Goal: Transaction & Acquisition: Obtain resource

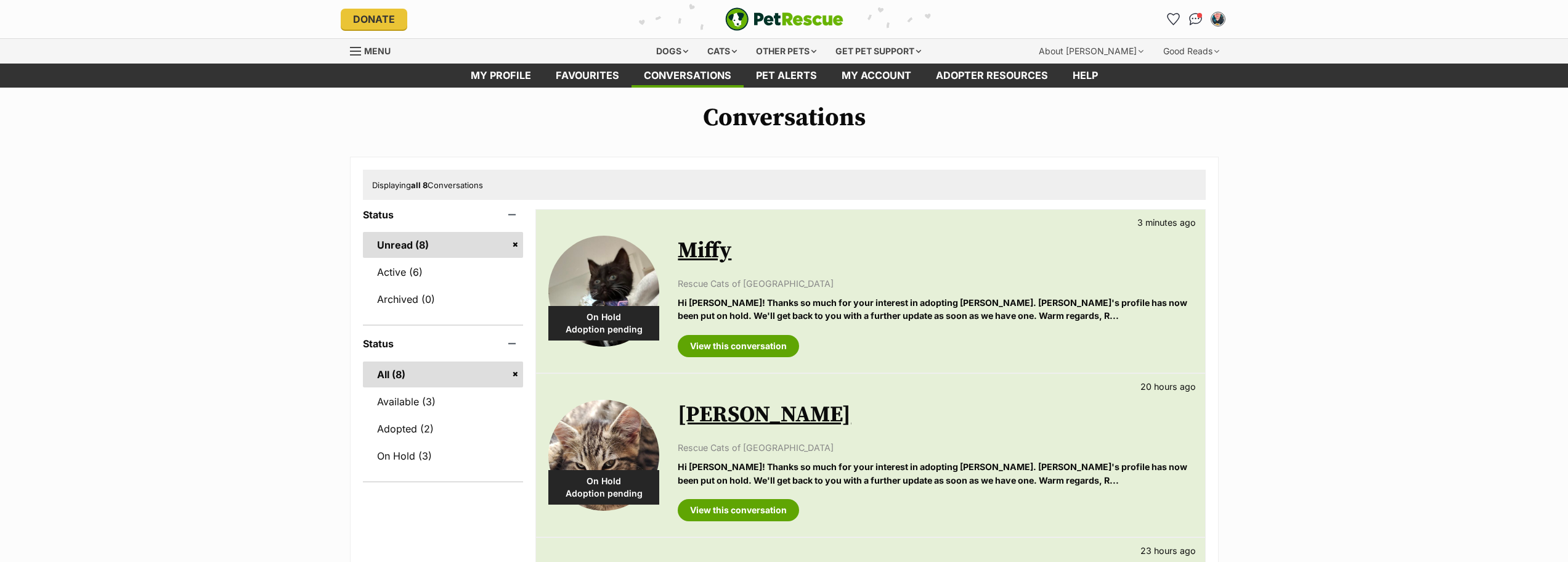
click at [613, 285] on img at bounding box center [604, 291] width 111 height 111
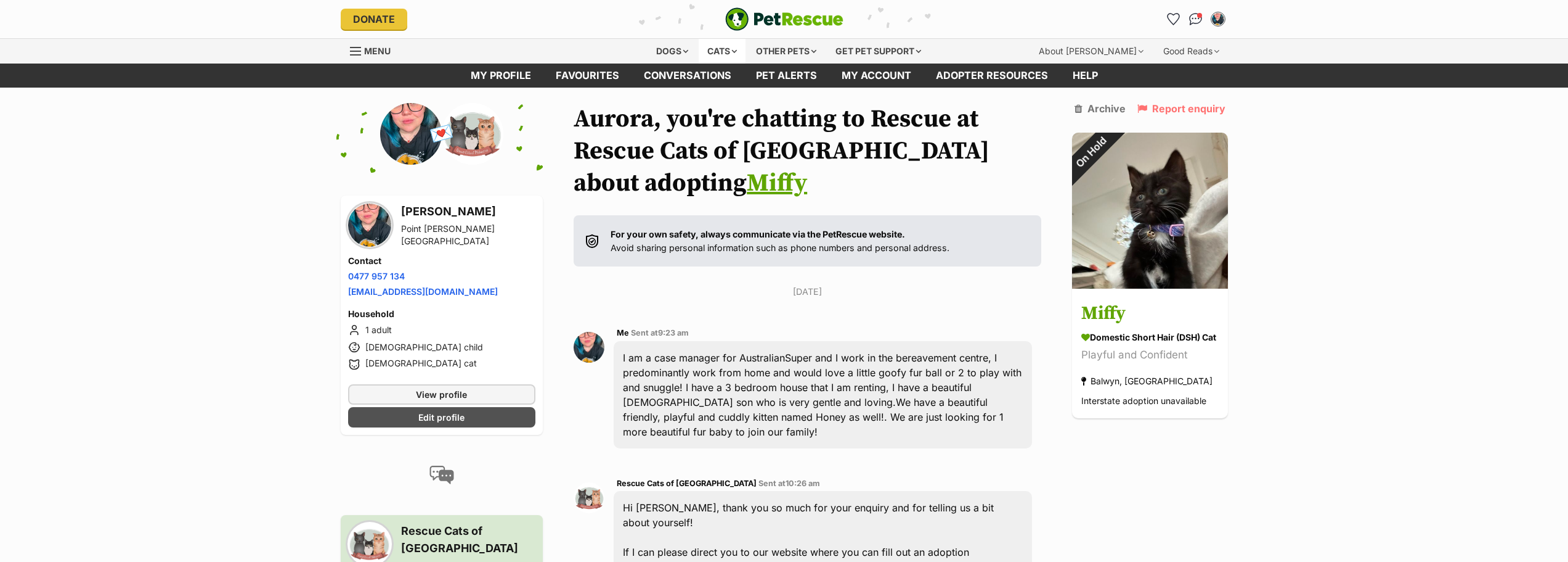
click at [728, 51] on div "Cats" at bounding box center [721, 52] width 47 height 25
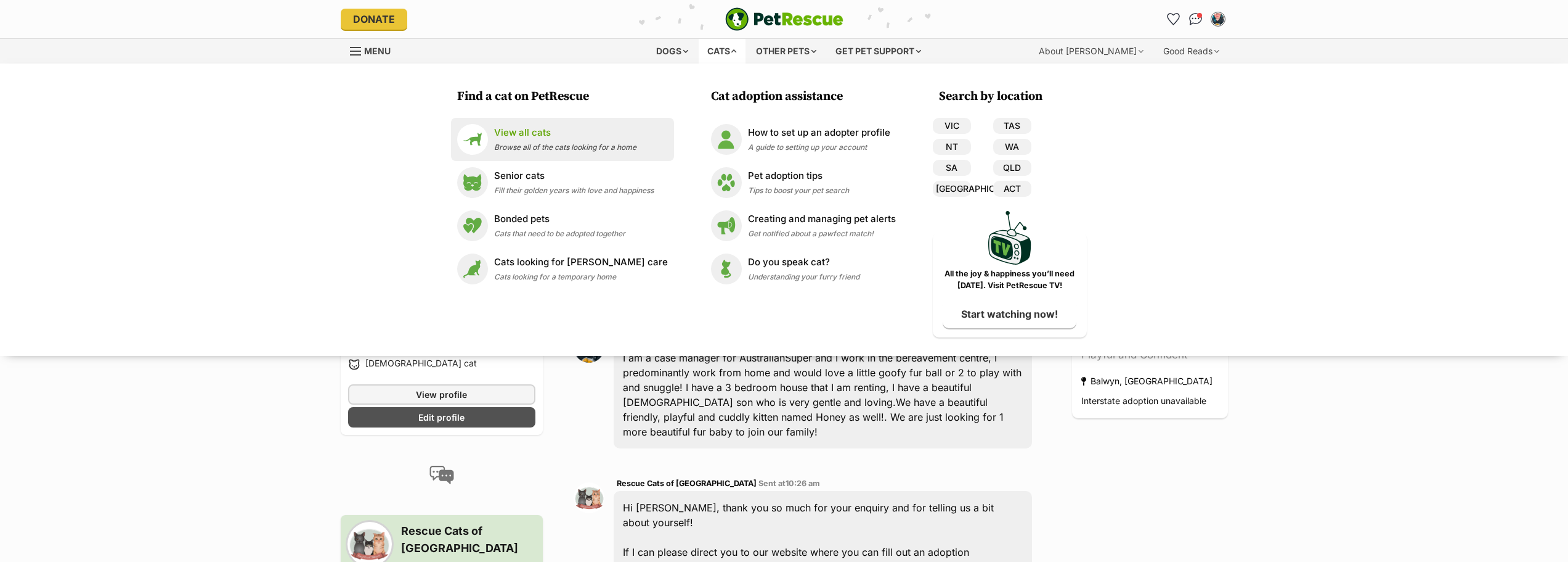
click at [602, 128] on p "View all cats" at bounding box center [565, 132] width 143 height 14
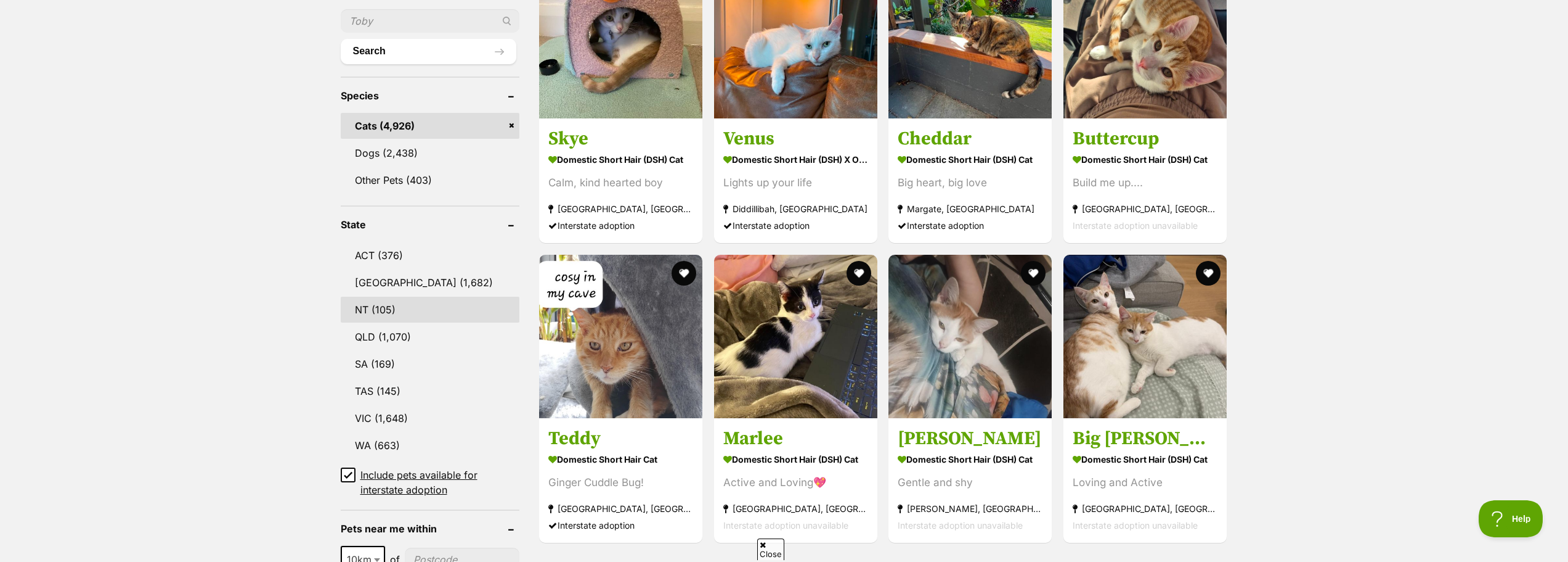
scroll to position [493, 0]
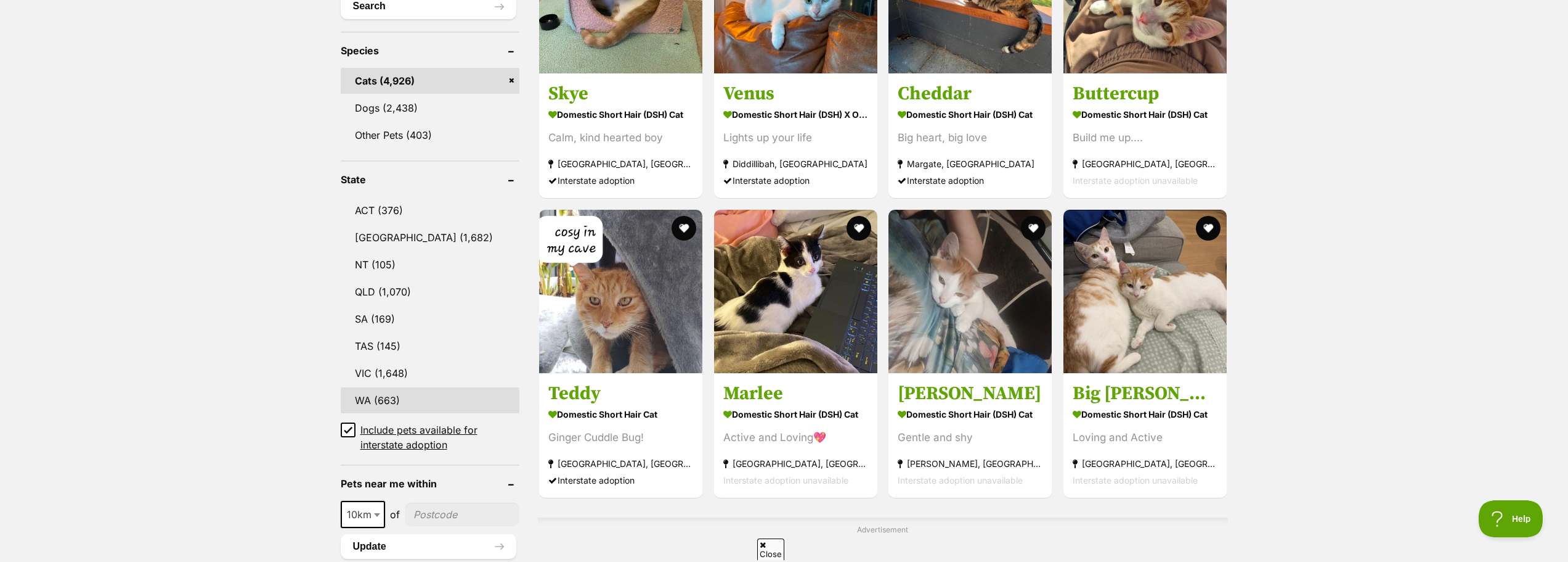
click at [378, 387] on link "WA (663)" at bounding box center [430, 399] width 179 height 26
click at [380, 369] on link "VIC (1,648)" at bounding box center [430, 372] width 179 height 26
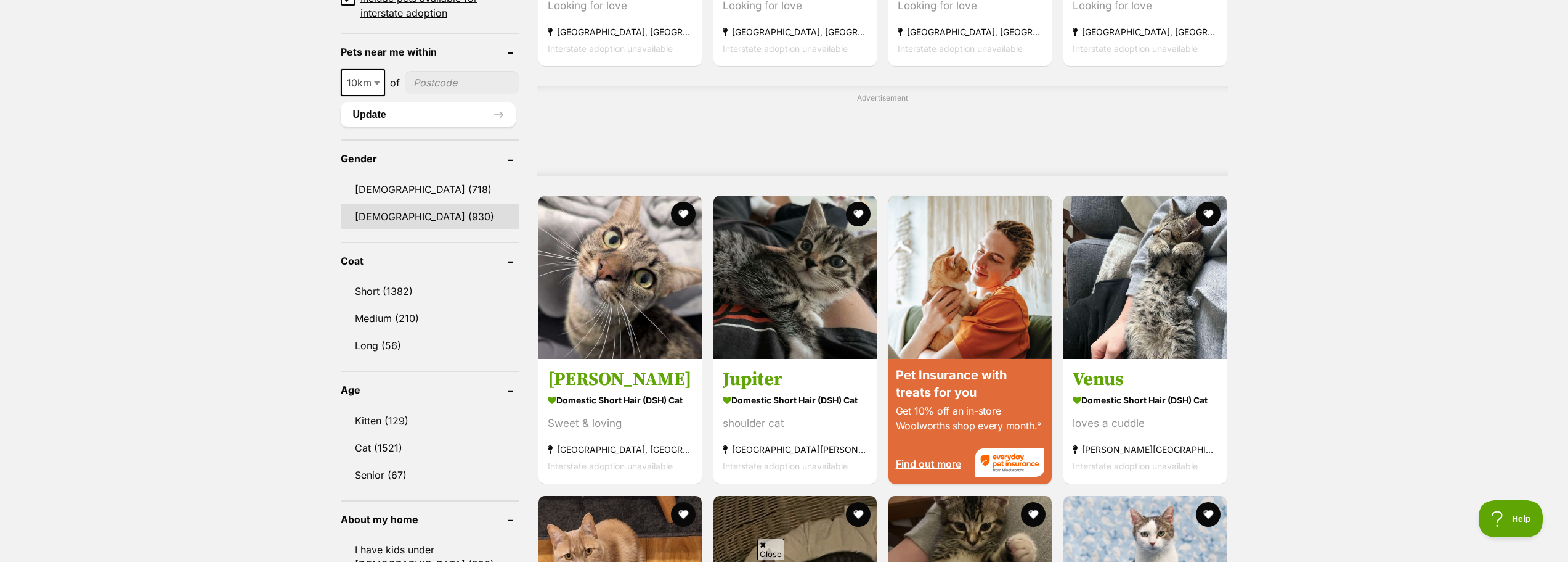
scroll to position [987, 0]
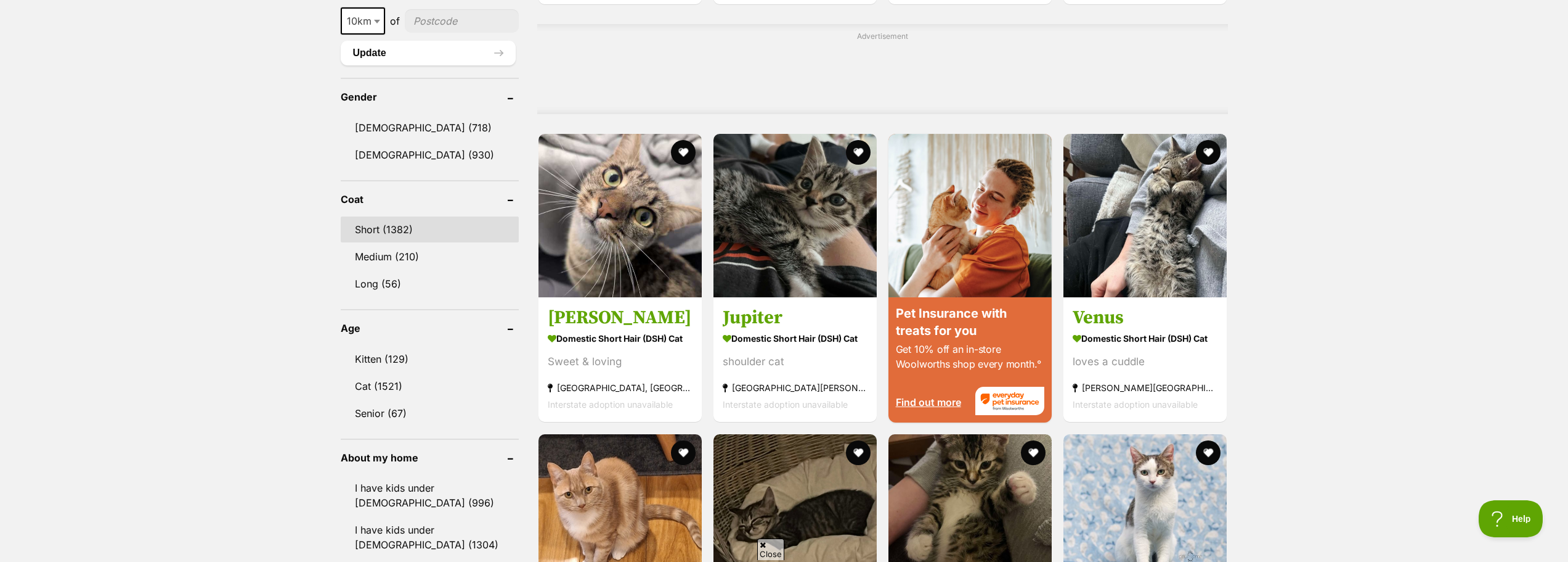
click at [395, 234] on link "Short (1382)" at bounding box center [430, 229] width 178 height 26
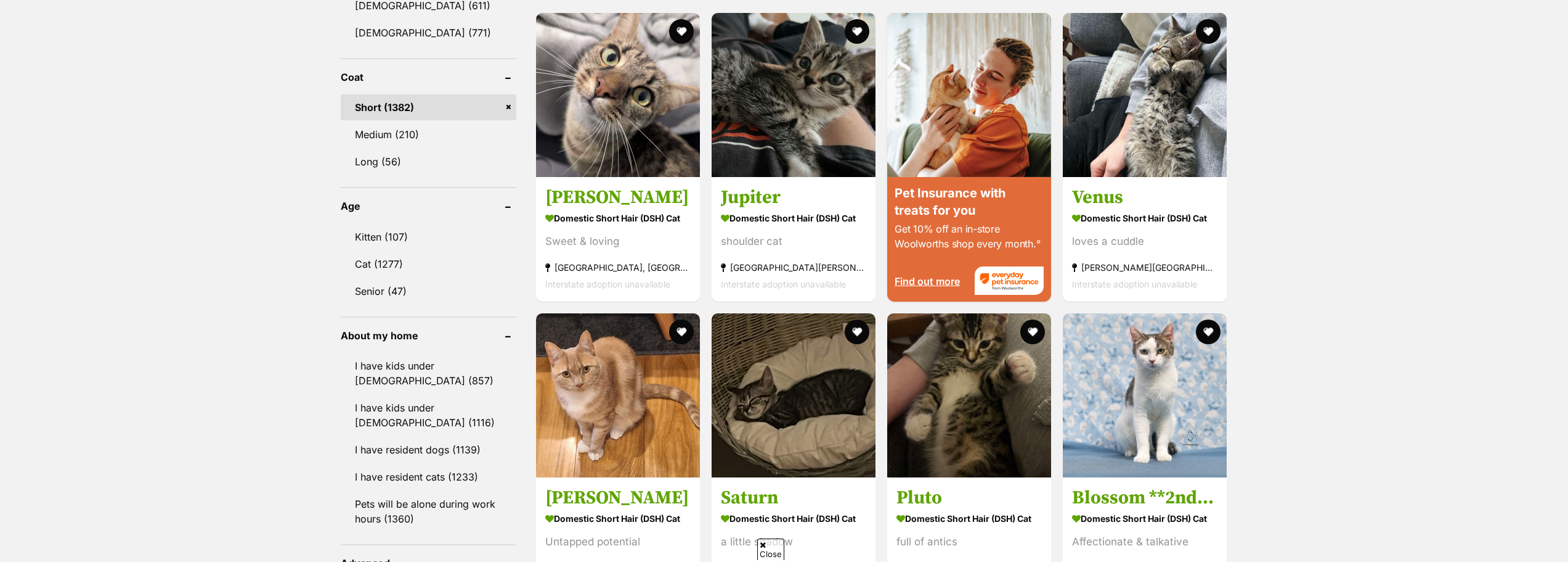
scroll to position [1233, 0]
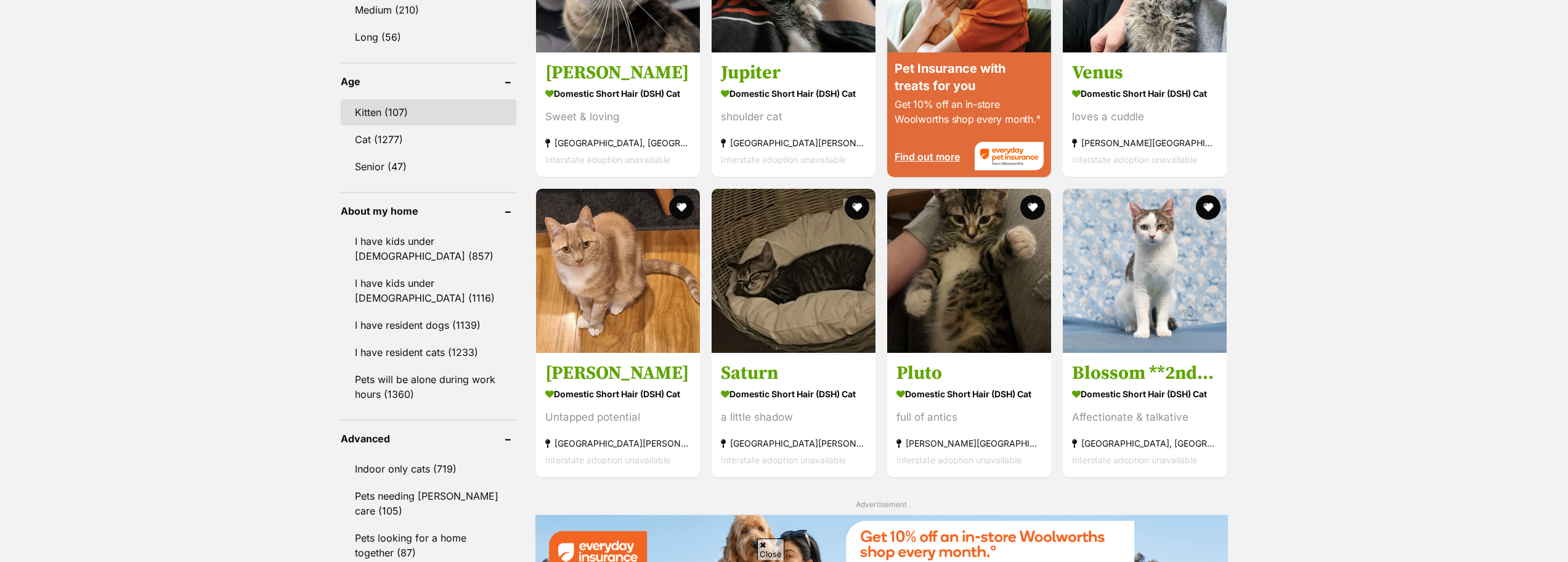
click at [396, 118] on link "Kitten (107)" at bounding box center [429, 112] width 176 height 26
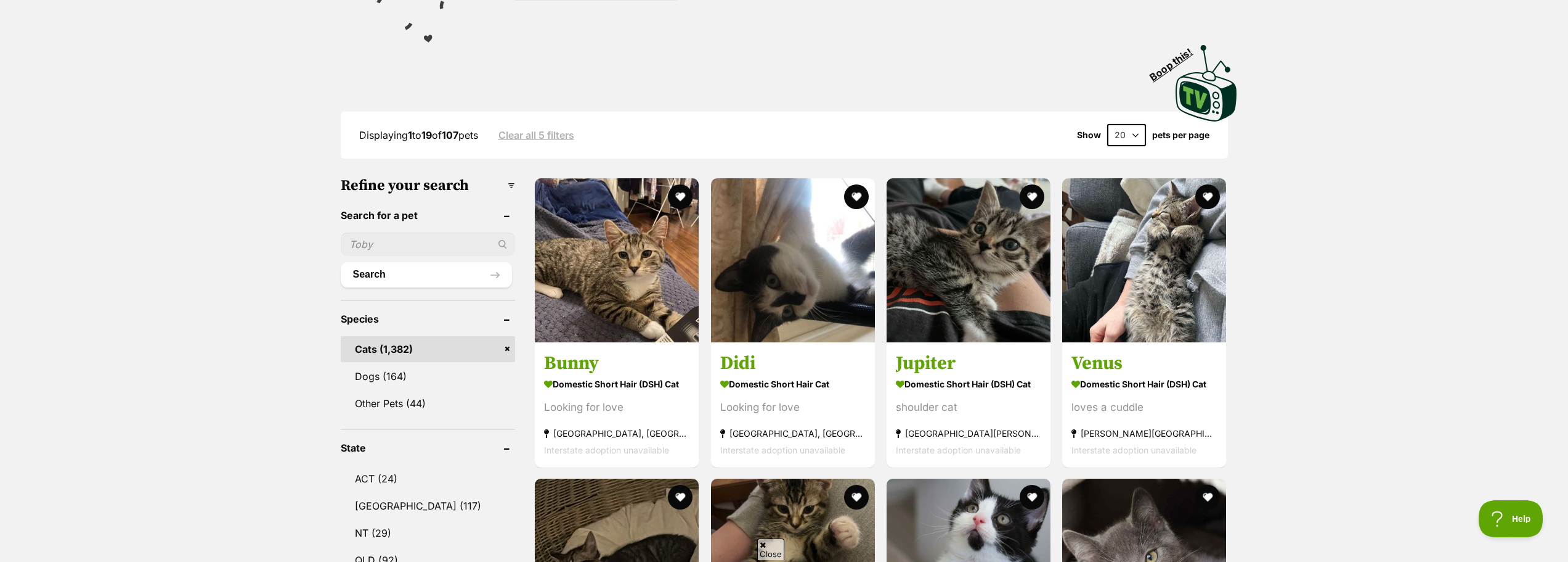
scroll to position [247, 0]
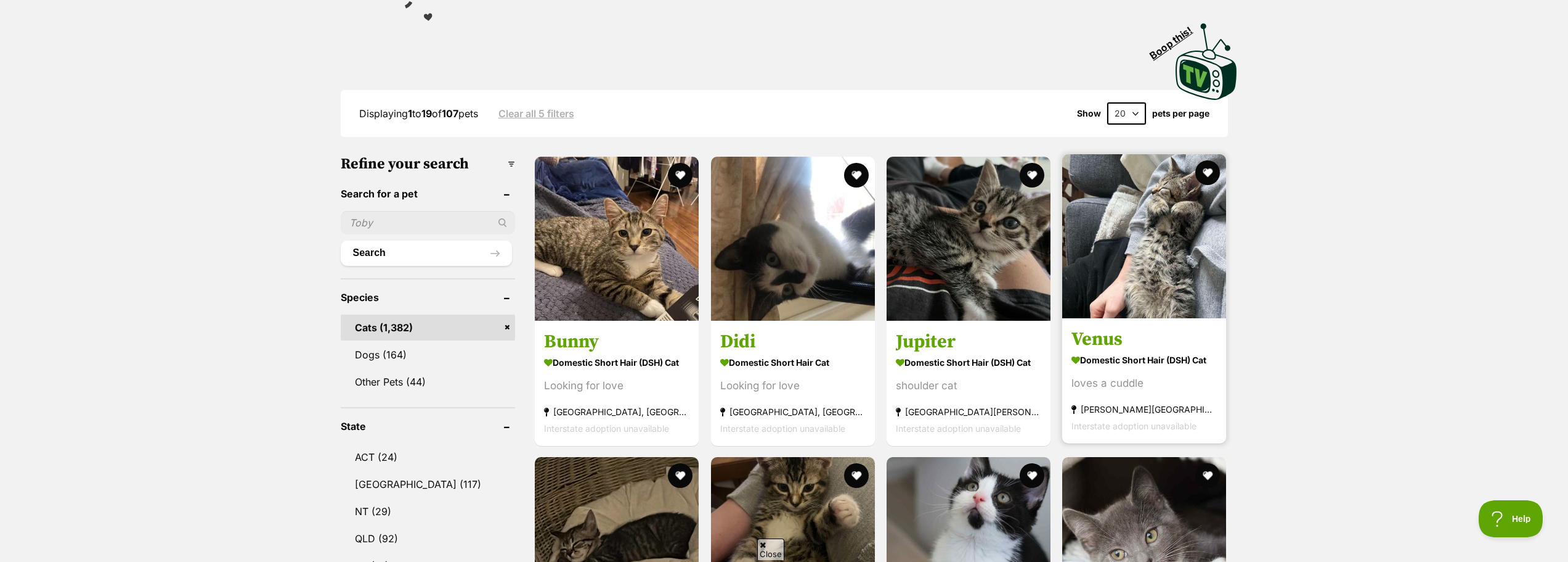
click at [1185, 304] on img at bounding box center [1143, 236] width 164 height 164
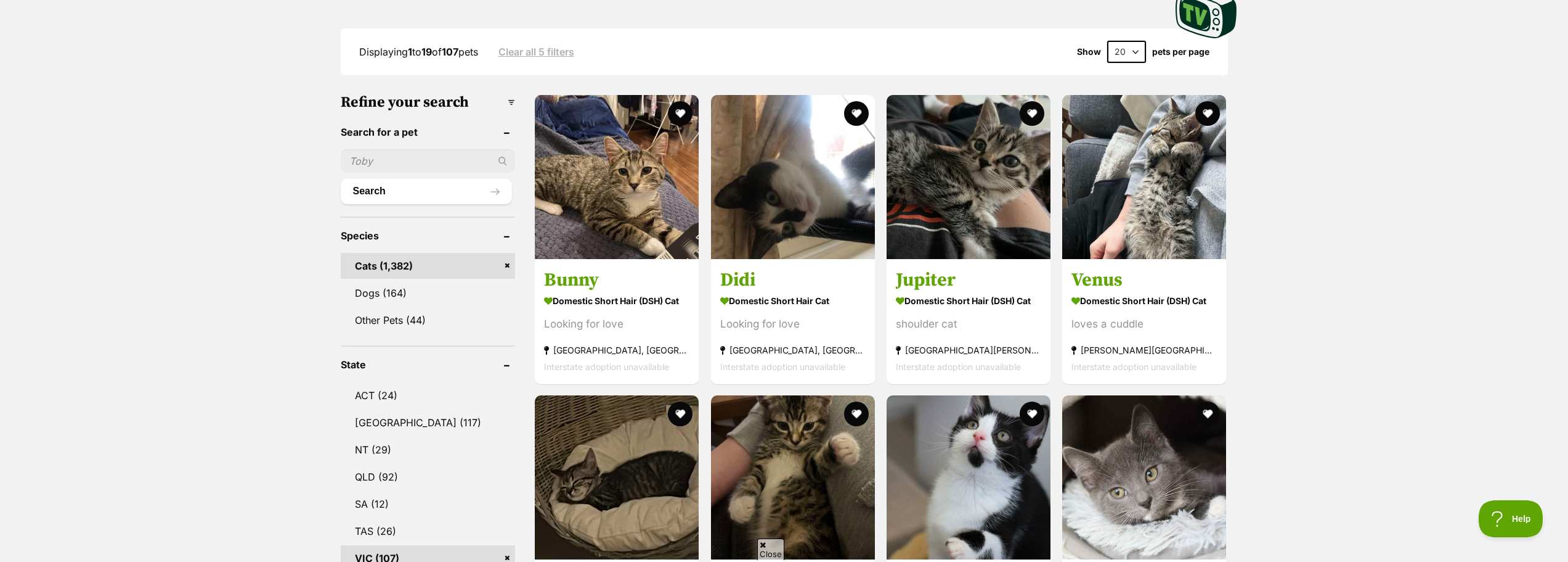
scroll to position [617, 0]
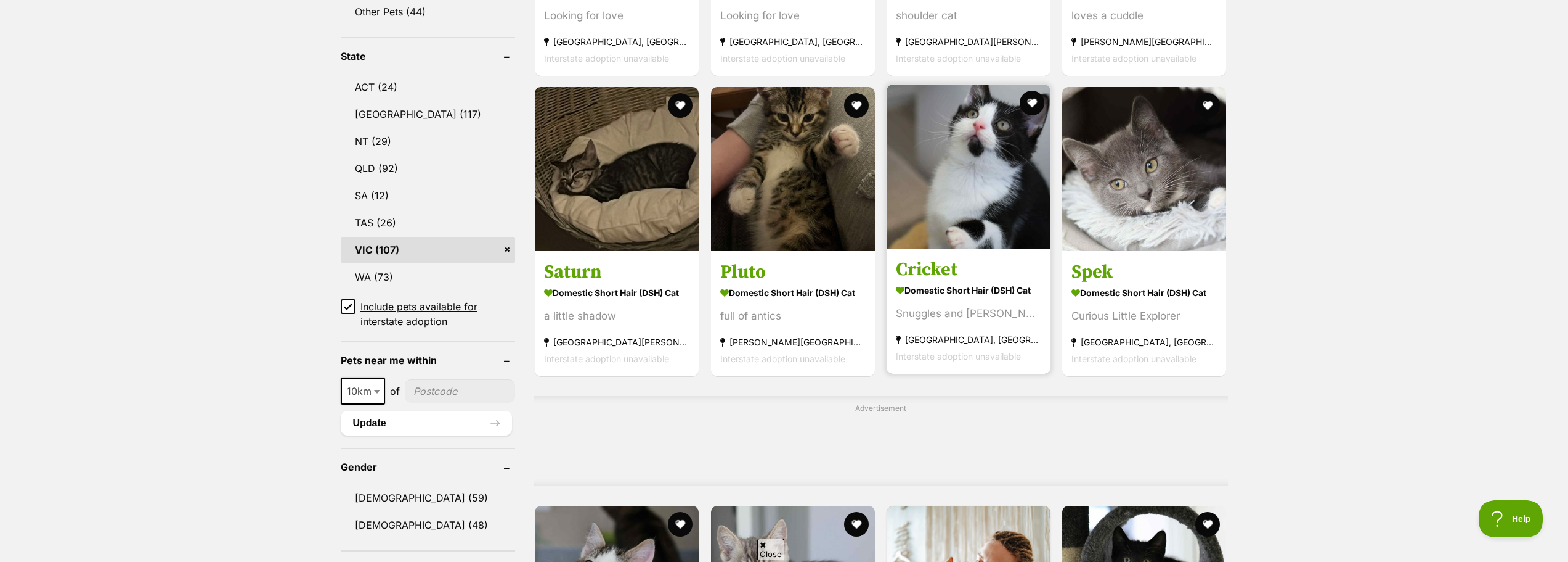
click at [983, 270] on h3 "Cricket" at bounding box center [968, 269] width 145 height 23
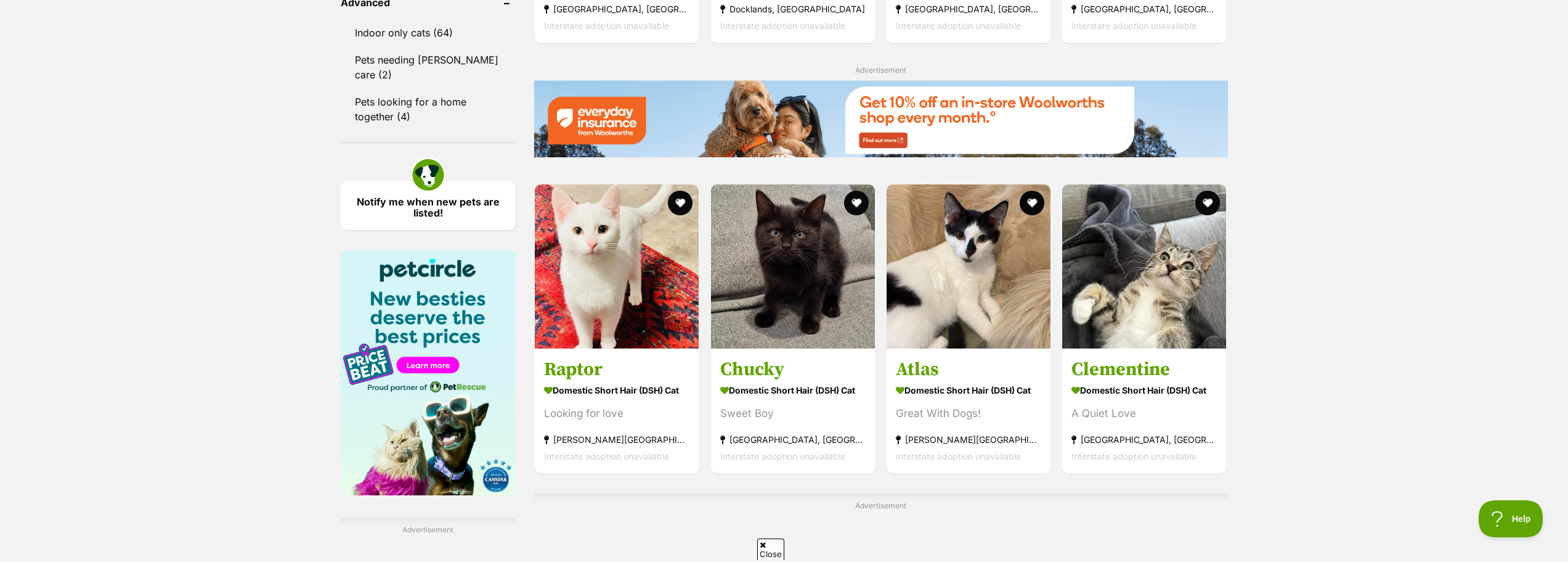
scroll to position [1726, 0]
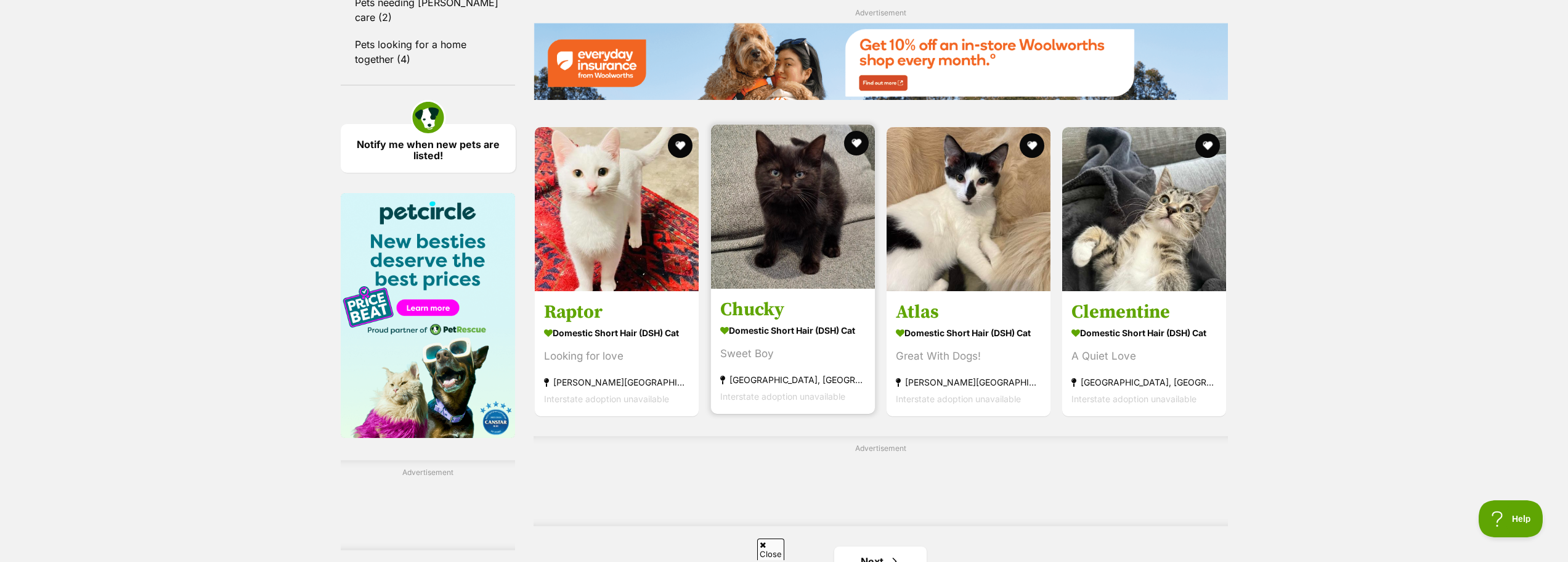
click at [749, 316] on h3 "Chucky" at bounding box center [793, 309] width 145 height 23
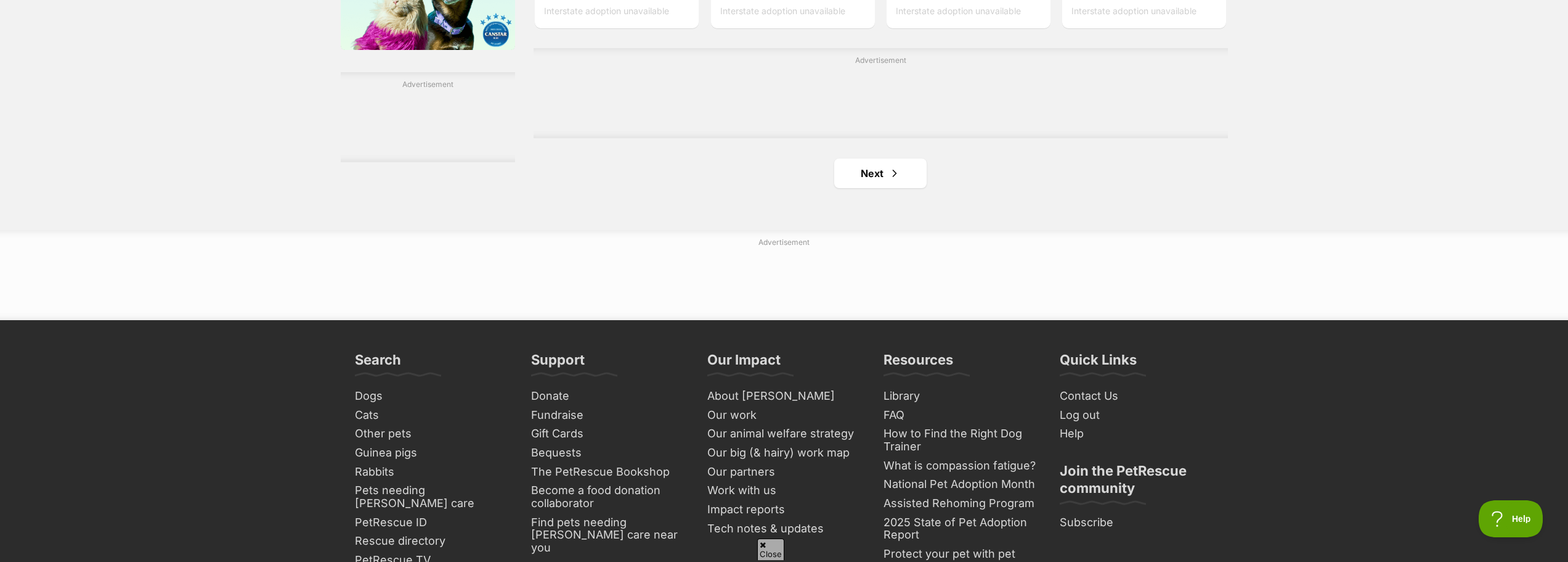
scroll to position [1912, 0]
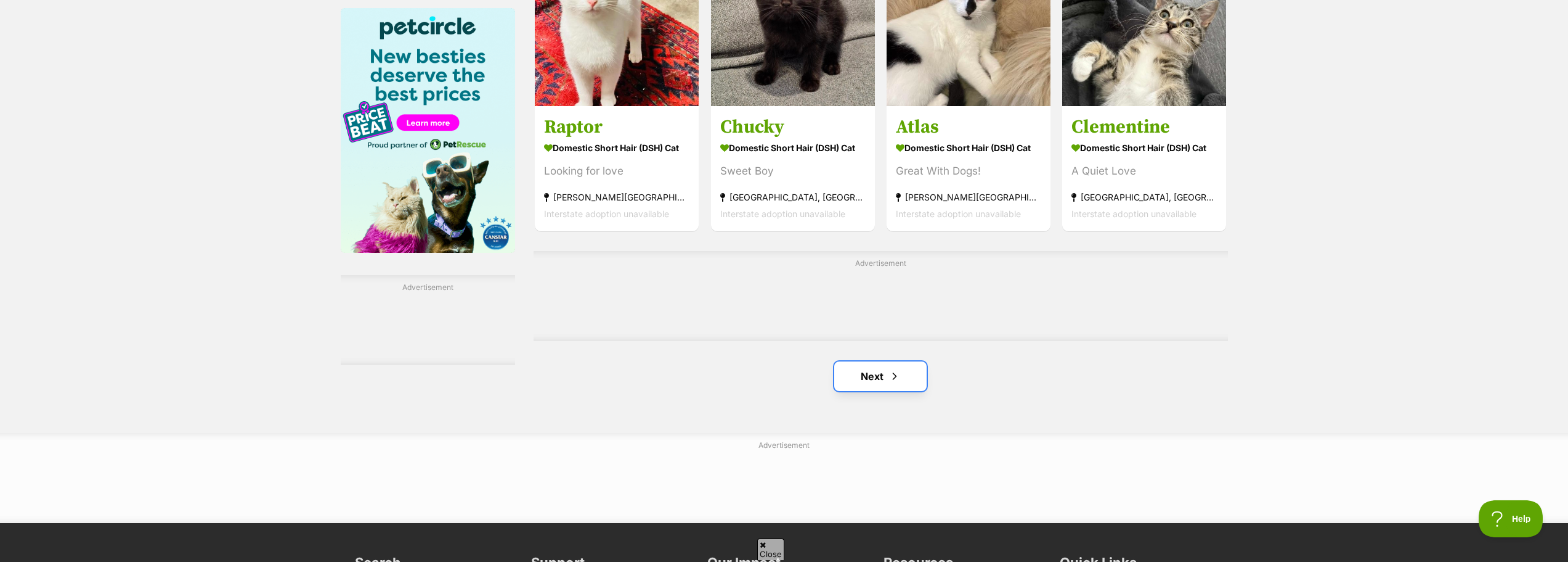
click at [859, 371] on link "Next" at bounding box center [880, 375] width 93 height 30
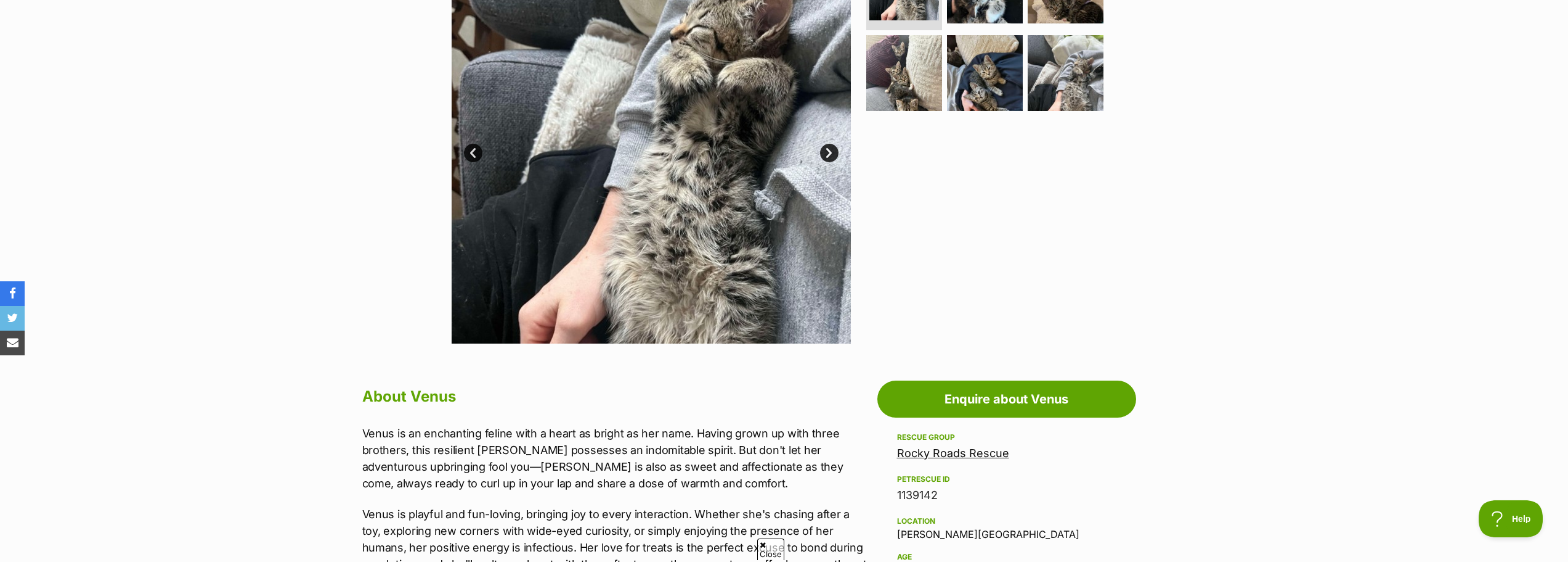
scroll to position [370, 0]
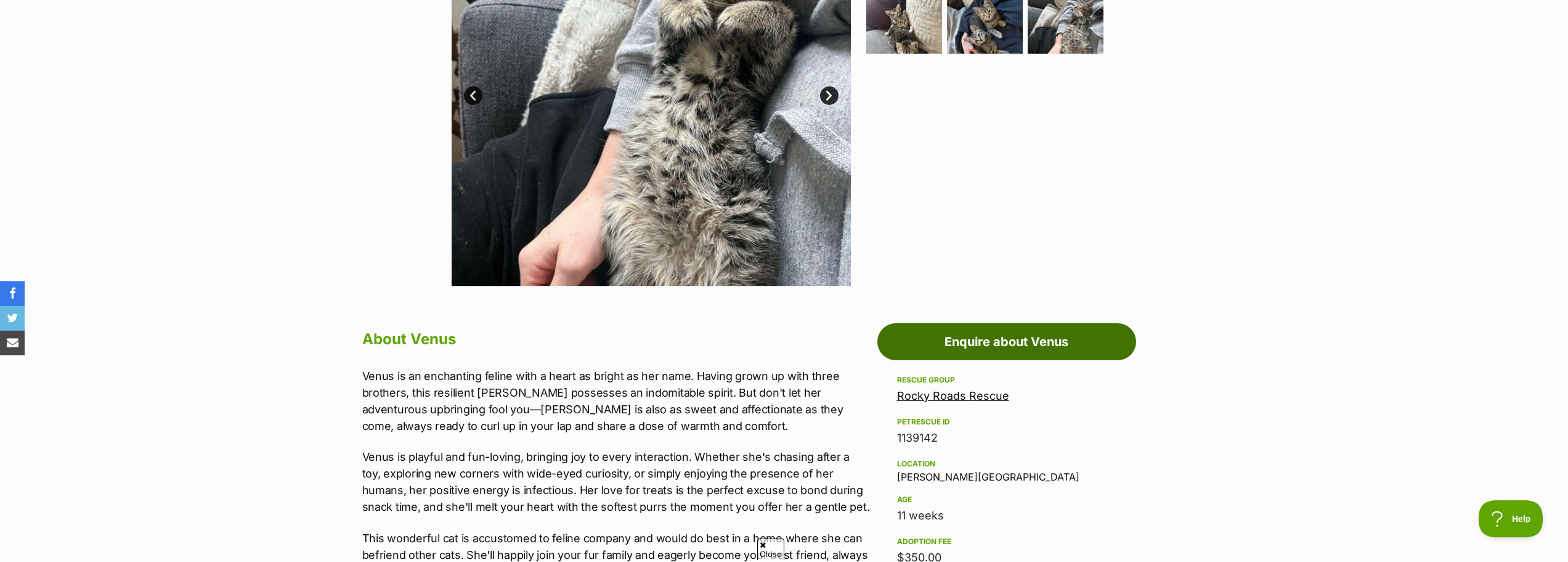
click at [963, 337] on link "Enquire about Venus" at bounding box center [1006, 341] width 259 height 37
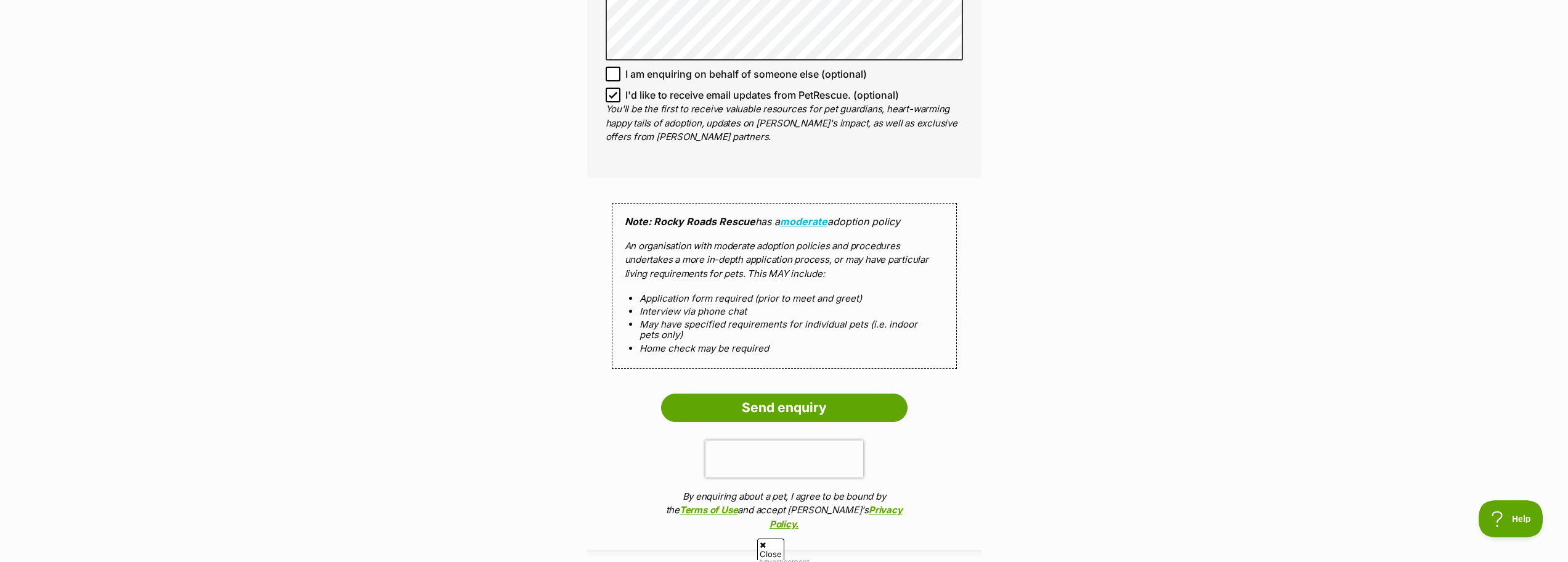
click at [616, 91] on icon at bounding box center [612, 95] width 9 height 9
click at [616, 91] on input "I'd like to receive email updates from PetRescue. (optional)" at bounding box center [612, 94] width 14 height 14
checkbox input "false"
click at [809, 408] on input "Send enquiry" at bounding box center [784, 408] width 247 height 29
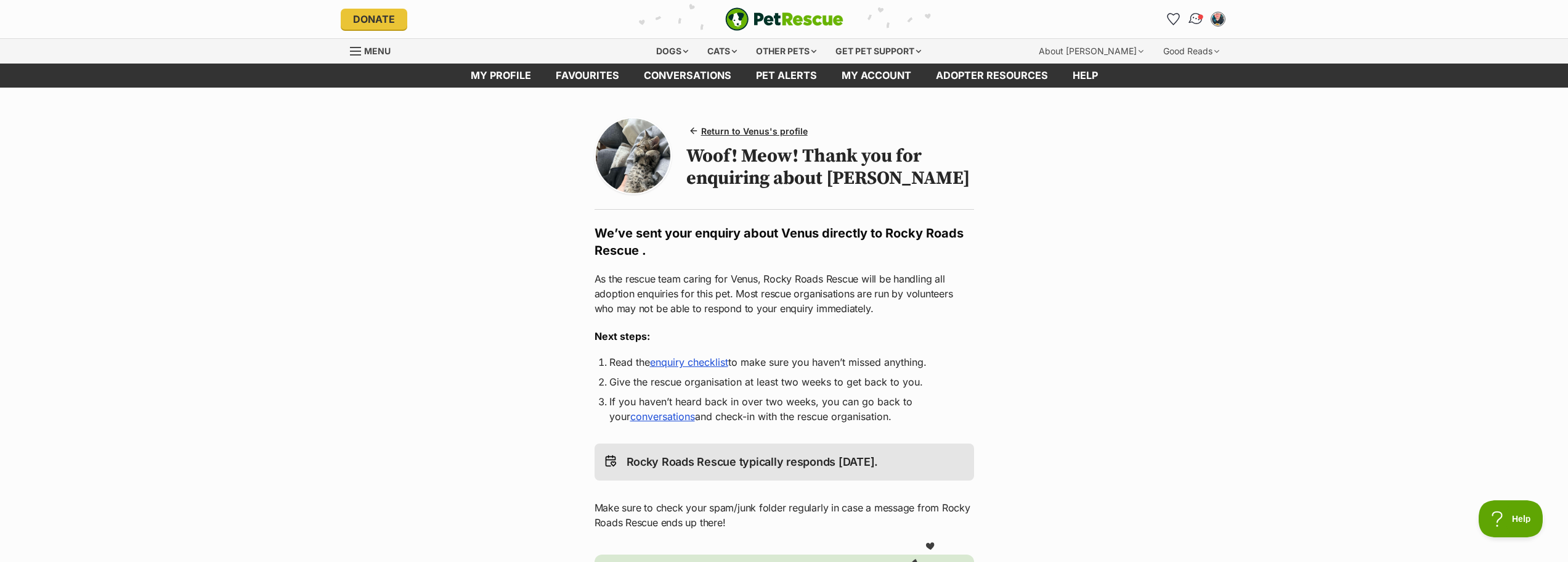
click at [1199, 21] on img "Conversations" at bounding box center [1195, 19] width 16 height 16
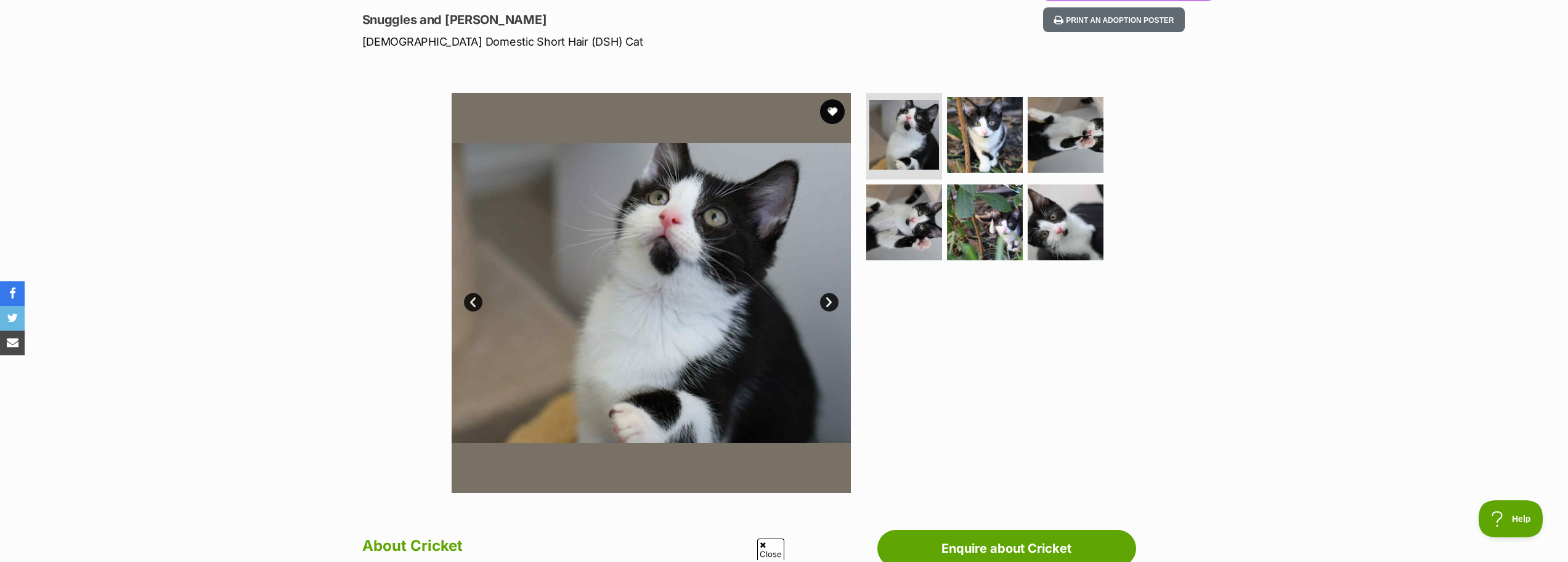
scroll to position [185, 0]
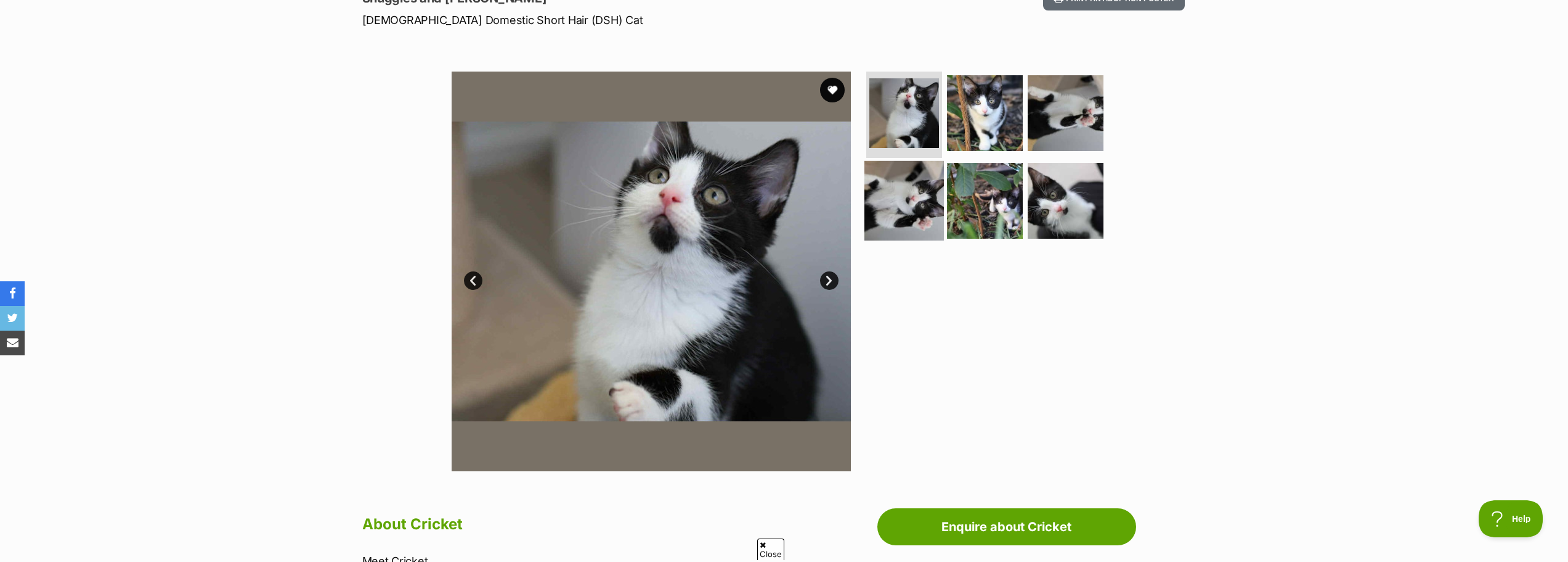
click at [909, 193] on img at bounding box center [904, 199] width 79 height 79
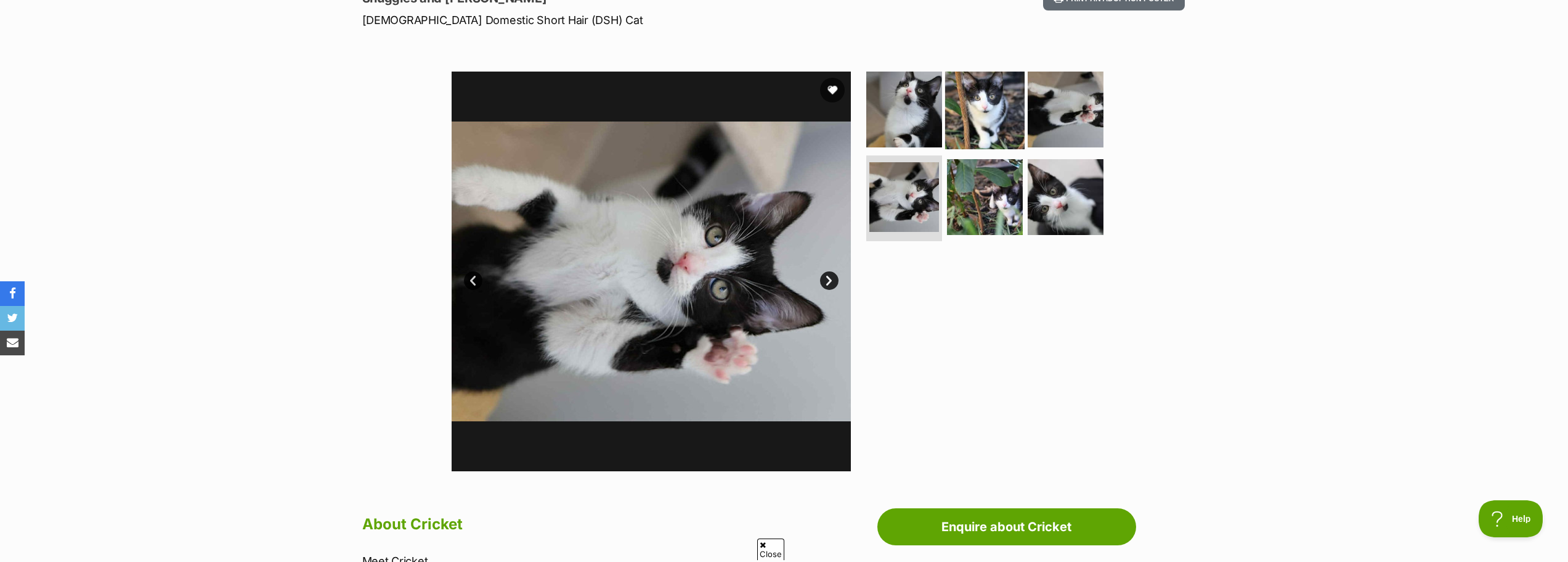
click at [998, 119] on img at bounding box center [984, 109] width 79 height 79
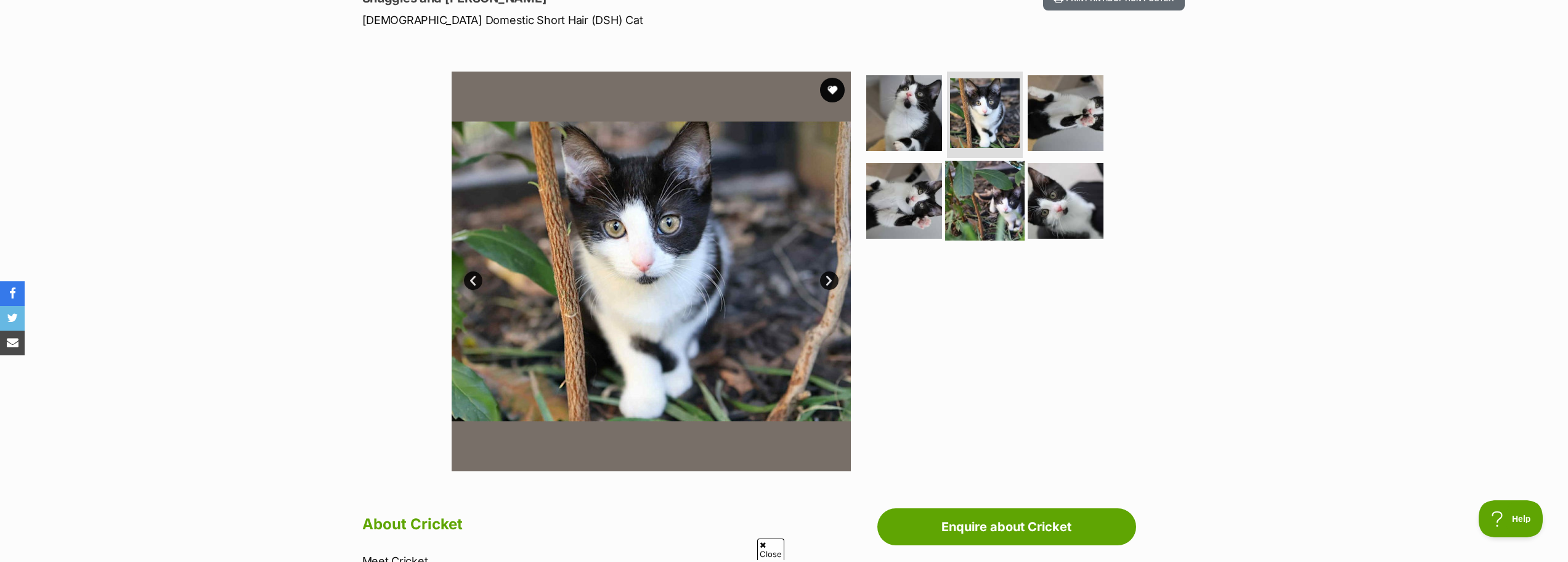
click at [993, 187] on img at bounding box center [984, 199] width 79 height 79
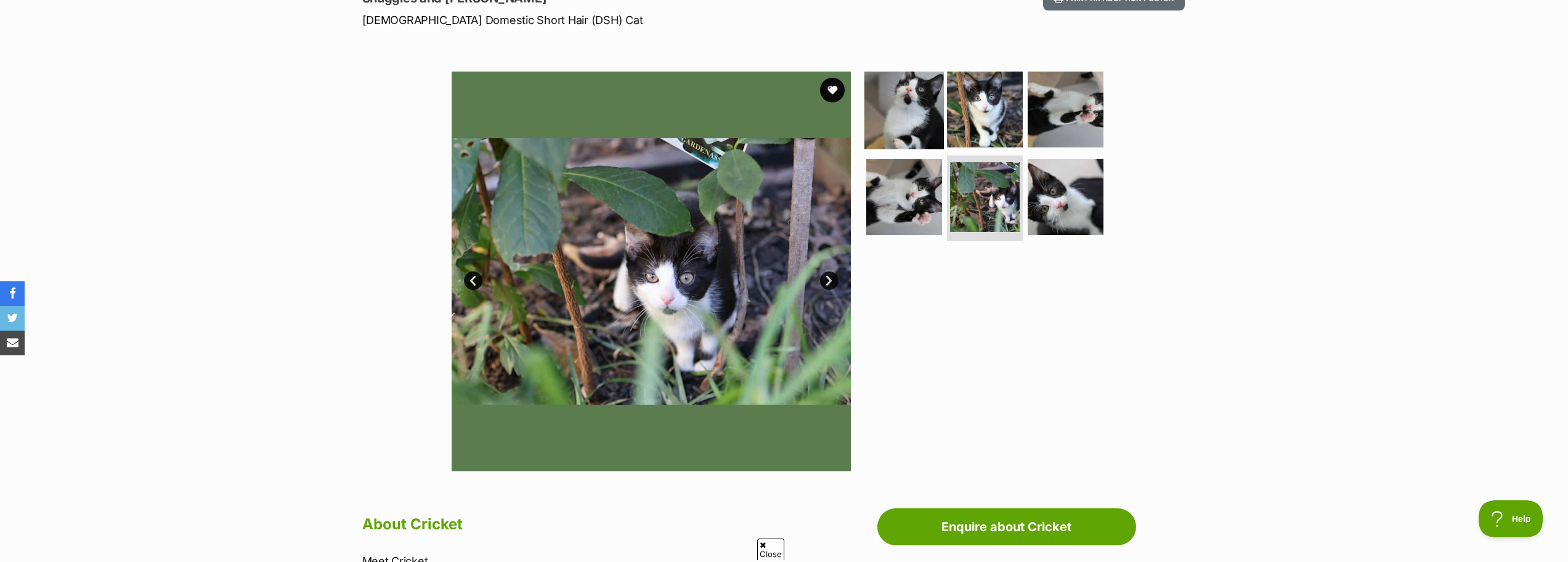
click at [916, 119] on img at bounding box center [904, 109] width 79 height 79
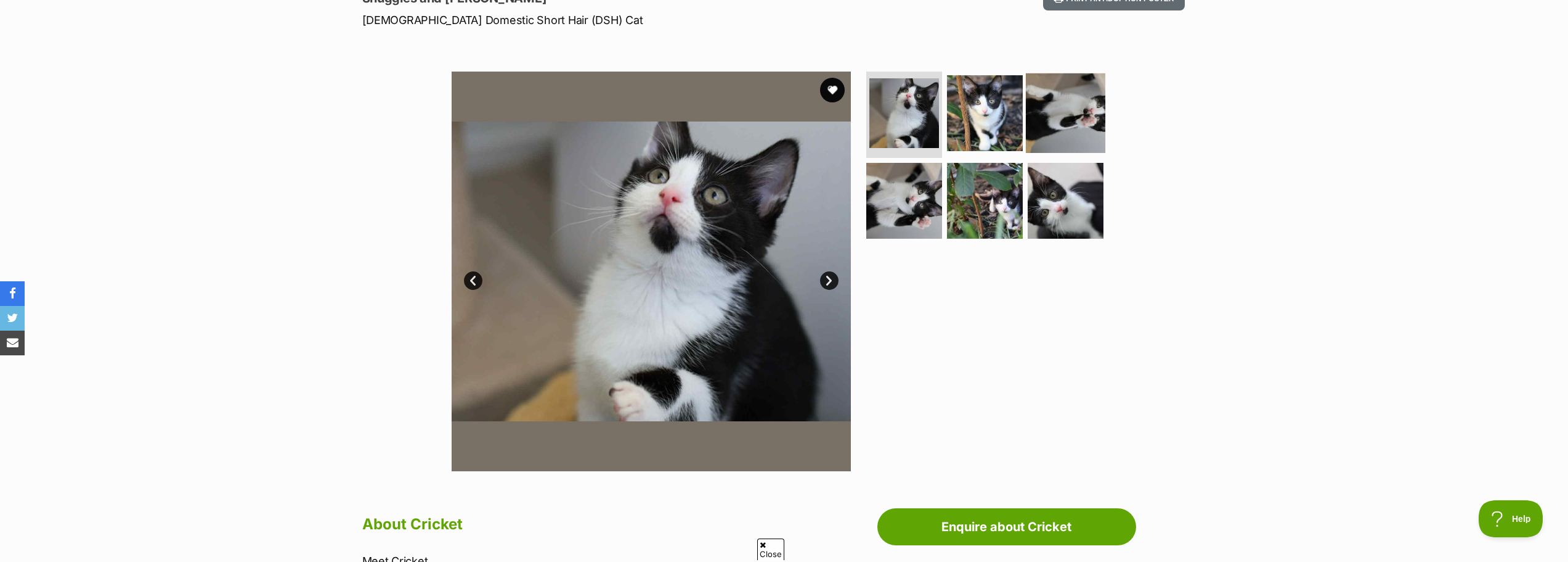
click at [1064, 110] on img at bounding box center [1065, 113] width 79 height 79
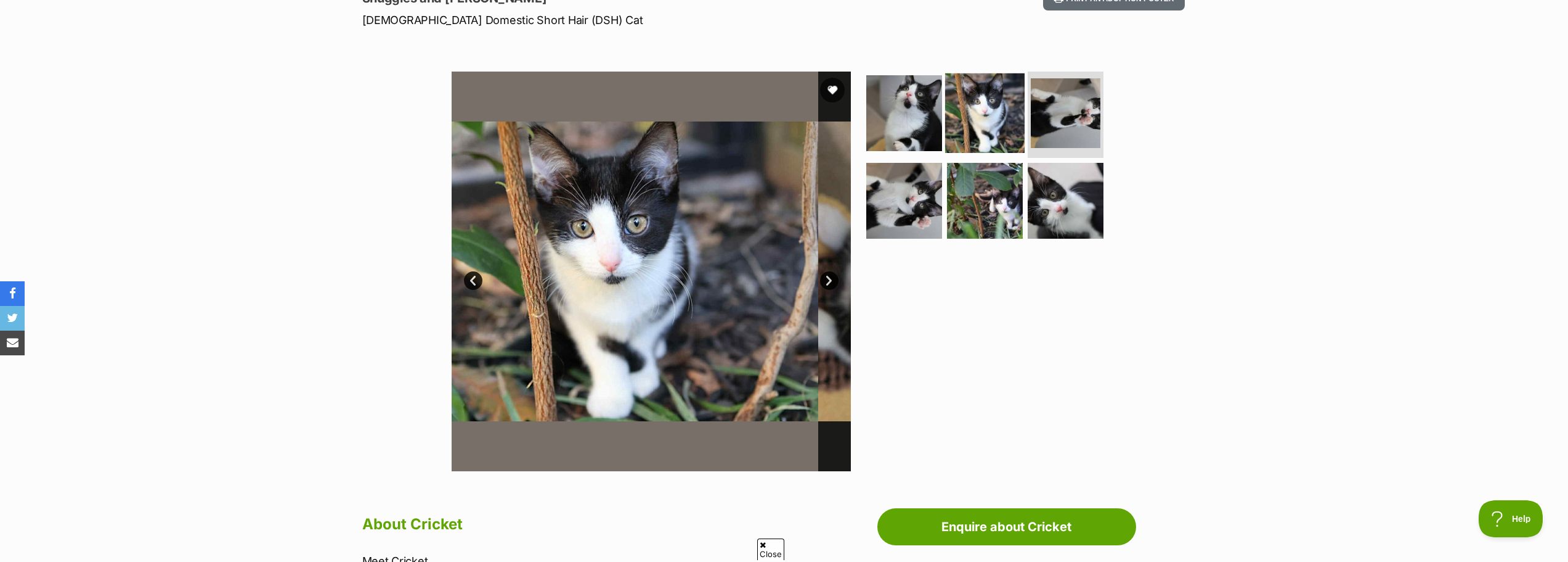
click at [968, 122] on img at bounding box center [984, 113] width 79 height 79
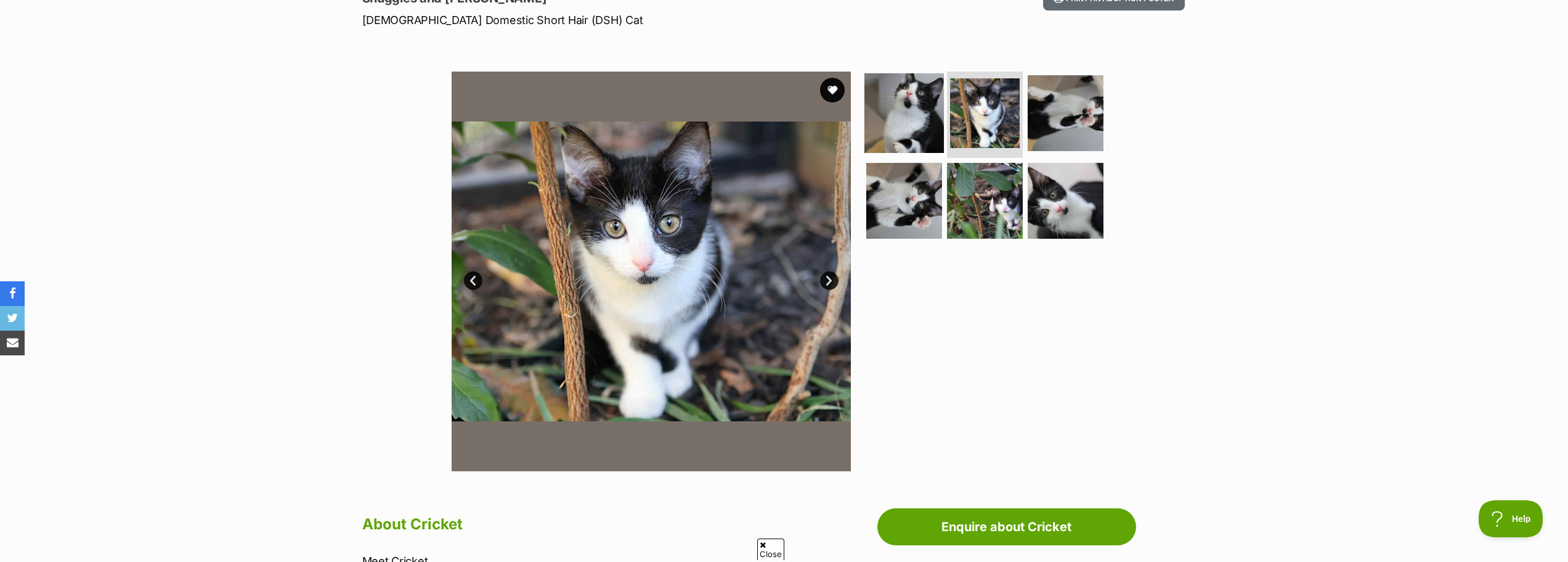
click at [910, 134] on img at bounding box center [904, 113] width 79 height 79
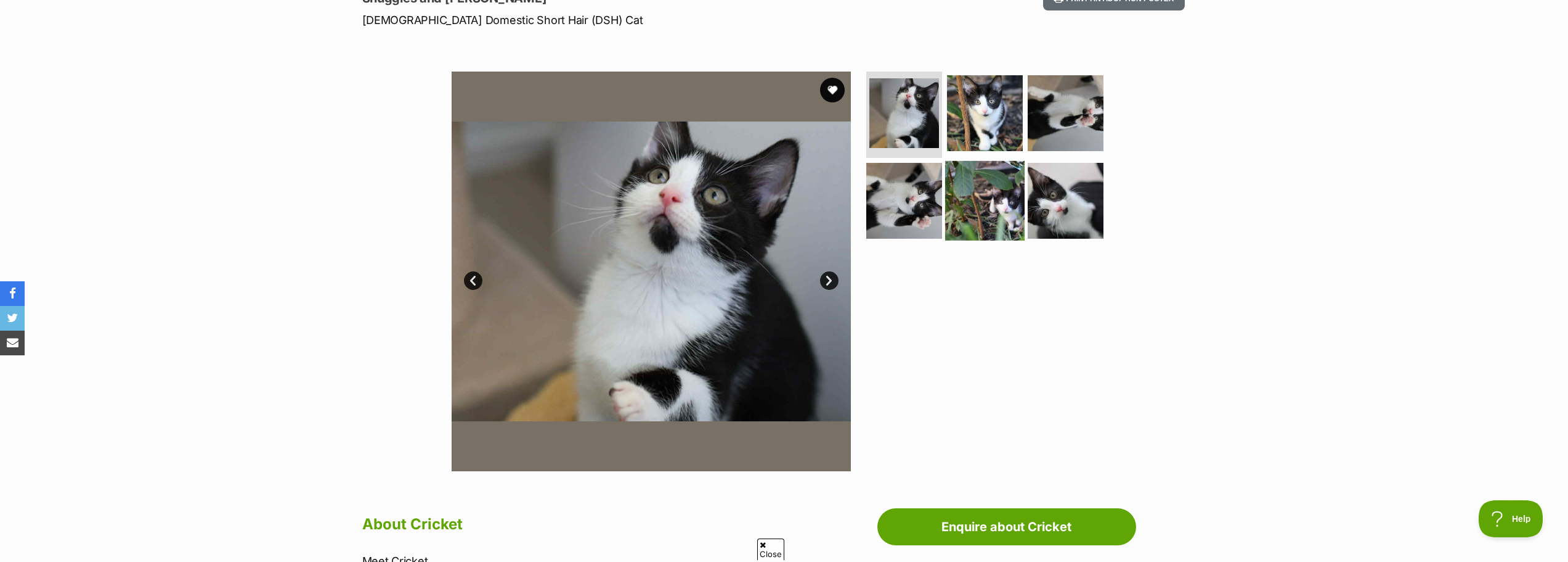
click at [948, 171] on img at bounding box center [984, 199] width 79 height 79
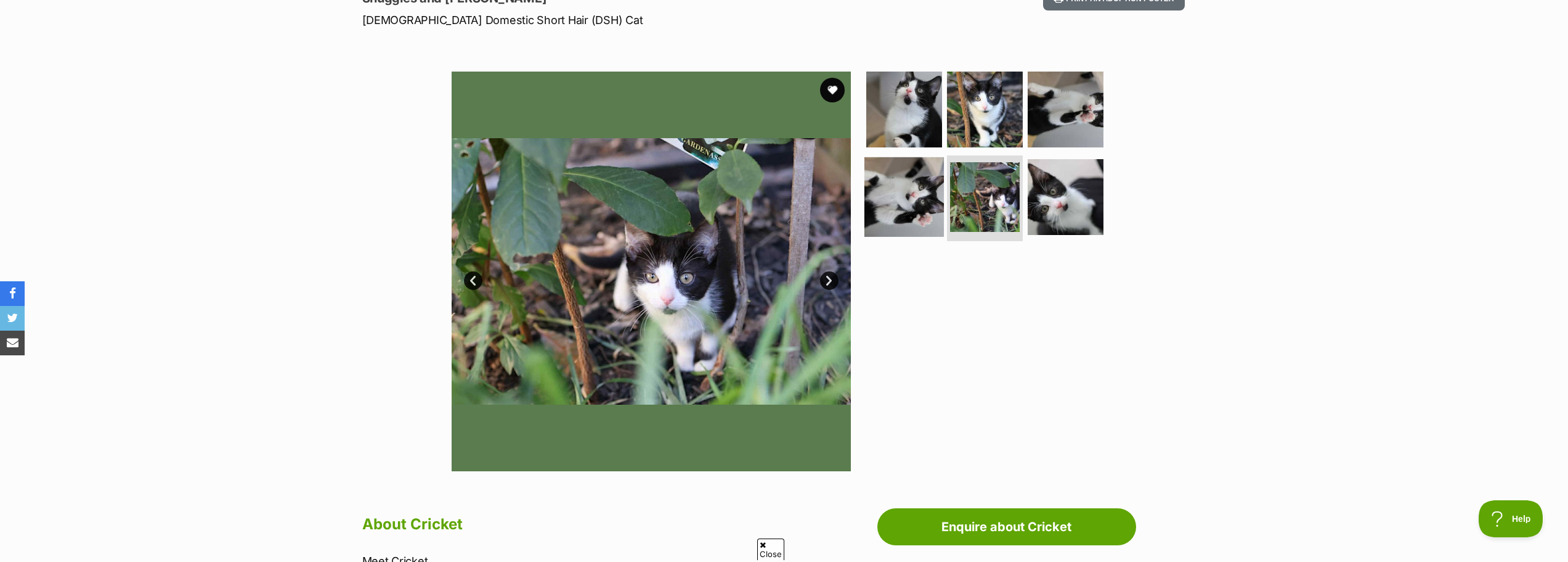
click at [932, 185] on img at bounding box center [904, 196] width 79 height 79
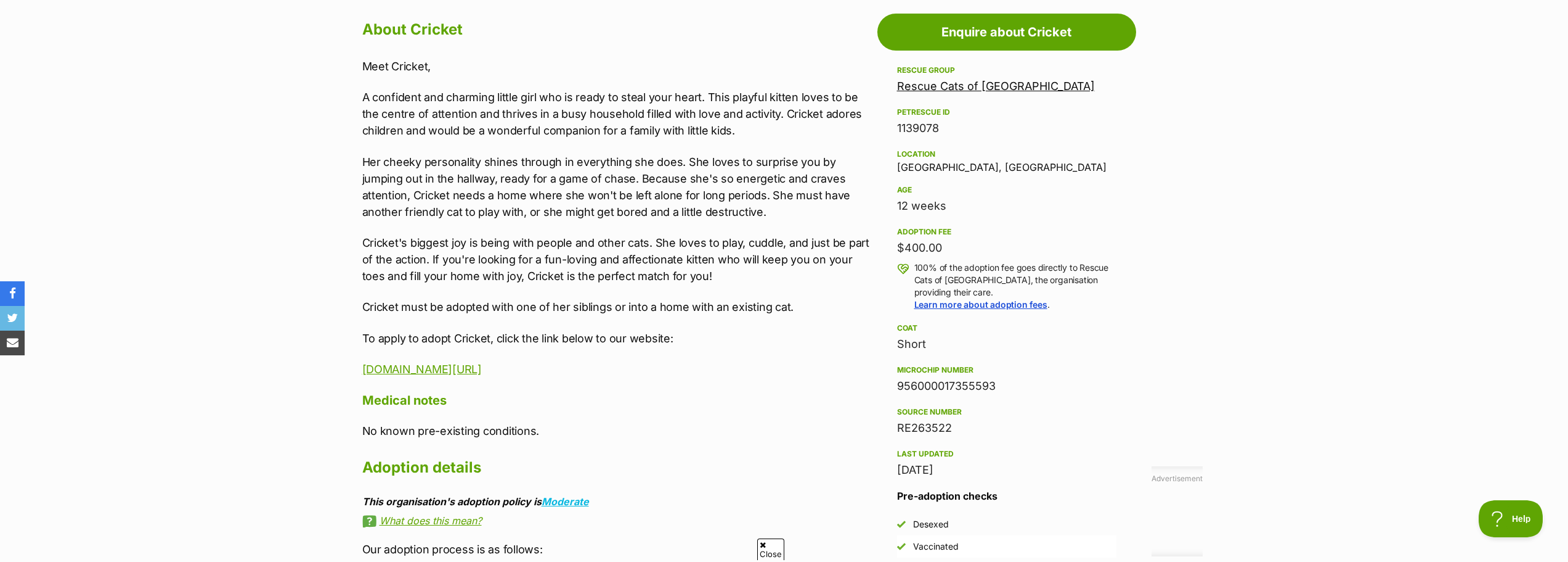
scroll to position [678, 0]
click at [780, 357] on div "Meet Cricket, A confident and charming little girl who is ready to steal your h…" at bounding box center [617, 219] width 509 height 320
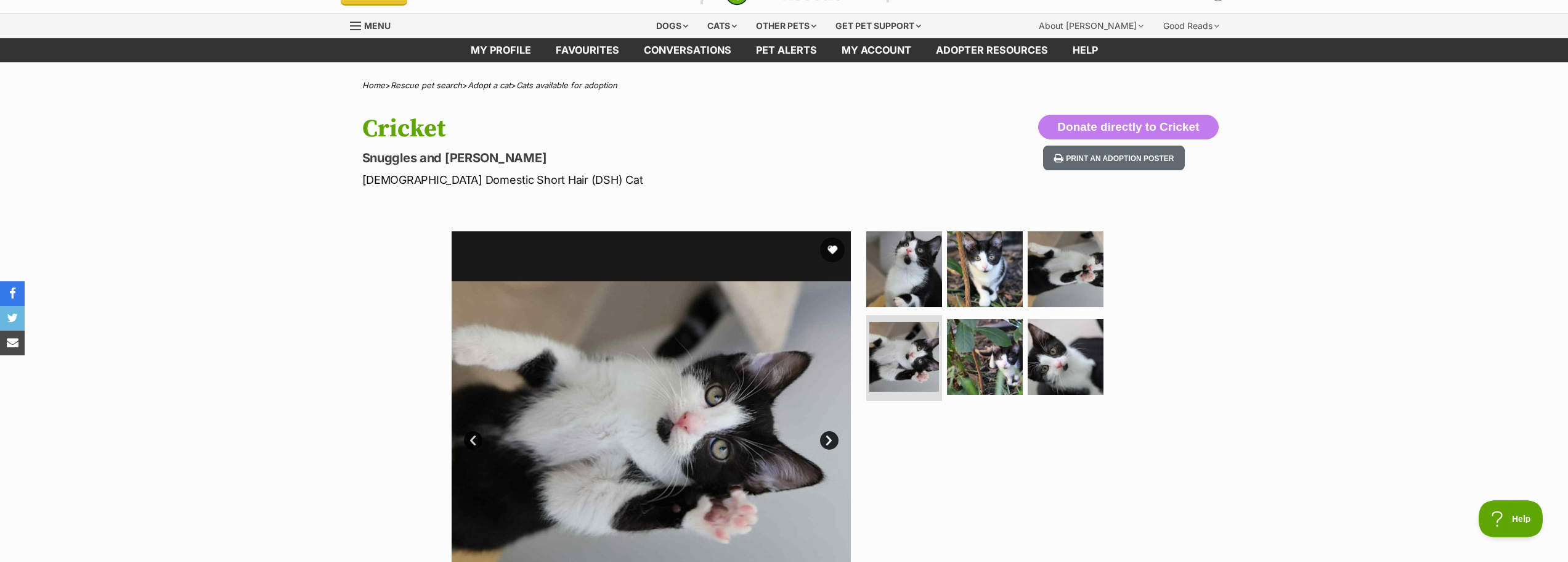
scroll to position [0, 0]
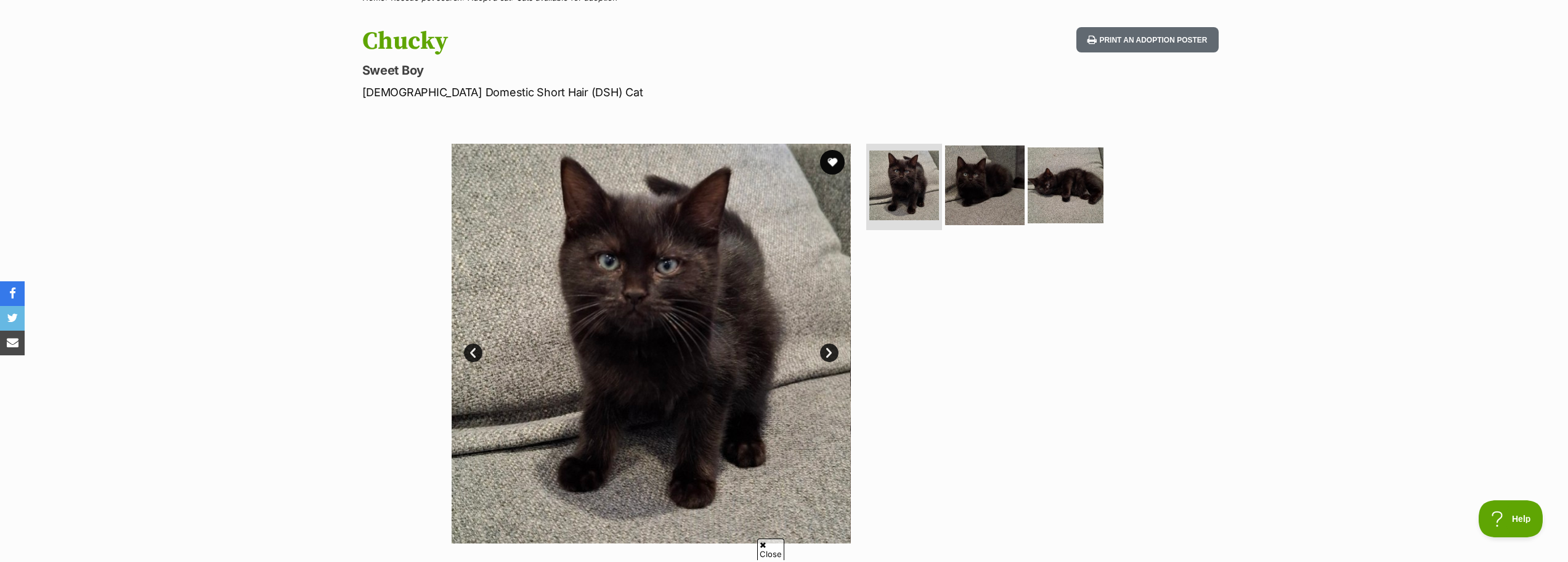
scroll to position [124, 0]
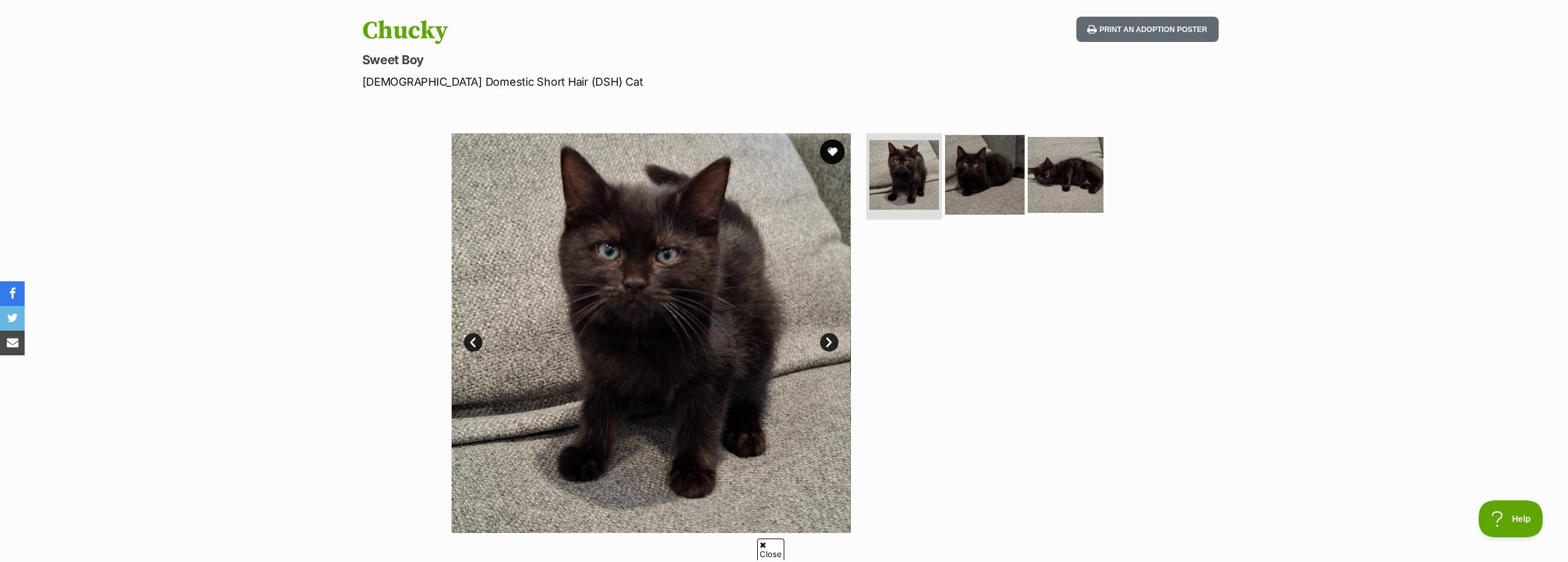
click at [970, 195] on img at bounding box center [984, 174] width 79 height 79
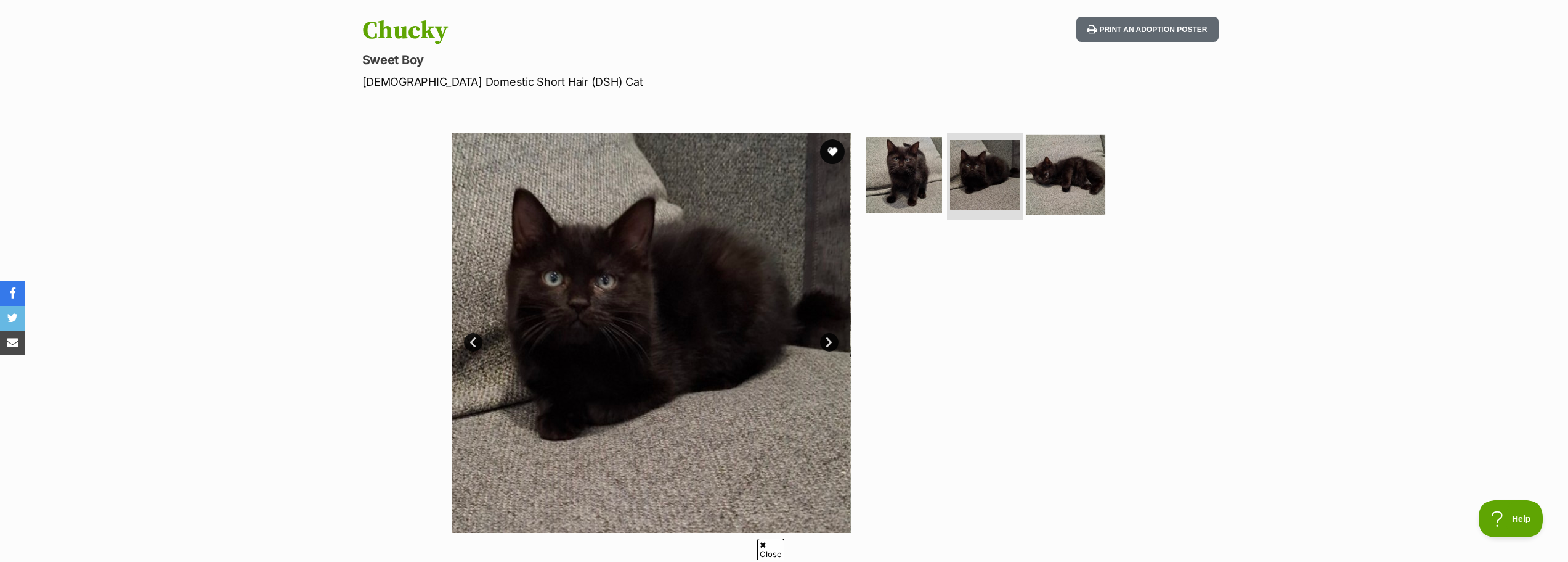
click at [1071, 178] on img at bounding box center [1065, 174] width 79 height 79
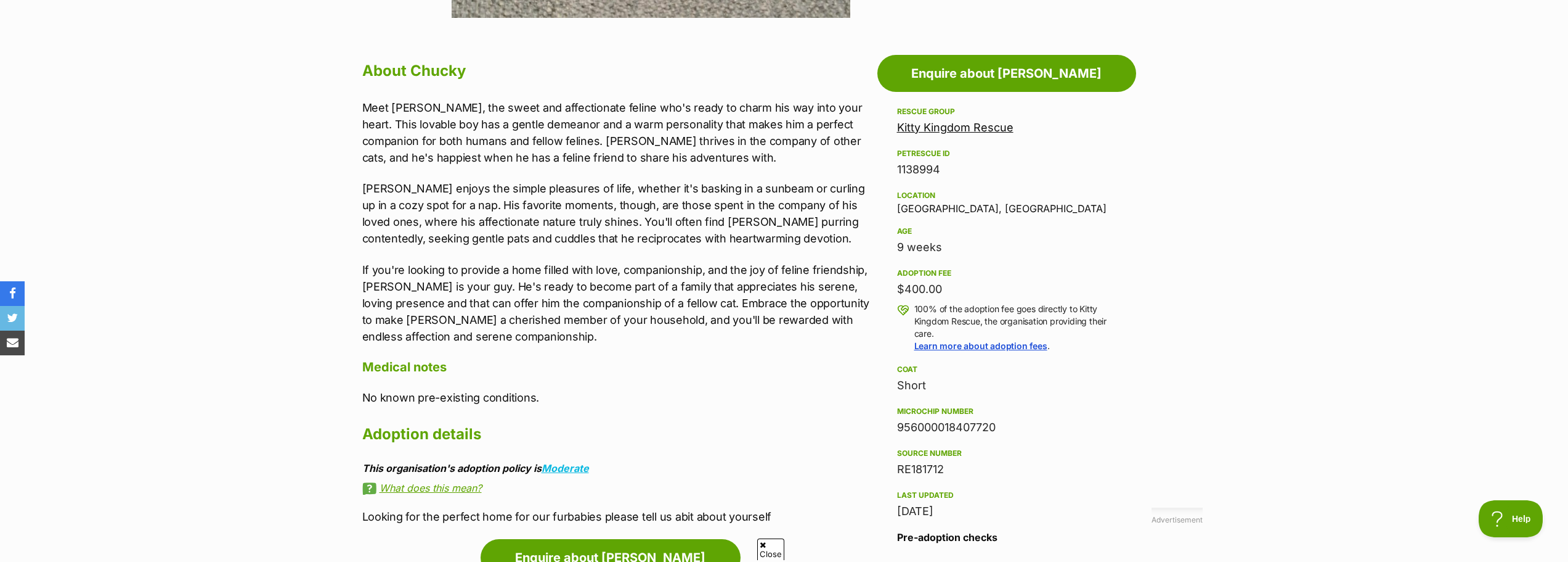
scroll to position [617, 0]
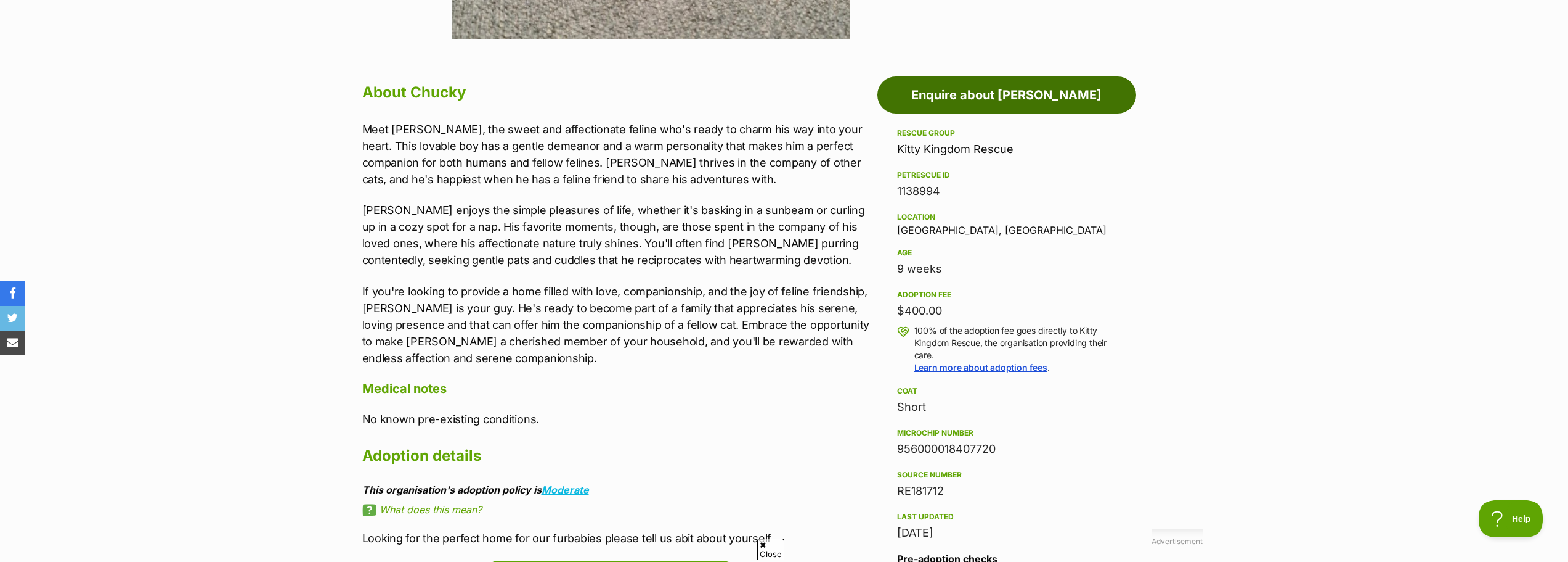
click at [1005, 101] on link "Enquire about [PERSON_NAME]" at bounding box center [1006, 95] width 259 height 37
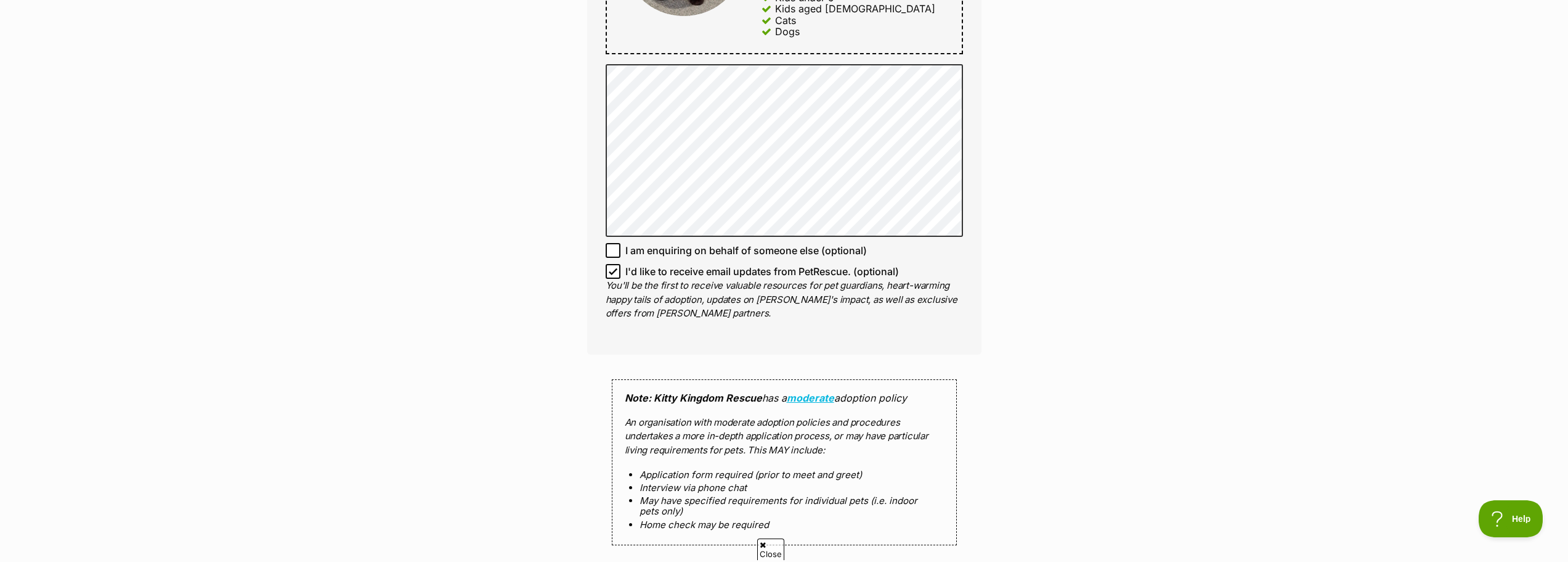
scroll to position [801, 0]
click at [618, 270] on input "I'd like to receive email updates from PetRescue. (optional)" at bounding box center [612, 266] width 14 height 14
checkbox input "false"
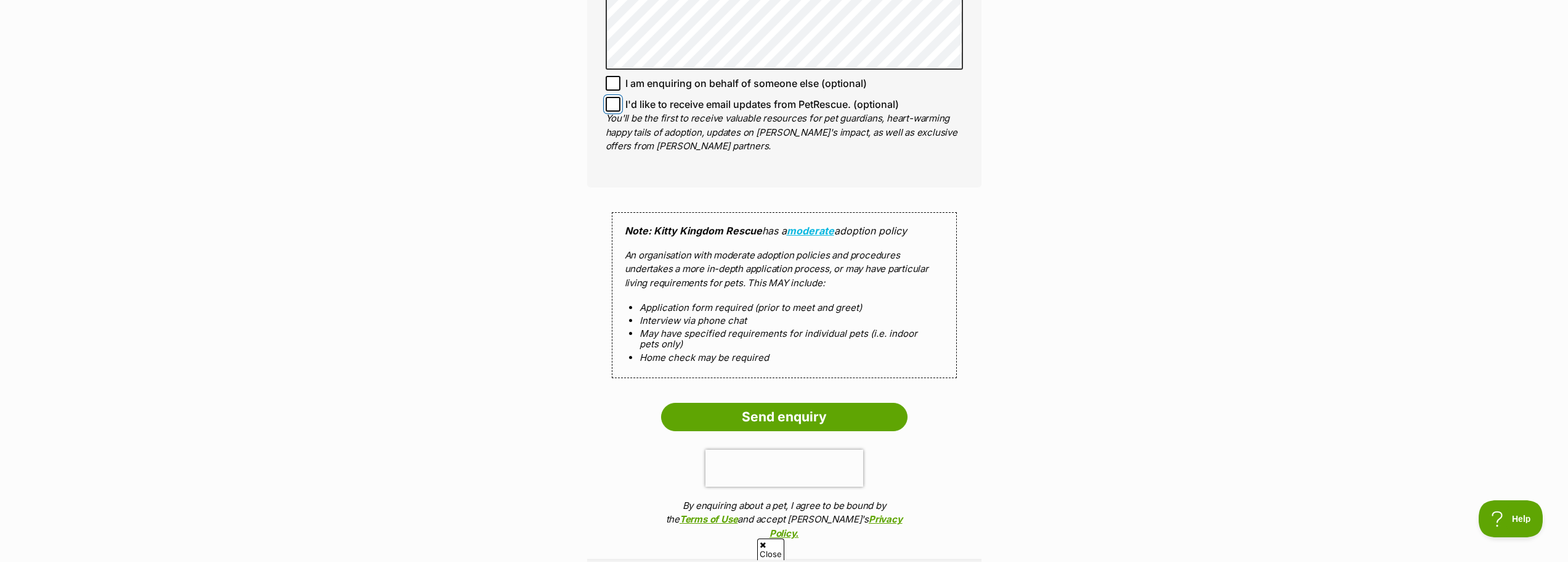
scroll to position [1048, 0]
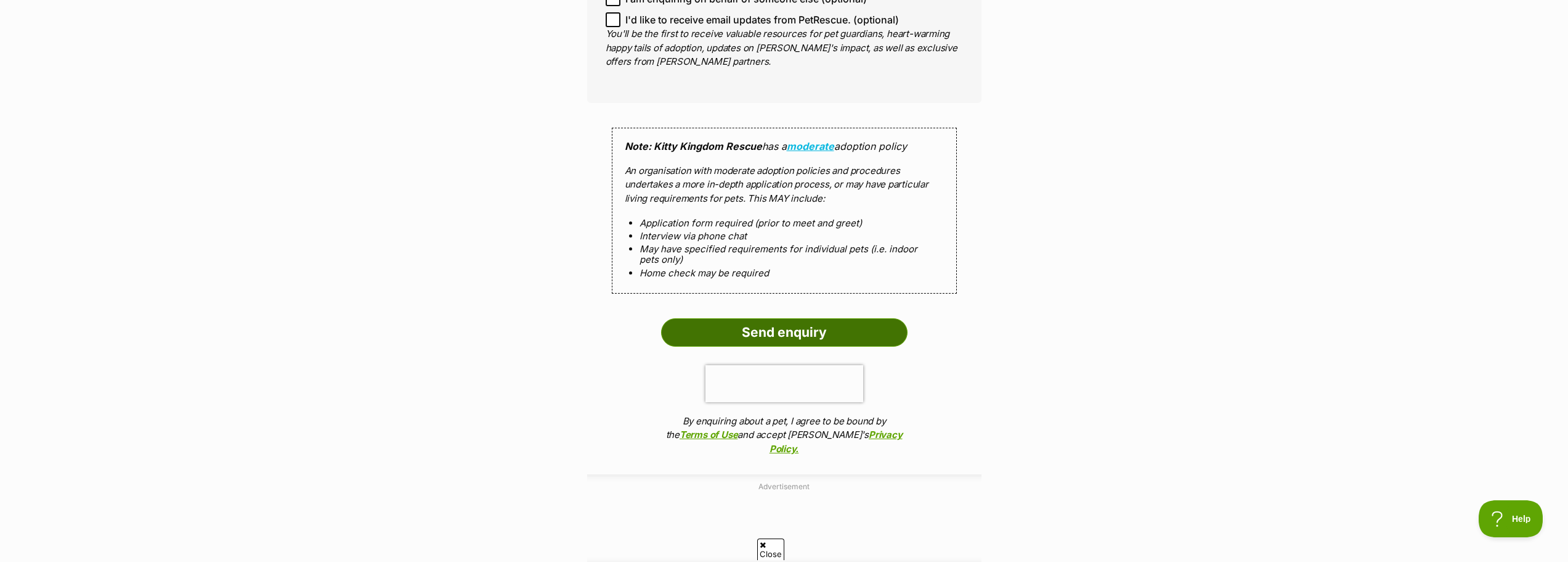
click at [833, 325] on input "Send enquiry" at bounding box center [784, 332] width 247 height 29
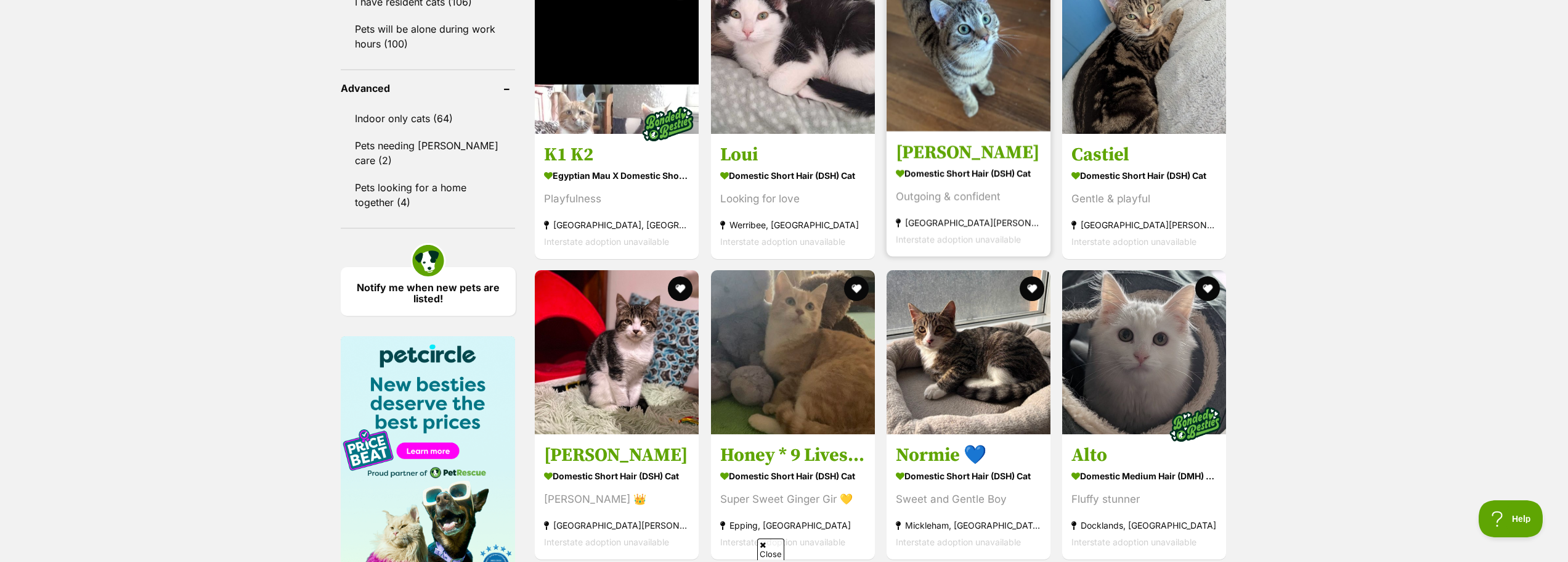
scroll to position [1418, 0]
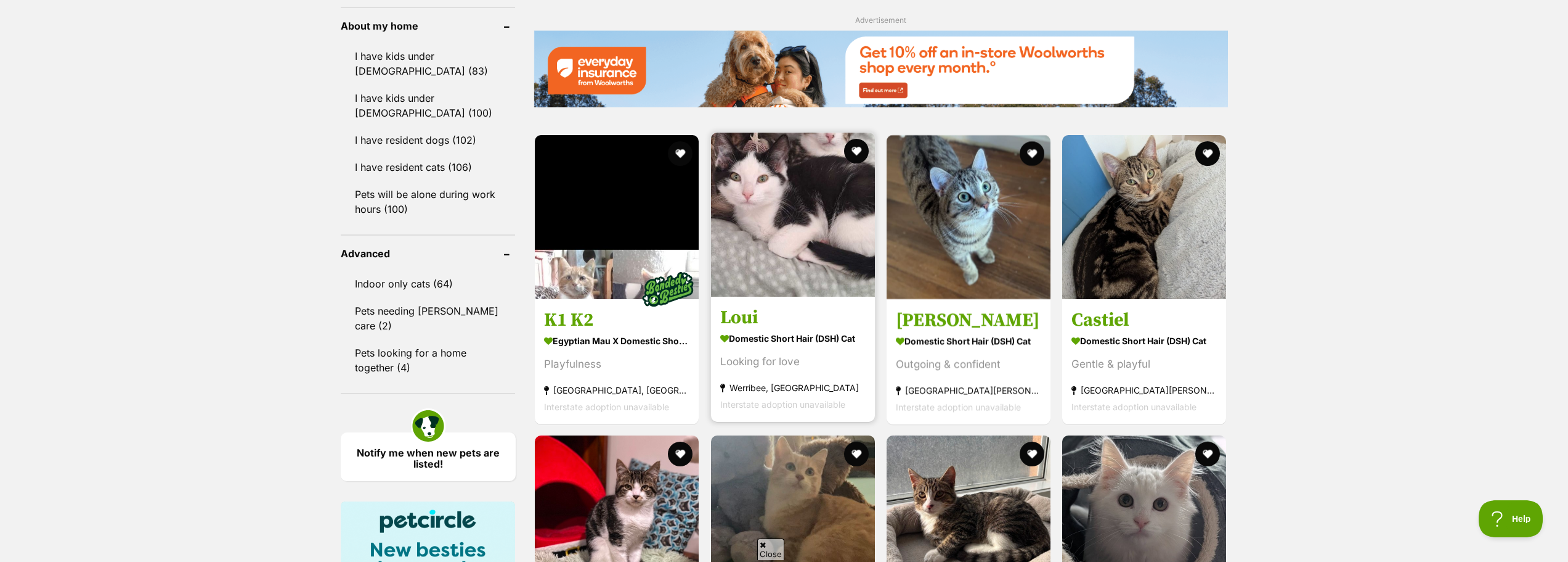
click at [759, 264] on img at bounding box center [792, 214] width 164 height 164
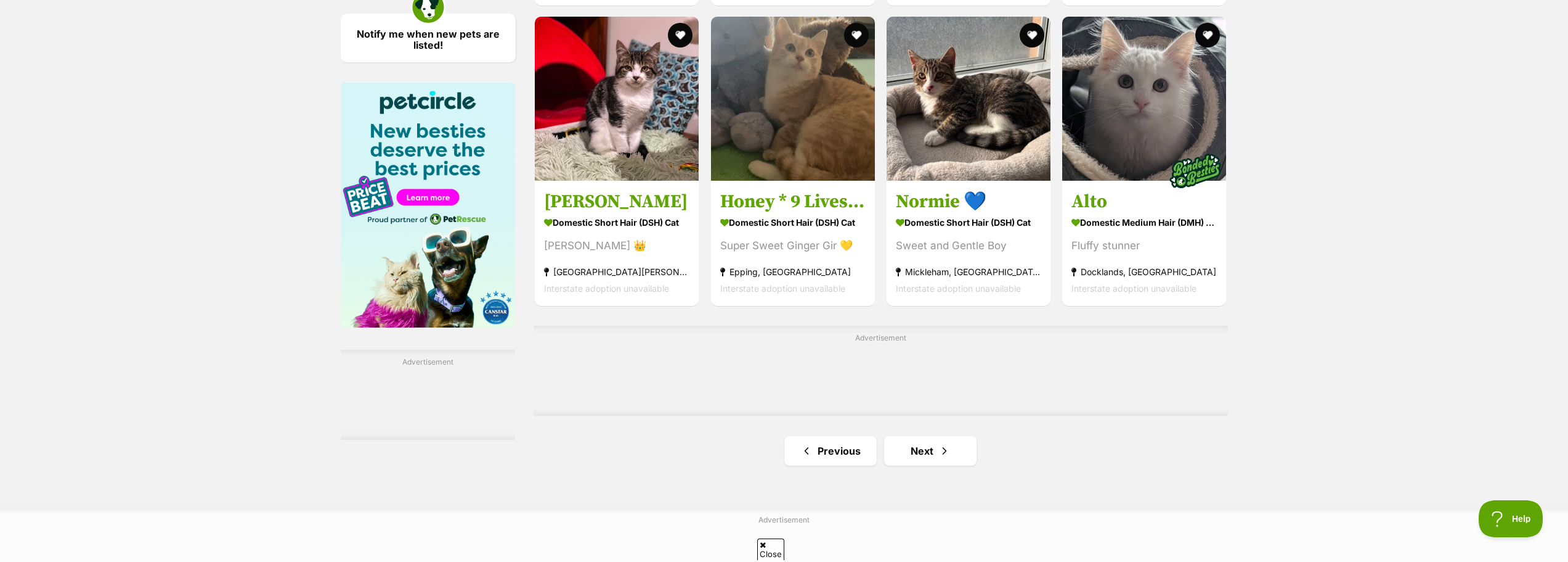
scroll to position [1850, 0]
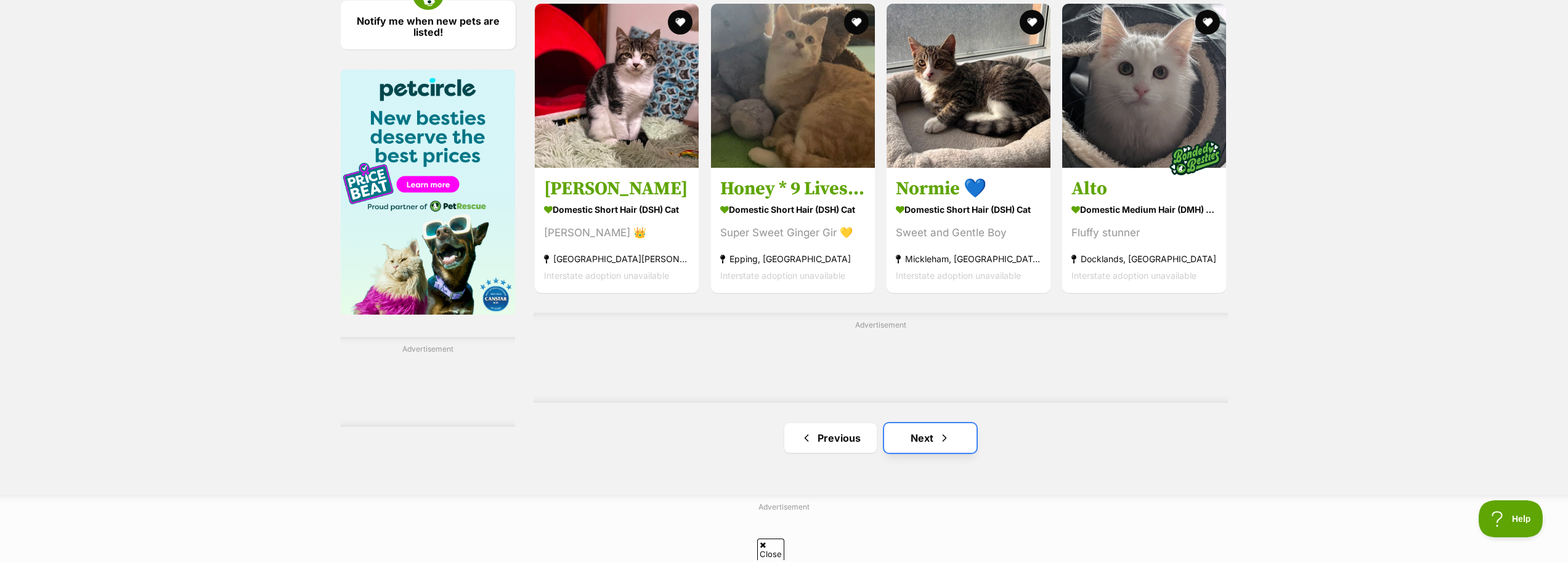
click at [947, 445] on span "Next page" at bounding box center [944, 438] width 12 height 14
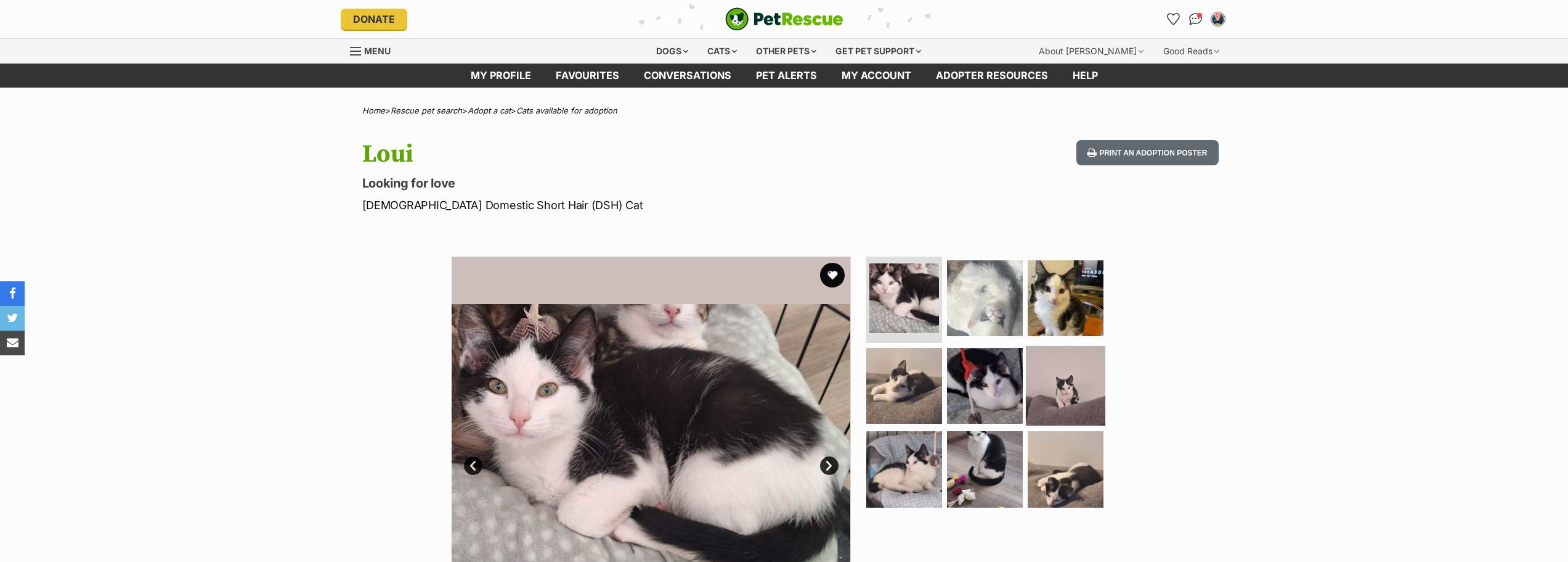
click at [1064, 391] on img at bounding box center [1065, 385] width 79 height 79
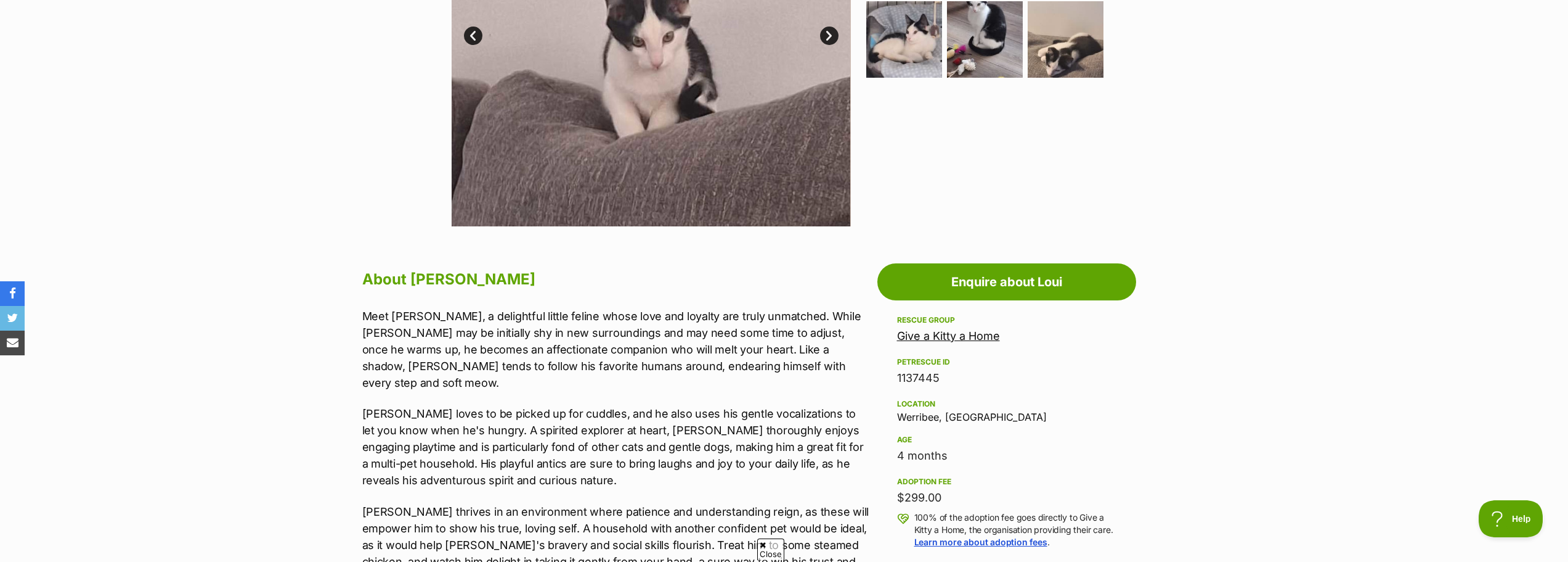
scroll to position [432, 0]
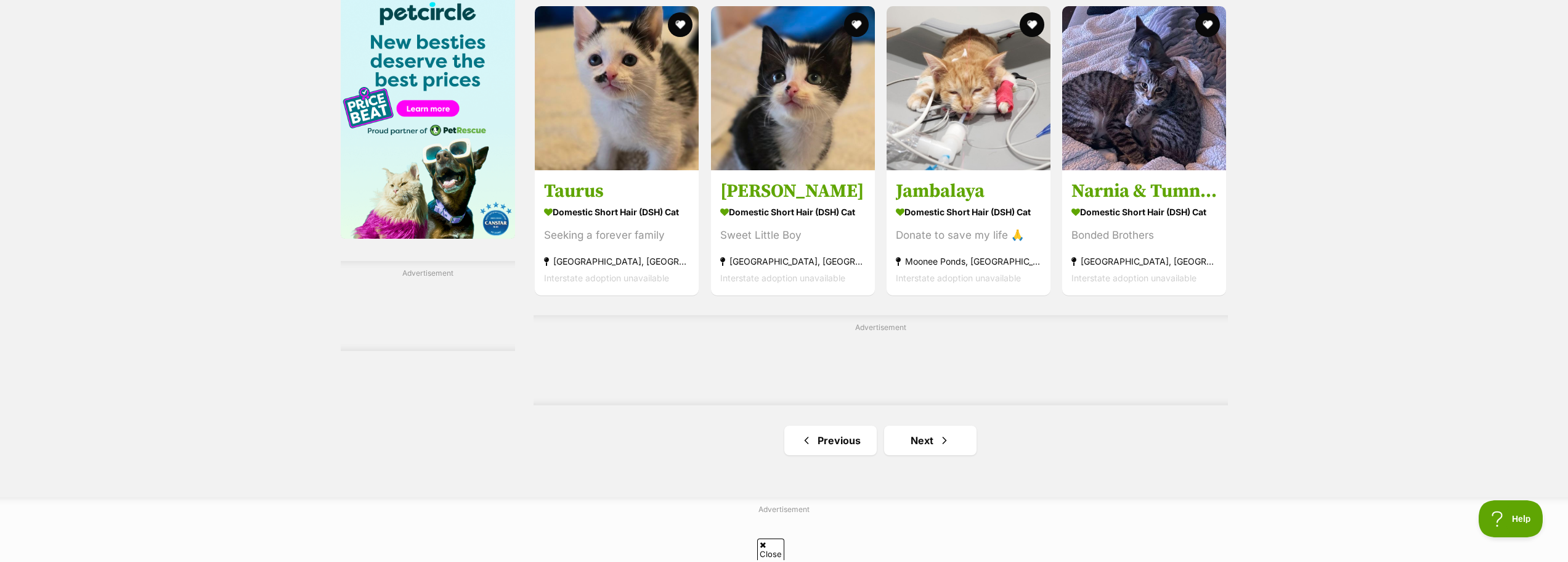
scroll to position [2097, 0]
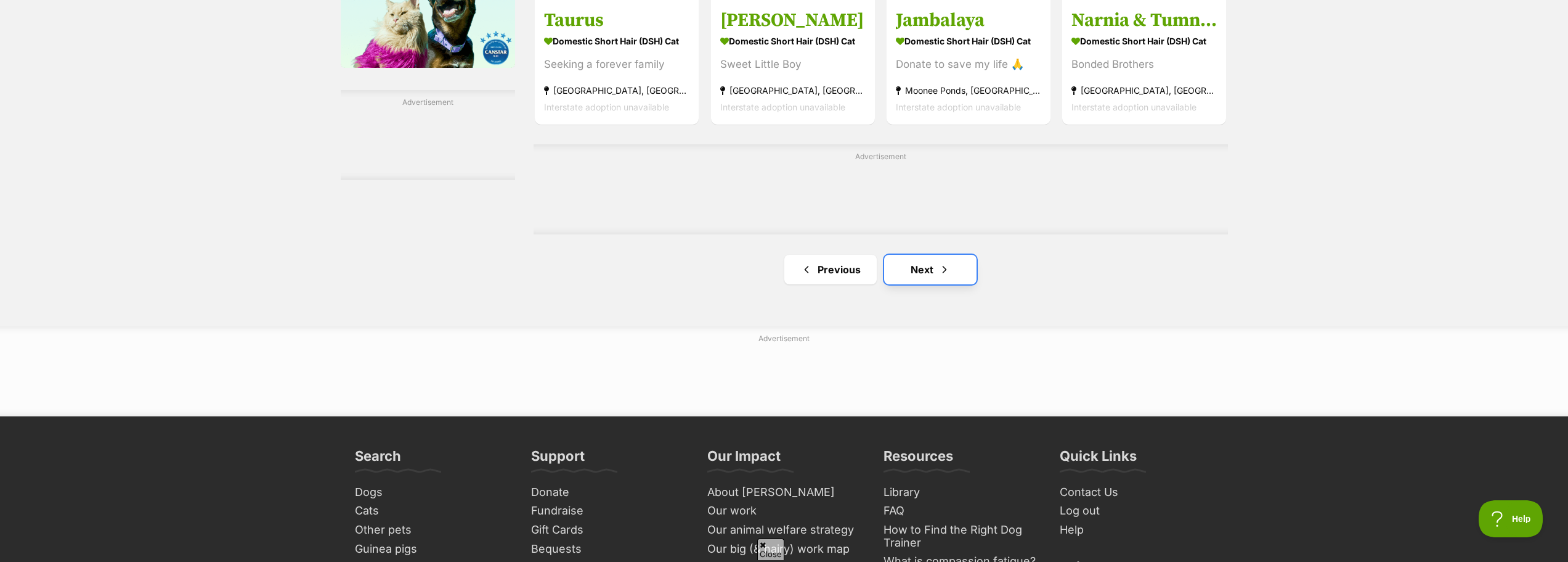
click at [911, 274] on link "Next" at bounding box center [930, 269] width 93 height 30
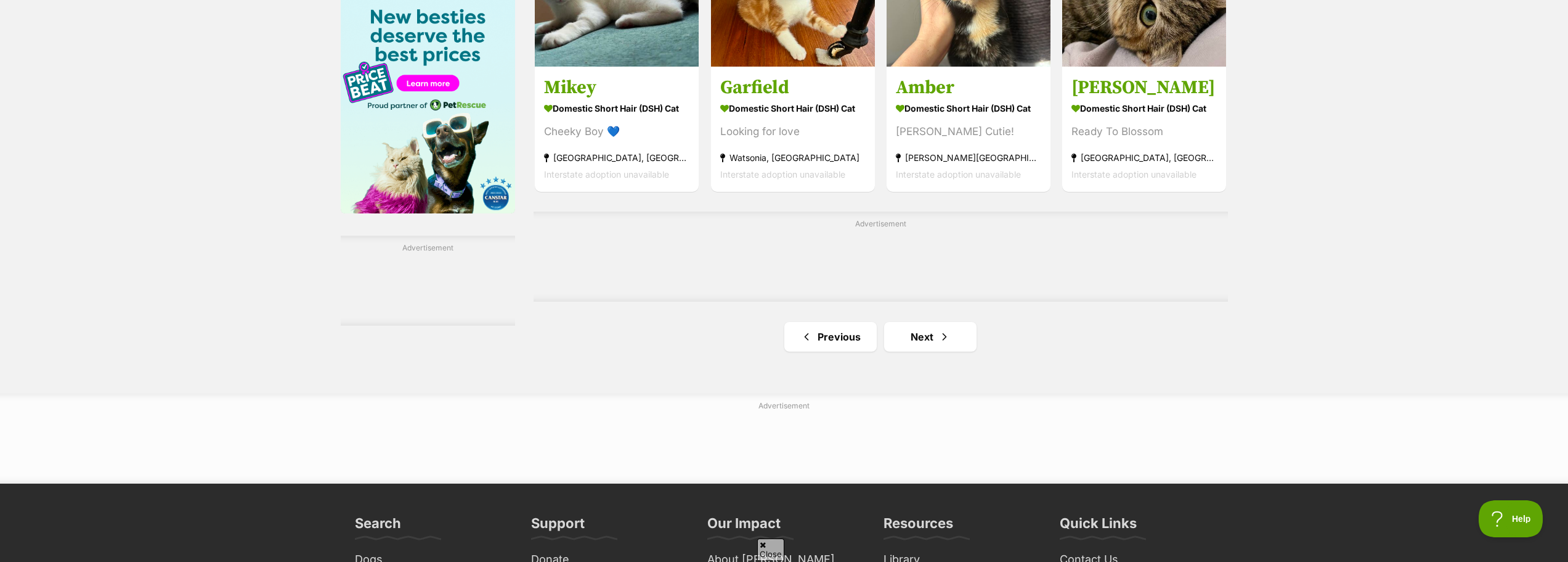
scroll to position [1973, 0]
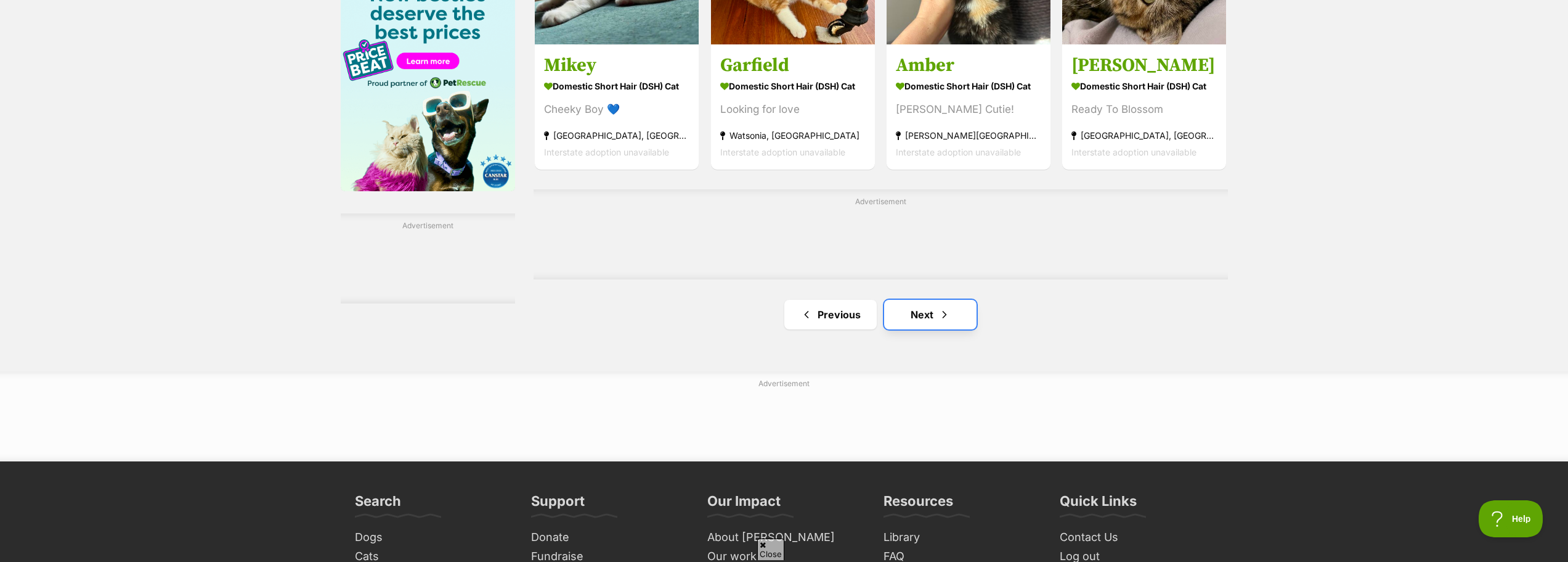
click at [925, 329] on link "Next" at bounding box center [930, 314] width 93 height 30
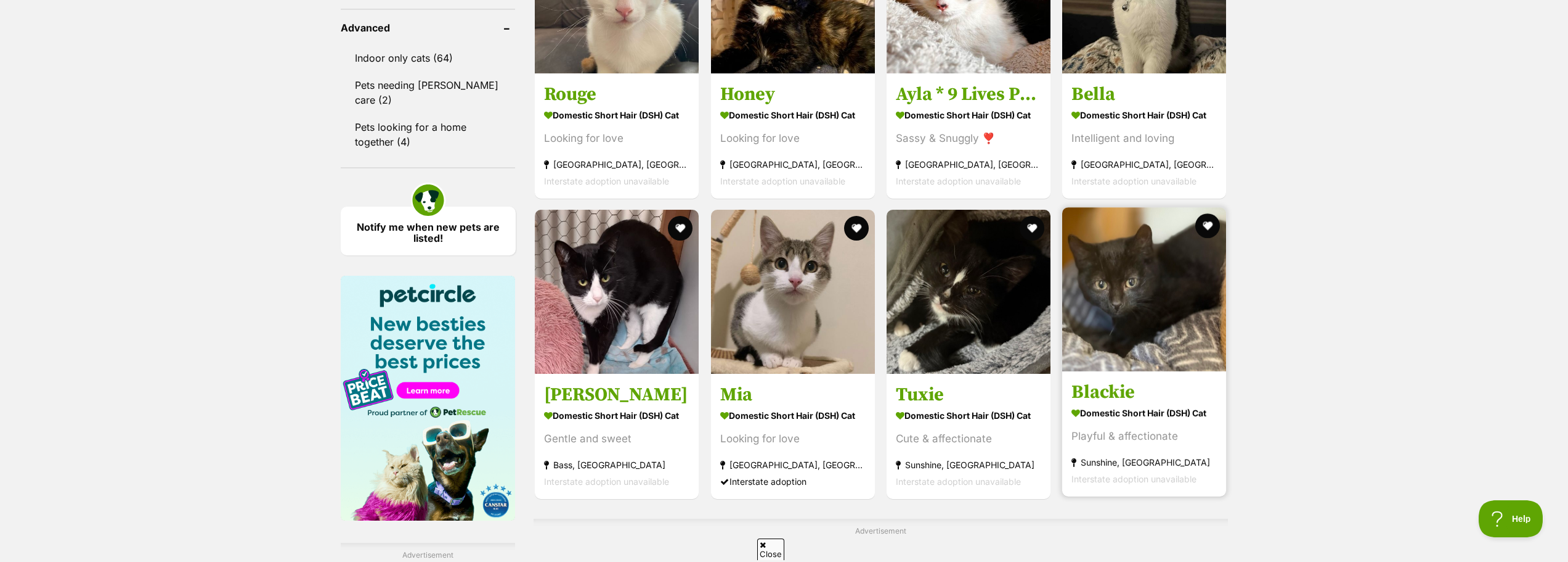
scroll to position [1788, 0]
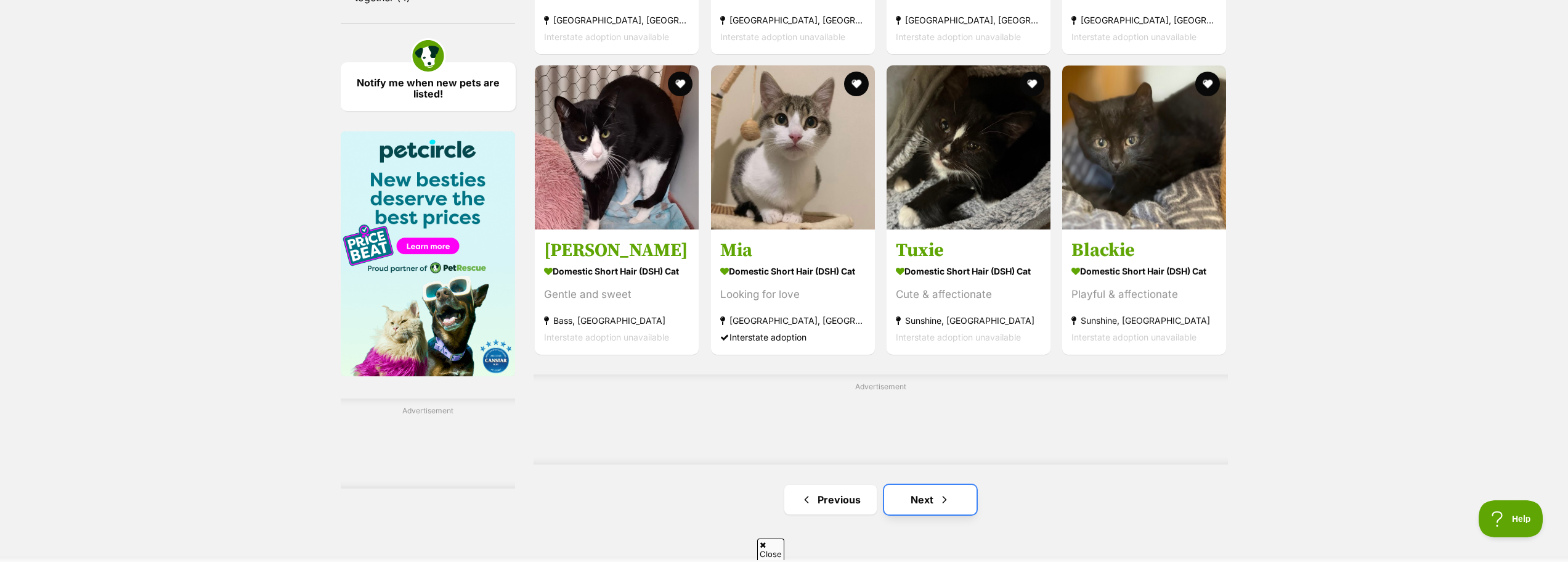
click at [923, 507] on link "Next" at bounding box center [930, 499] width 93 height 30
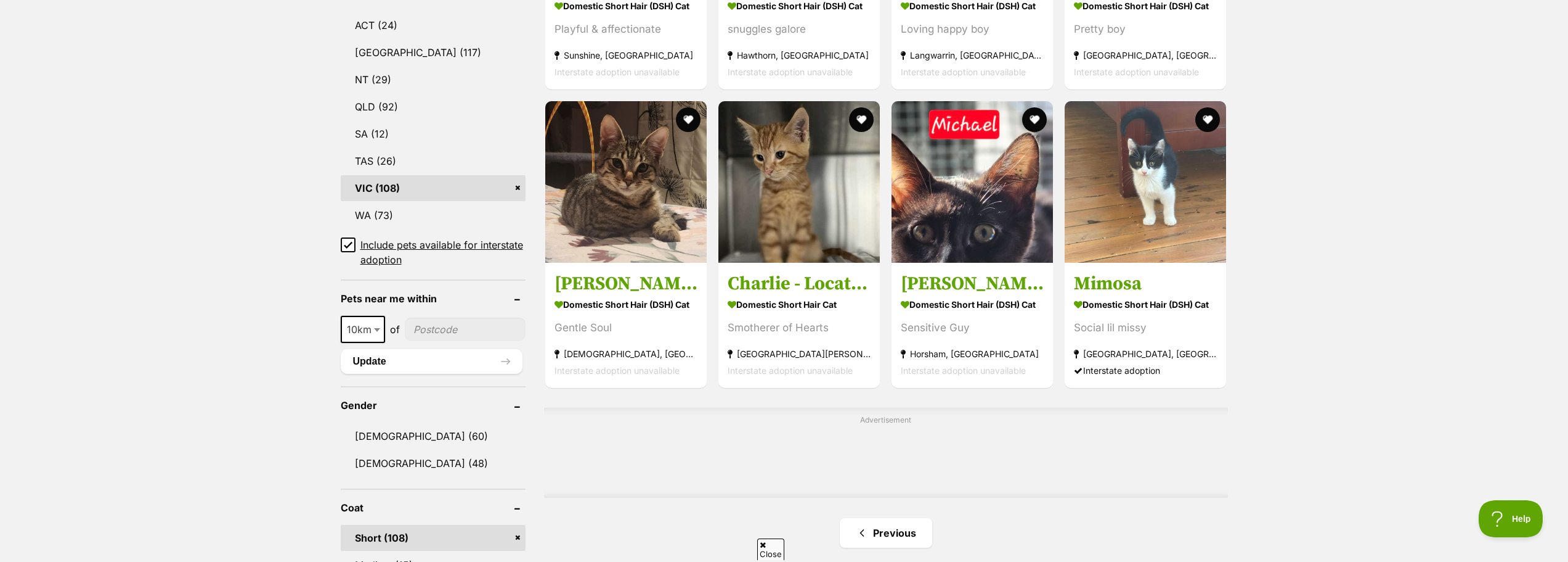
scroll to position [1048, 0]
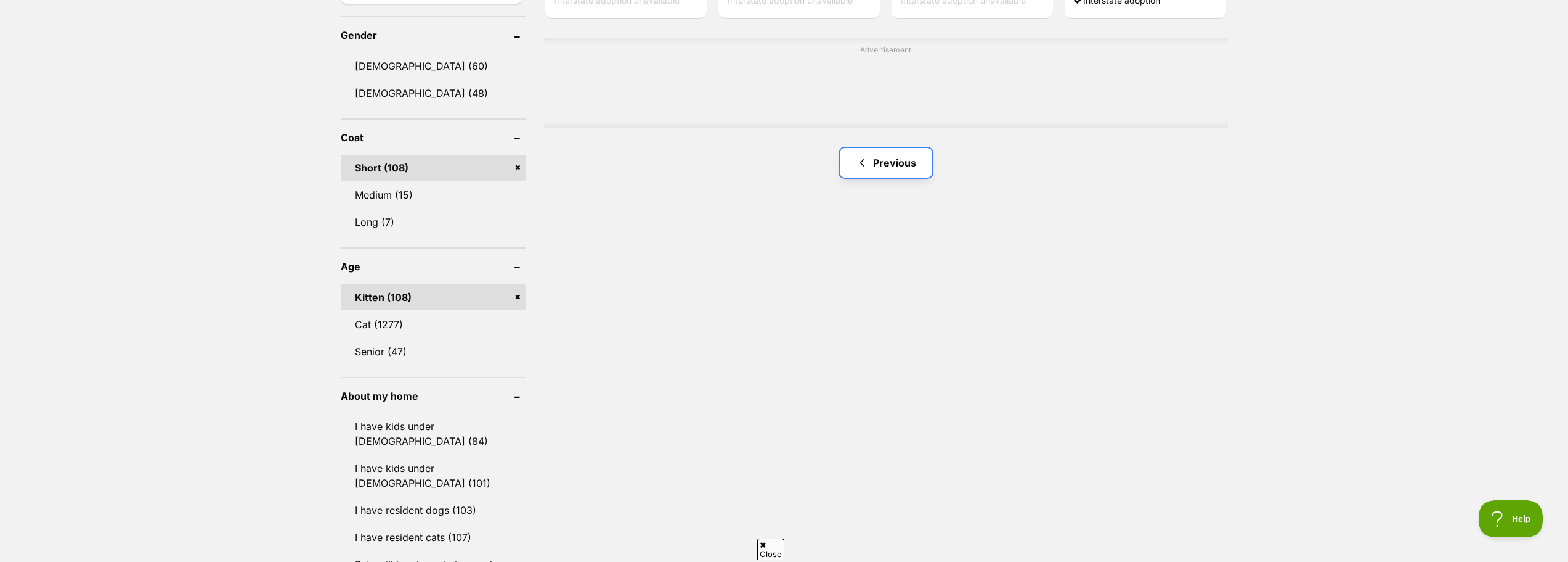
click at [903, 161] on link "Previous" at bounding box center [886, 163] width 93 height 30
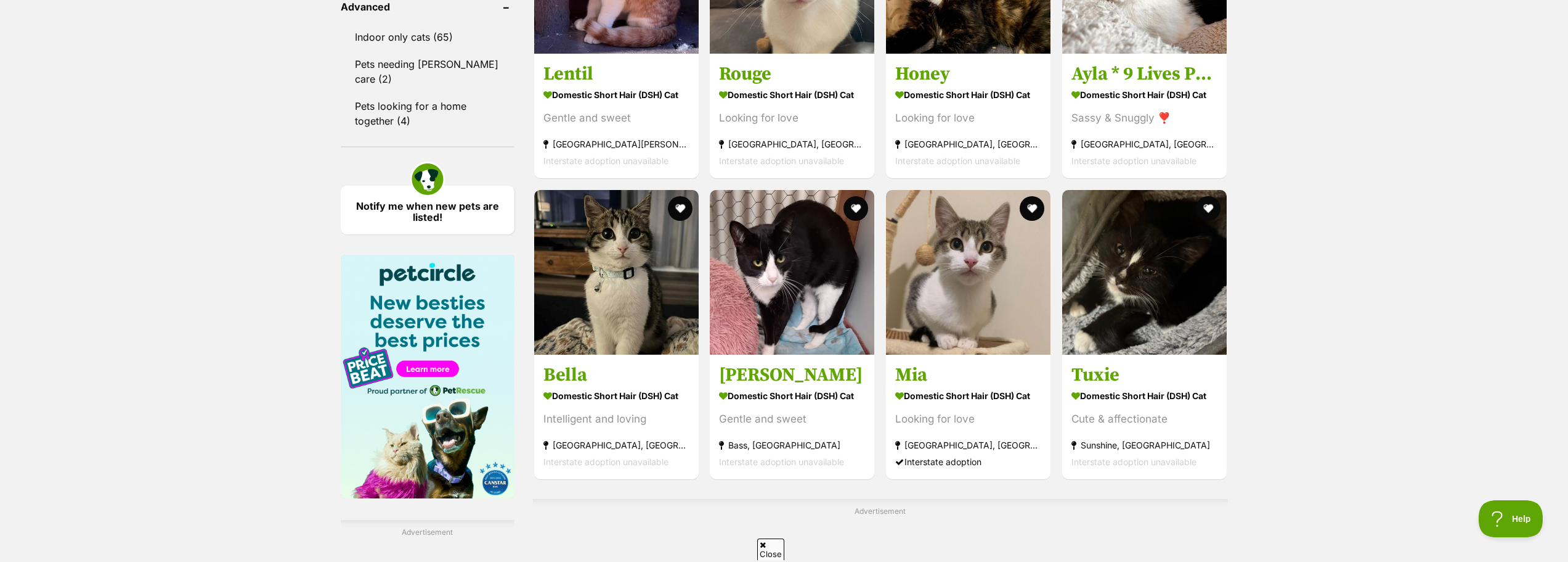
scroll to position [2097, 0]
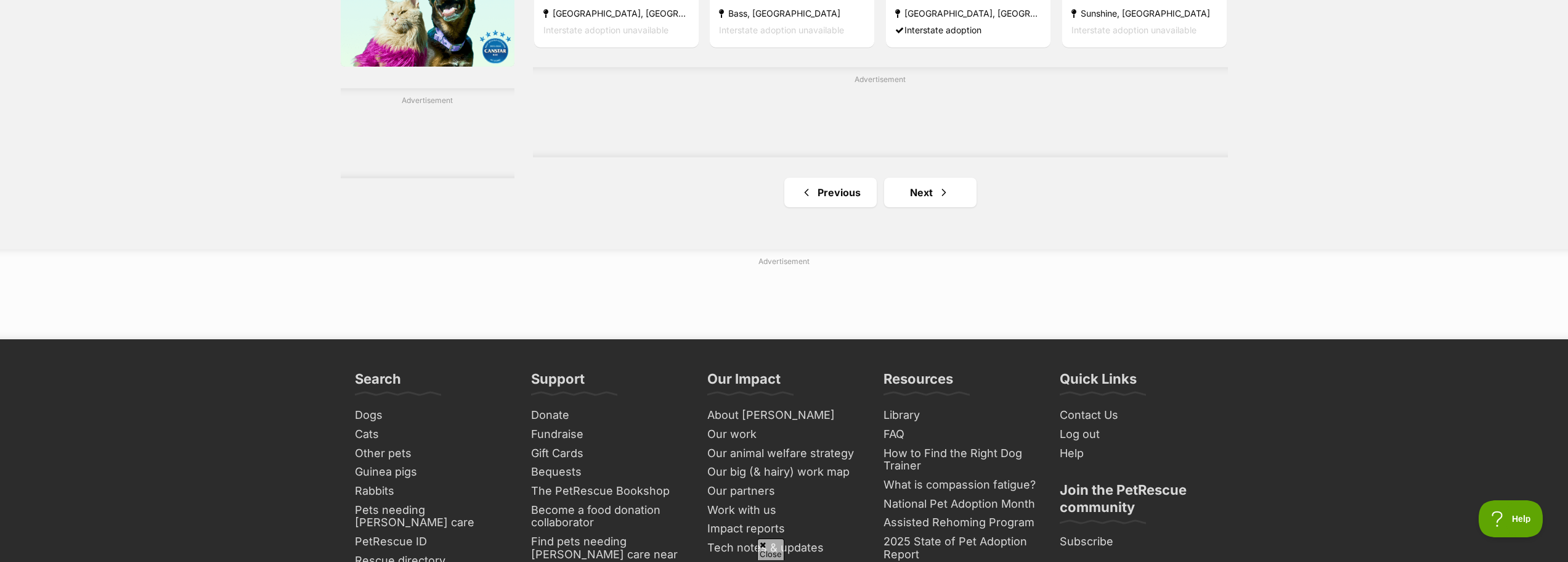
click at [847, 199] on link "Previous" at bounding box center [830, 191] width 93 height 30
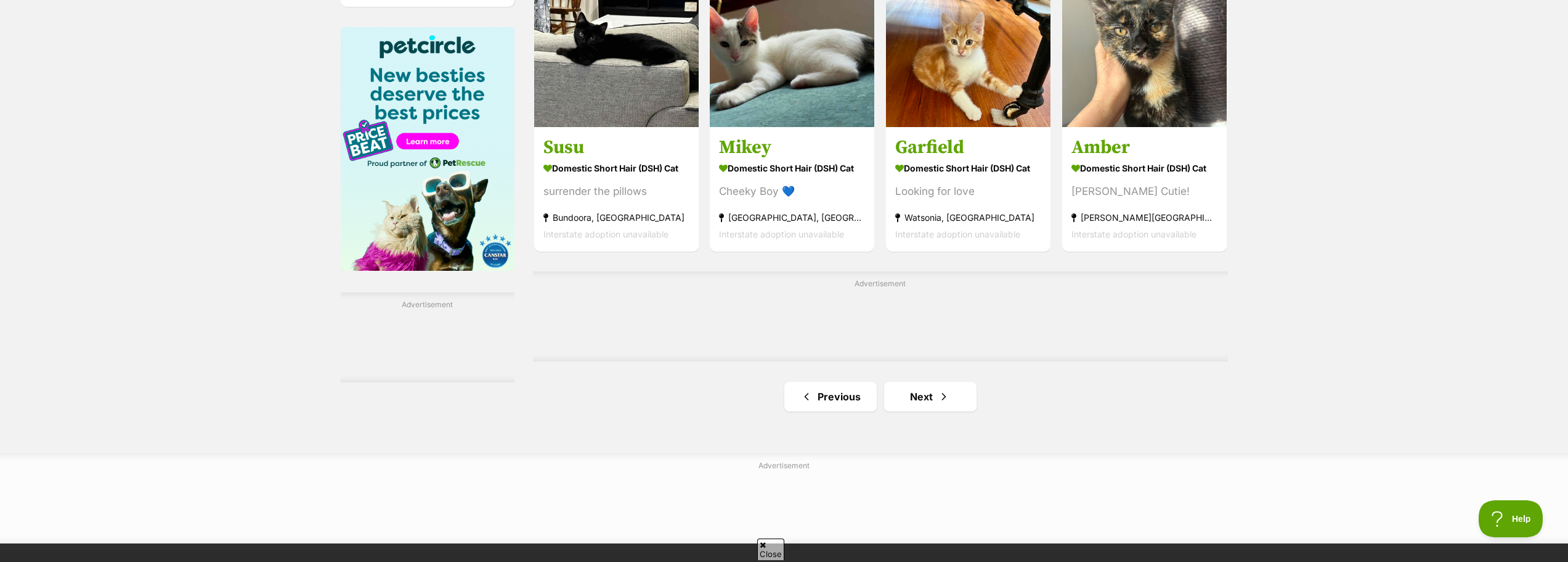
scroll to position [1912, 0]
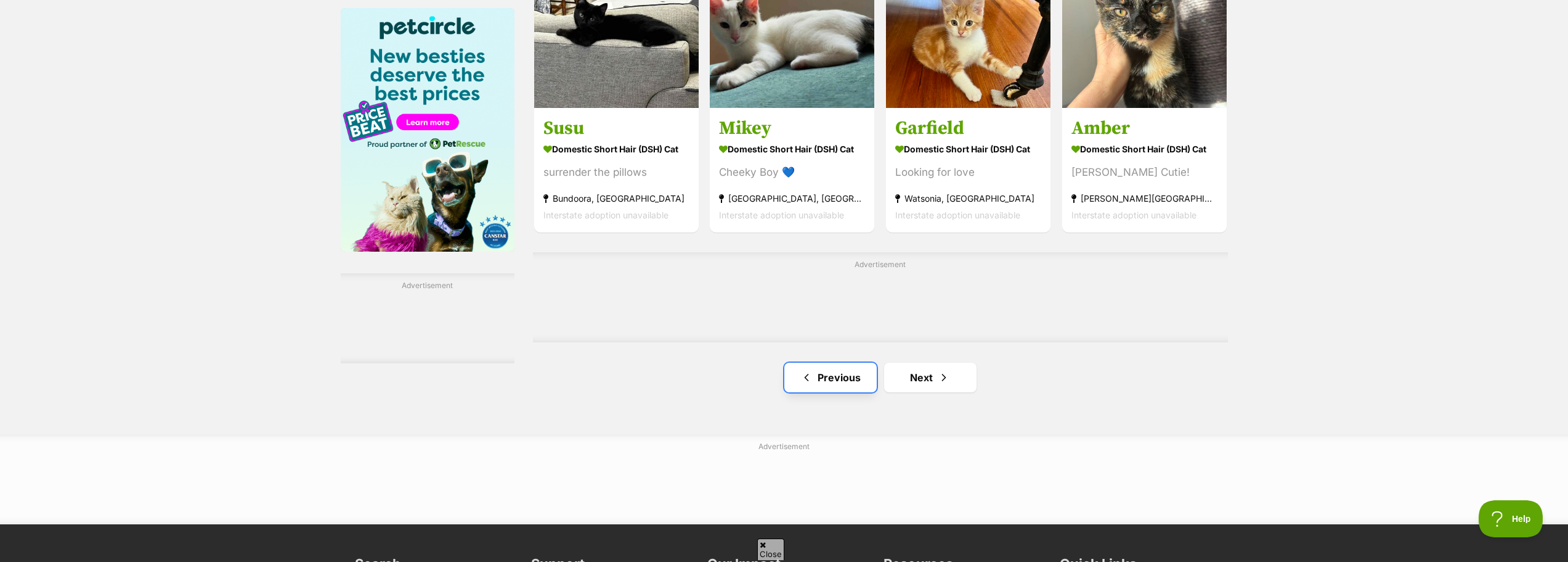
click at [823, 393] on link "Previous" at bounding box center [830, 377] width 93 height 30
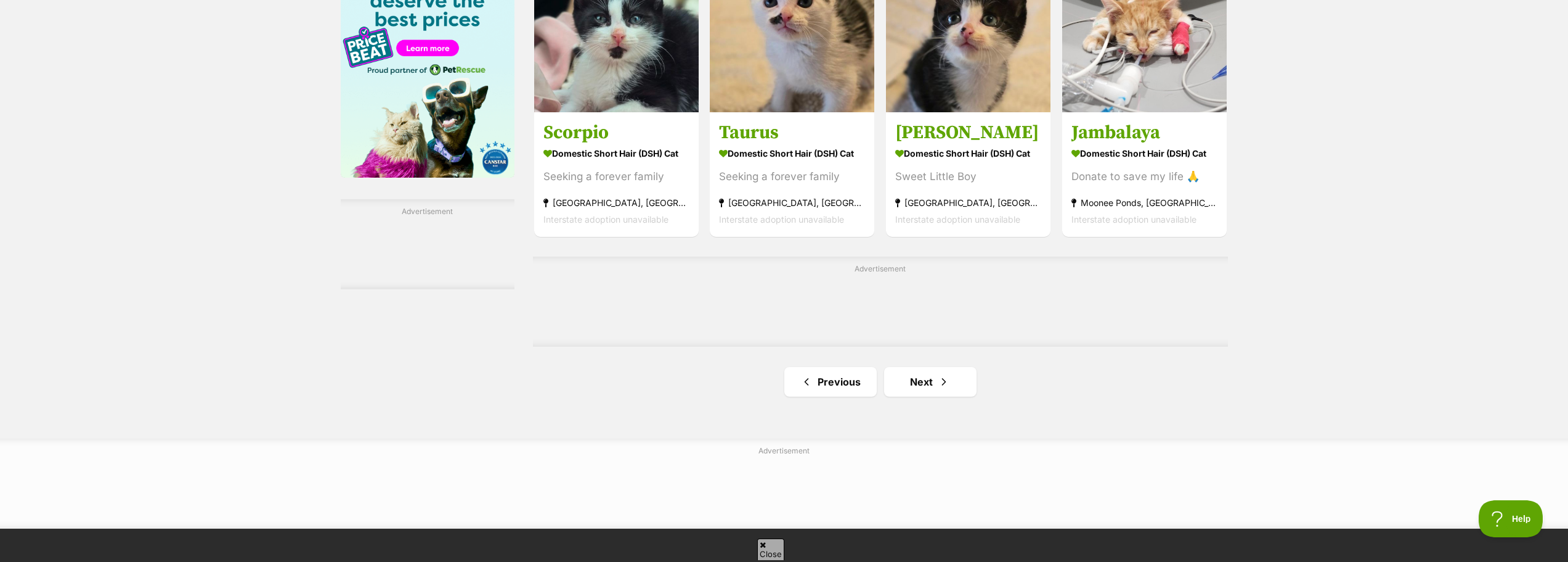
scroll to position [1850, 0]
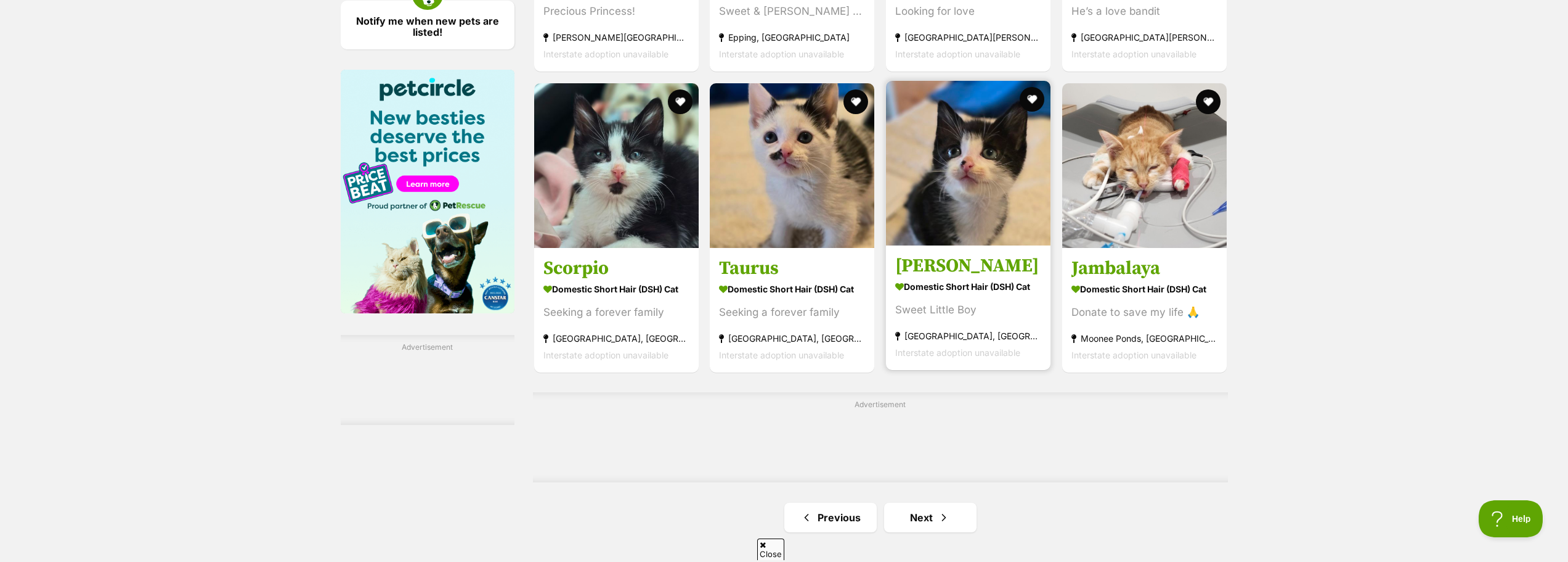
click at [993, 283] on strong "Domestic Short Hair (DSH) Cat" at bounding box center [968, 286] width 146 height 18
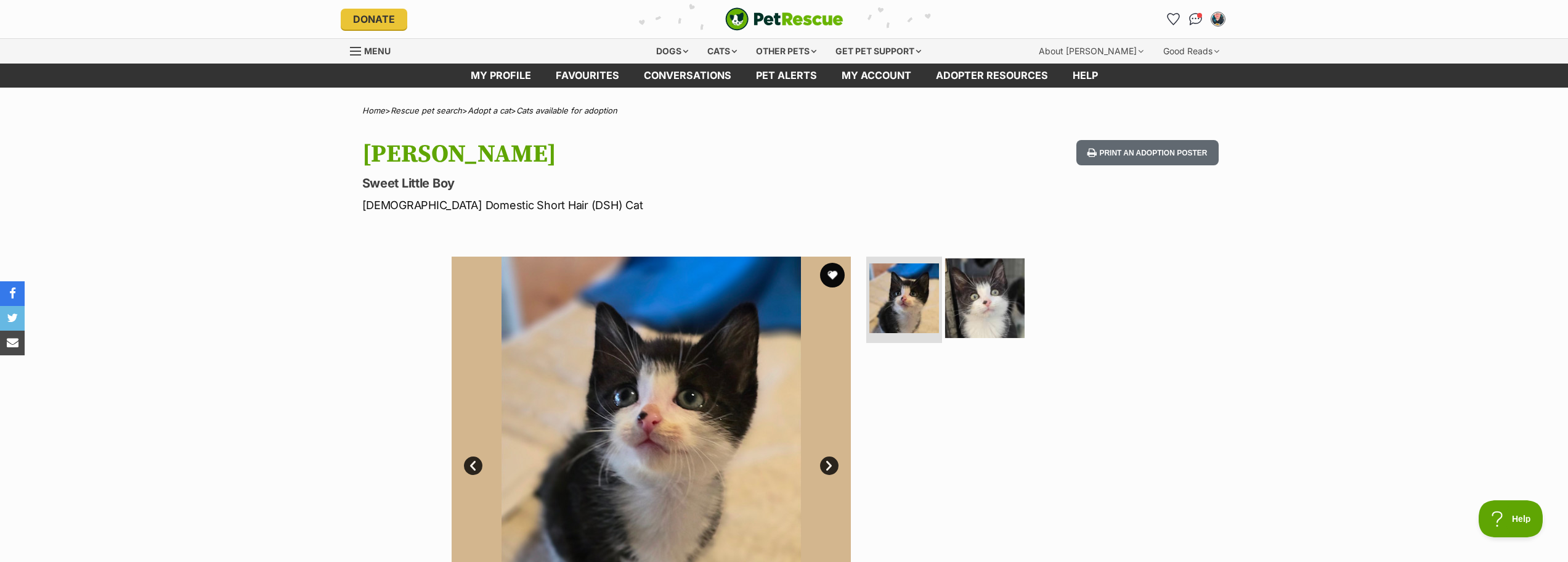
click at [989, 323] on img at bounding box center [984, 298] width 79 height 79
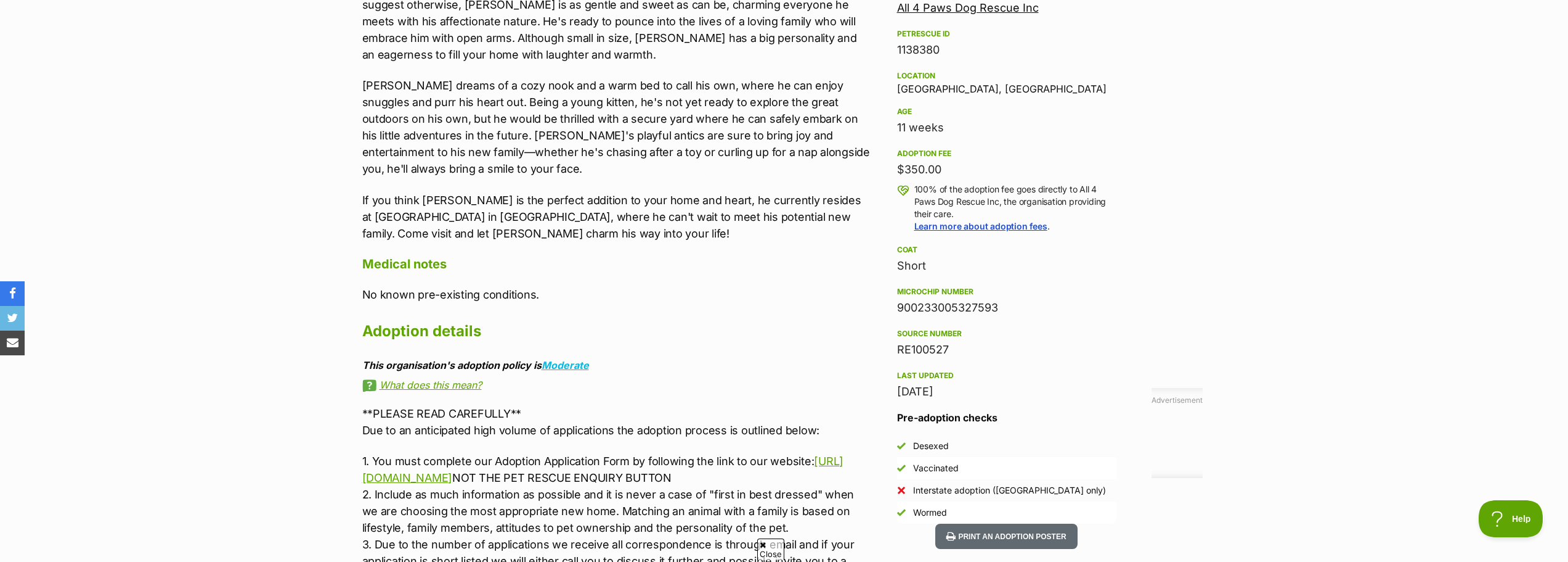
scroll to position [987, 0]
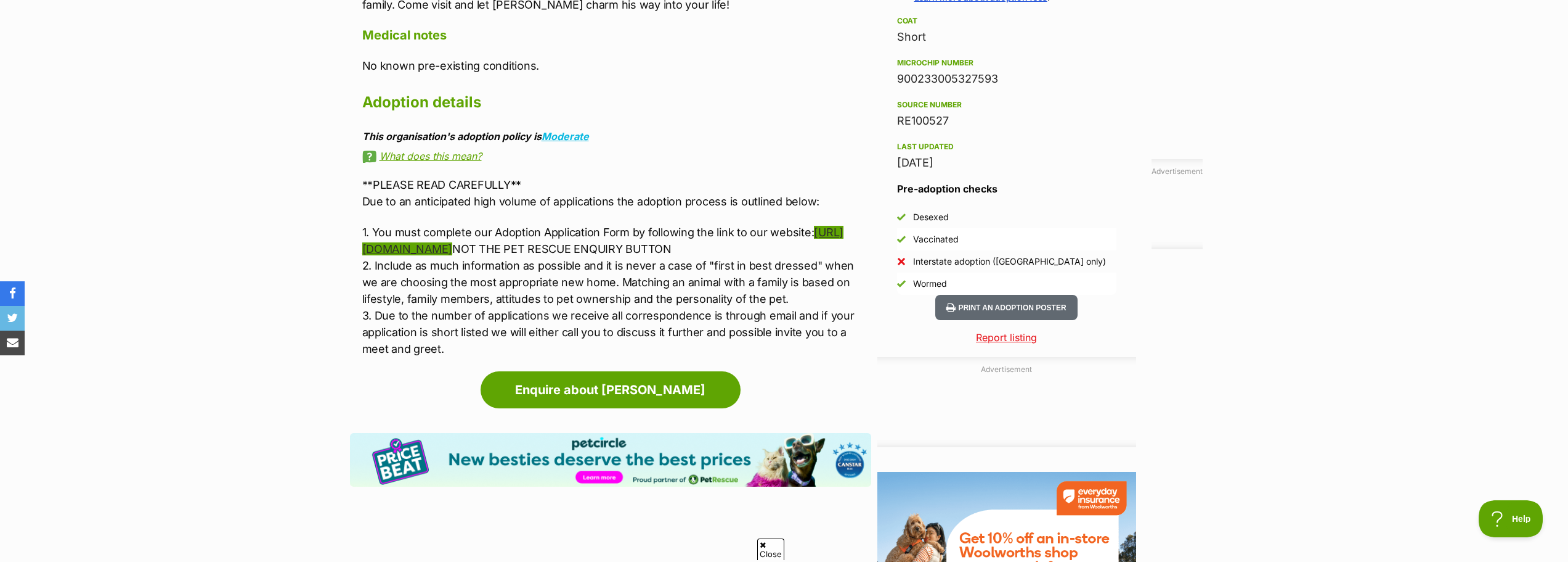
click at [580, 235] on link "https://www.all4pawsdogrescue.com.au/forms.html" at bounding box center [604, 240] width 482 height 30
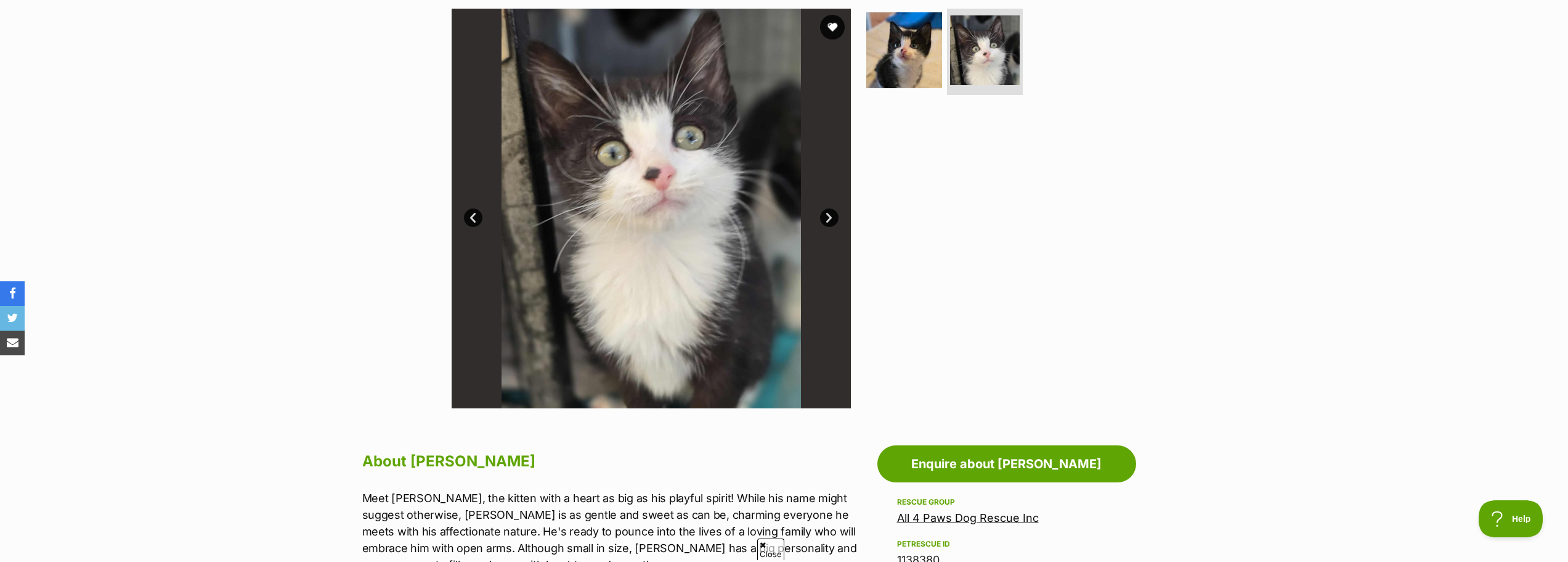
scroll to position [0, 0]
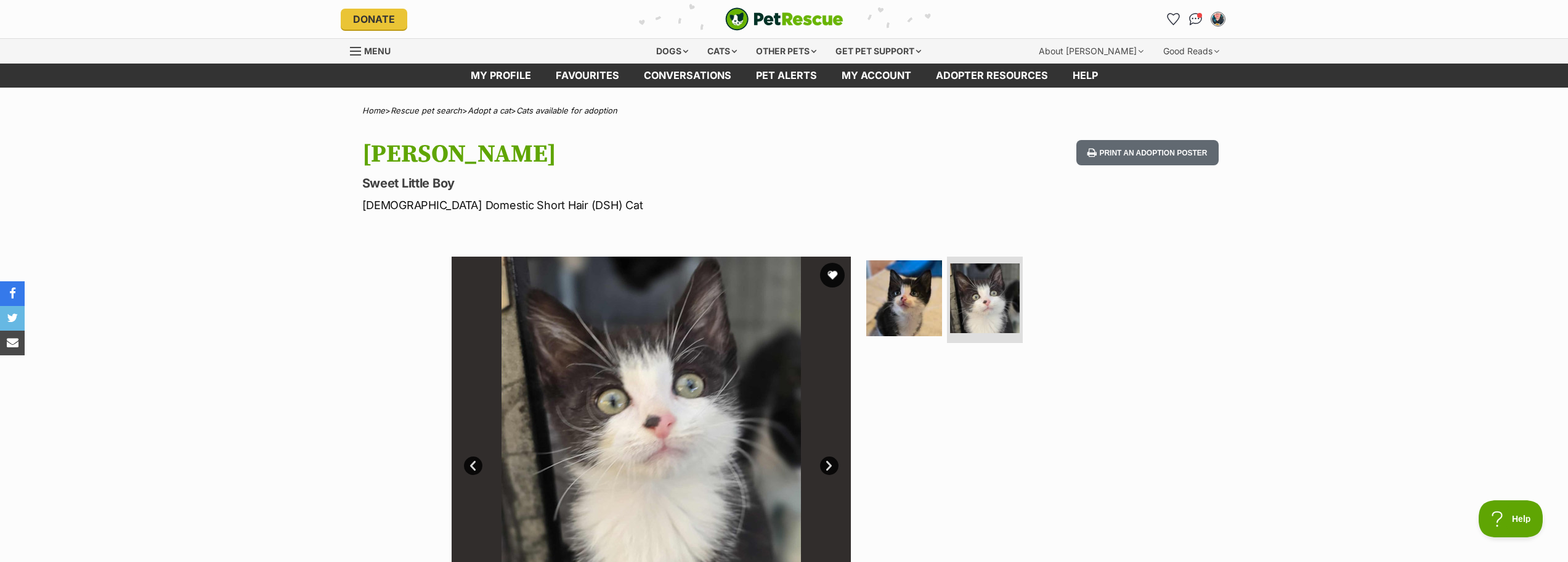
click at [1184, 10] on ul "My account Aurora Stone Edit profile Log out Pet alerts Pet alert matches Accou…" at bounding box center [1196, 19] width 64 height 20
click at [1192, 14] on img "Conversations" at bounding box center [1195, 19] width 16 height 16
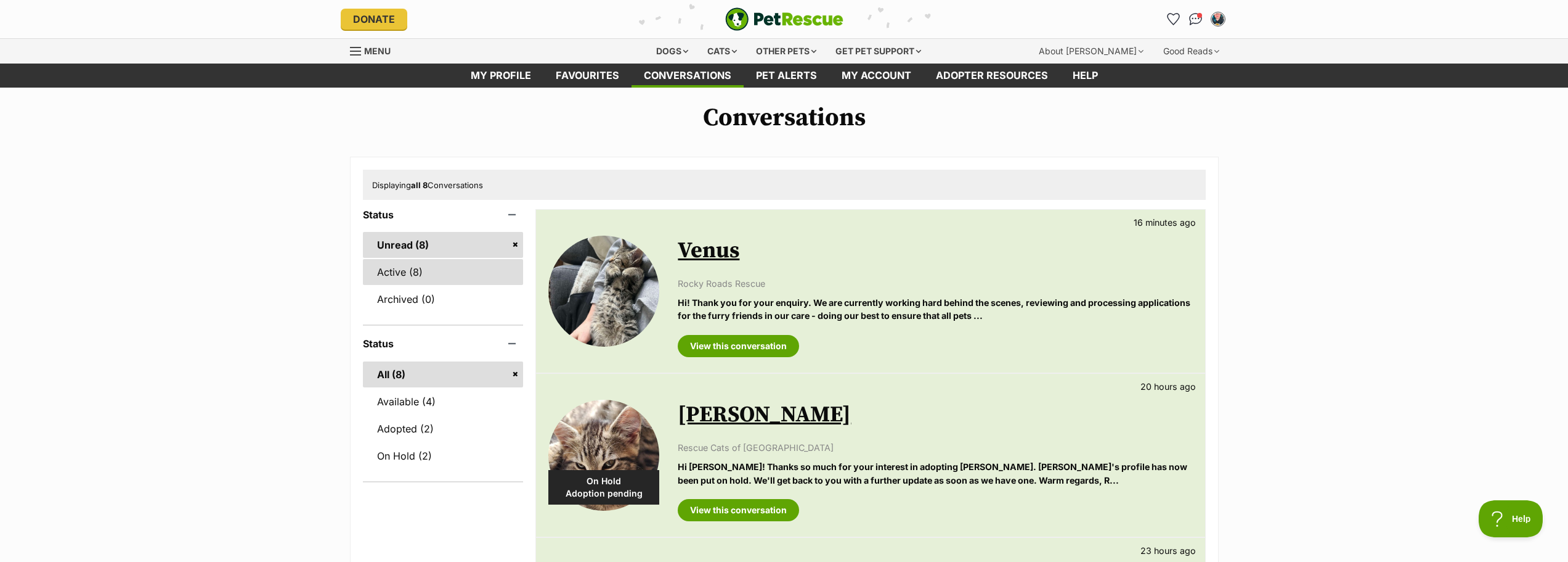
click at [408, 281] on link "Active (8)" at bounding box center [443, 272] width 161 height 26
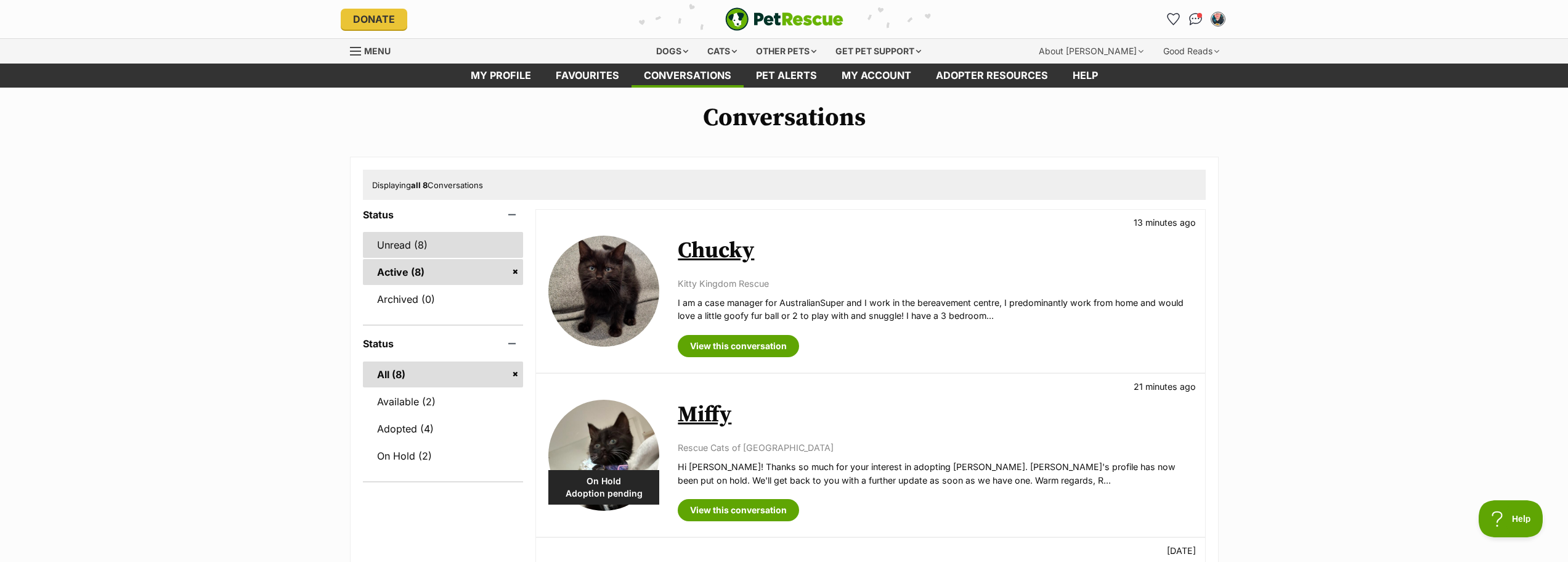
click at [425, 252] on link "Unread (8)" at bounding box center [443, 244] width 161 height 26
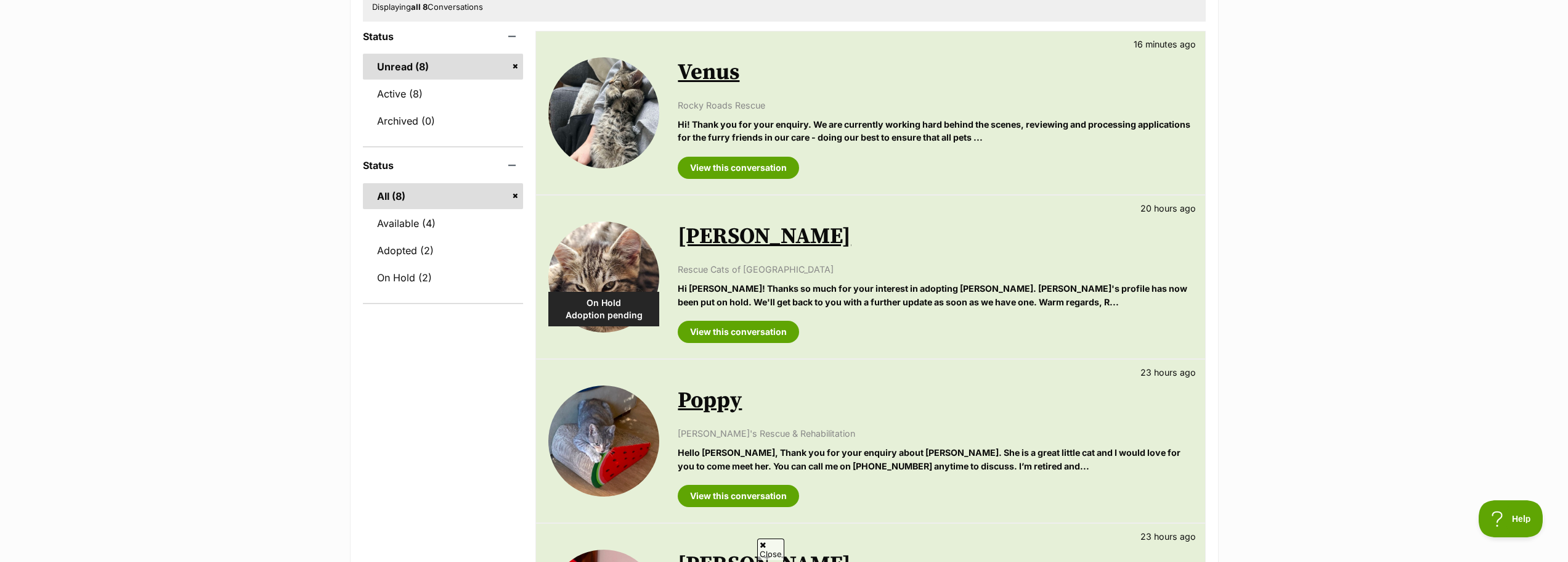
scroll to position [185, 0]
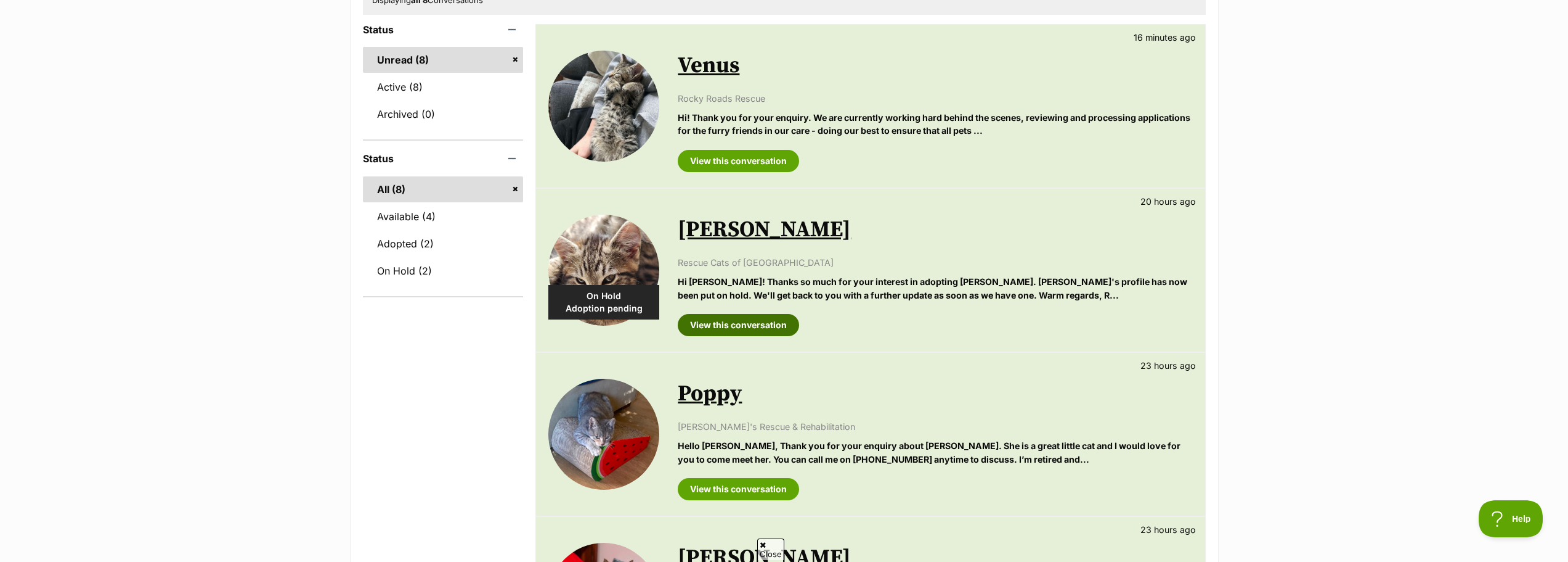
click at [747, 323] on link "View this conversation" at bounding box center [738, 325] width 121 height 22
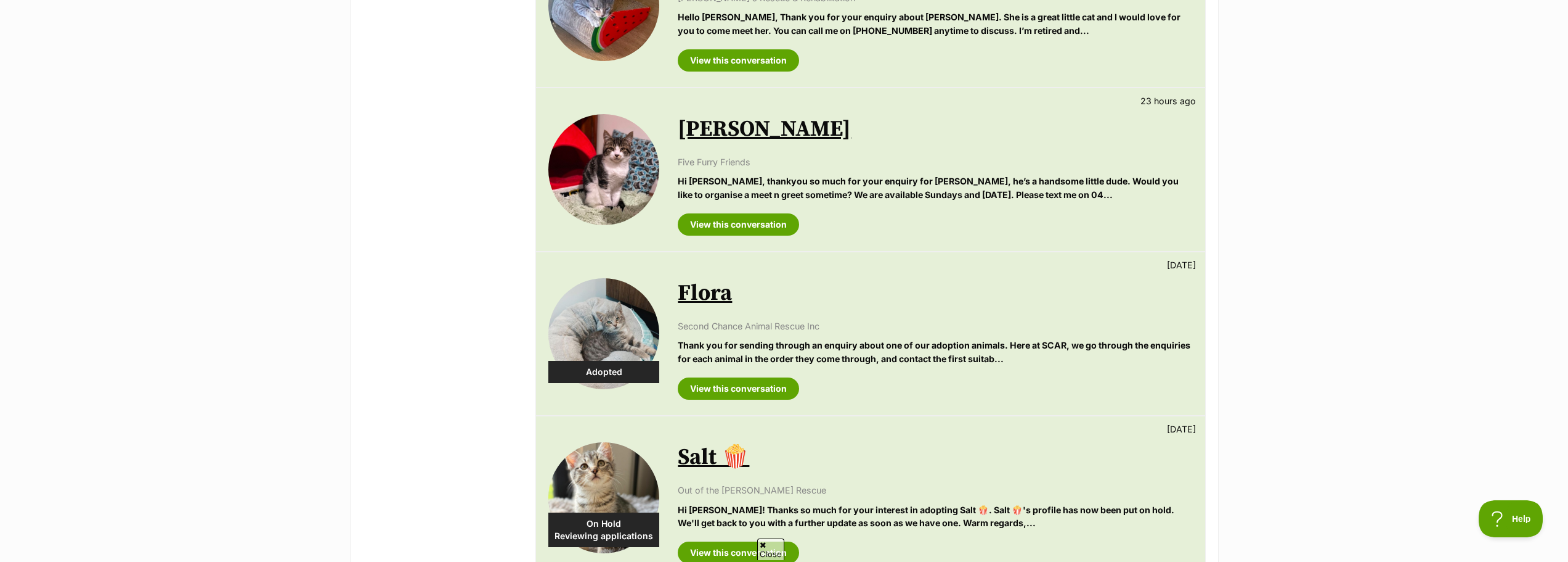
scroll to position [617, 0]
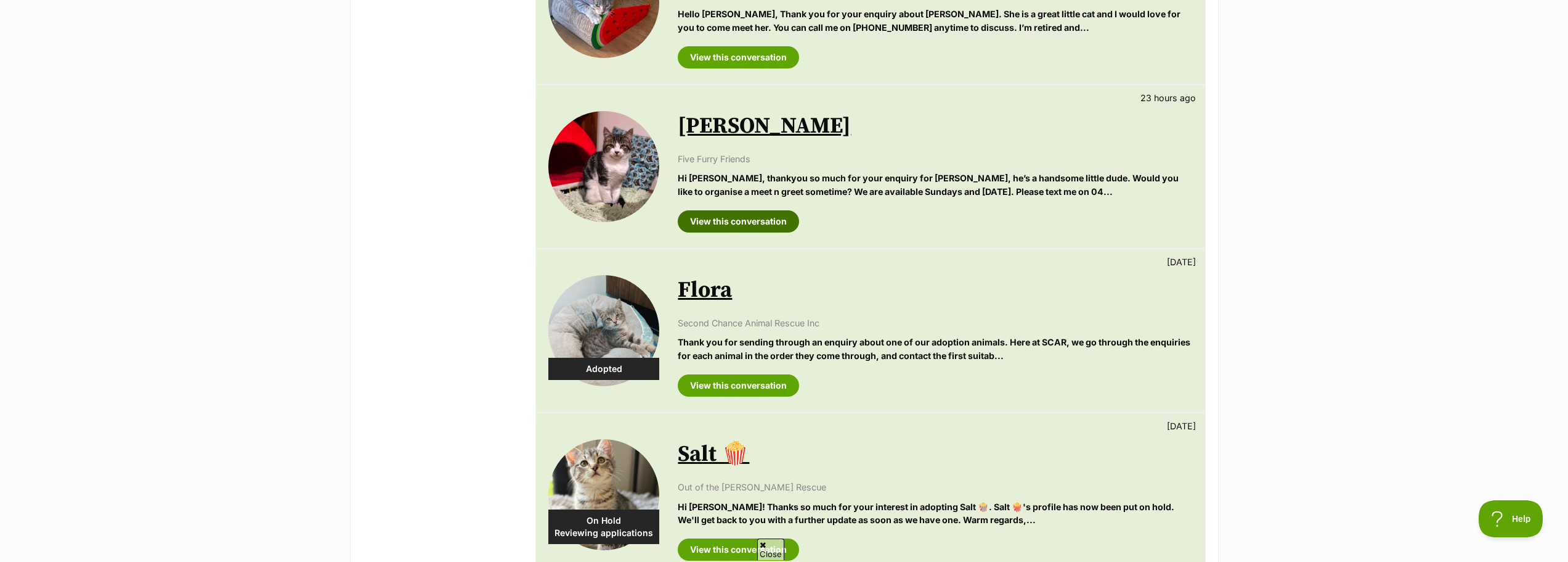
click at [733, 224] on link "View this conversation" at bounding box center [738, 221] width 121 height 22
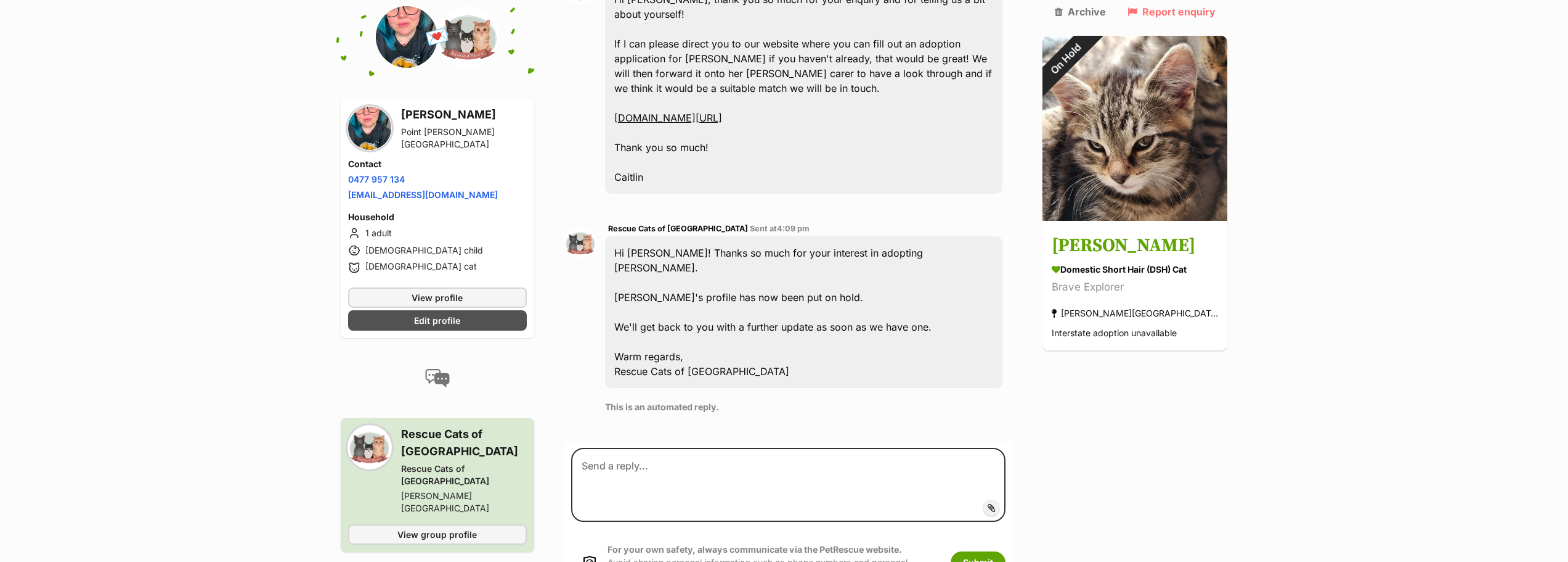
scroll to position [553, 0]
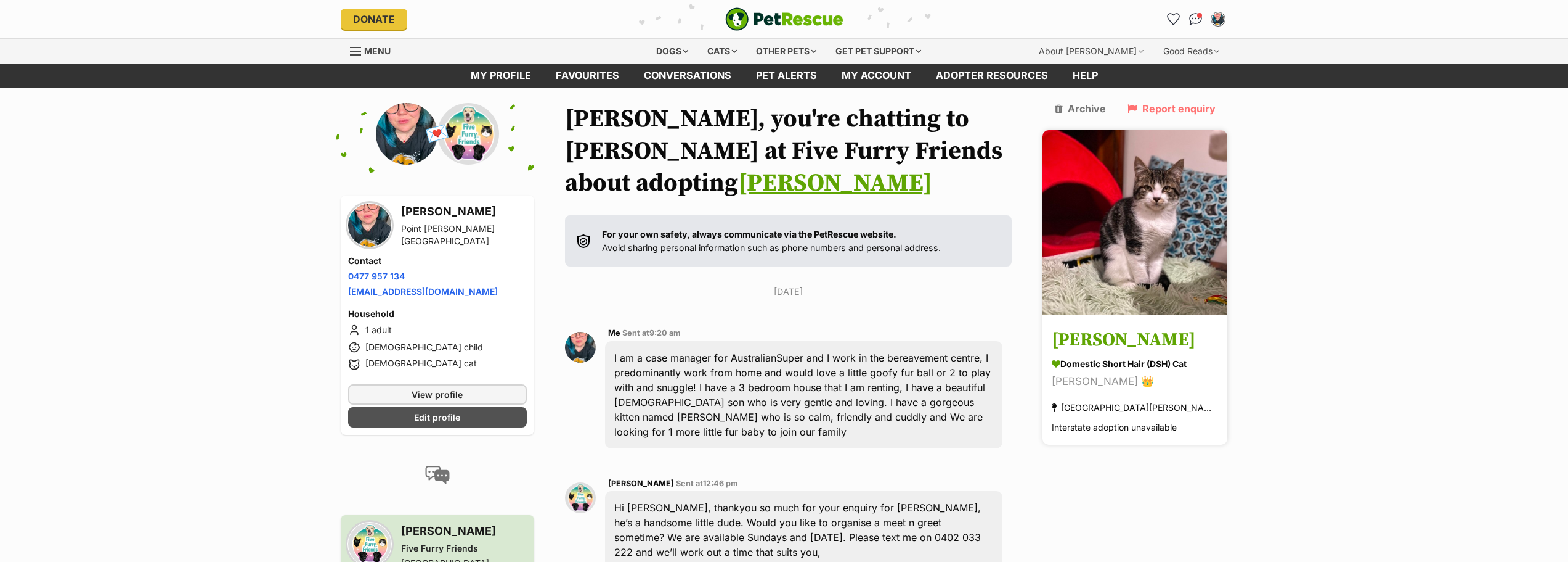
click at [1133, 243] on img at bounding box center [1135, 222] width 185 height 185
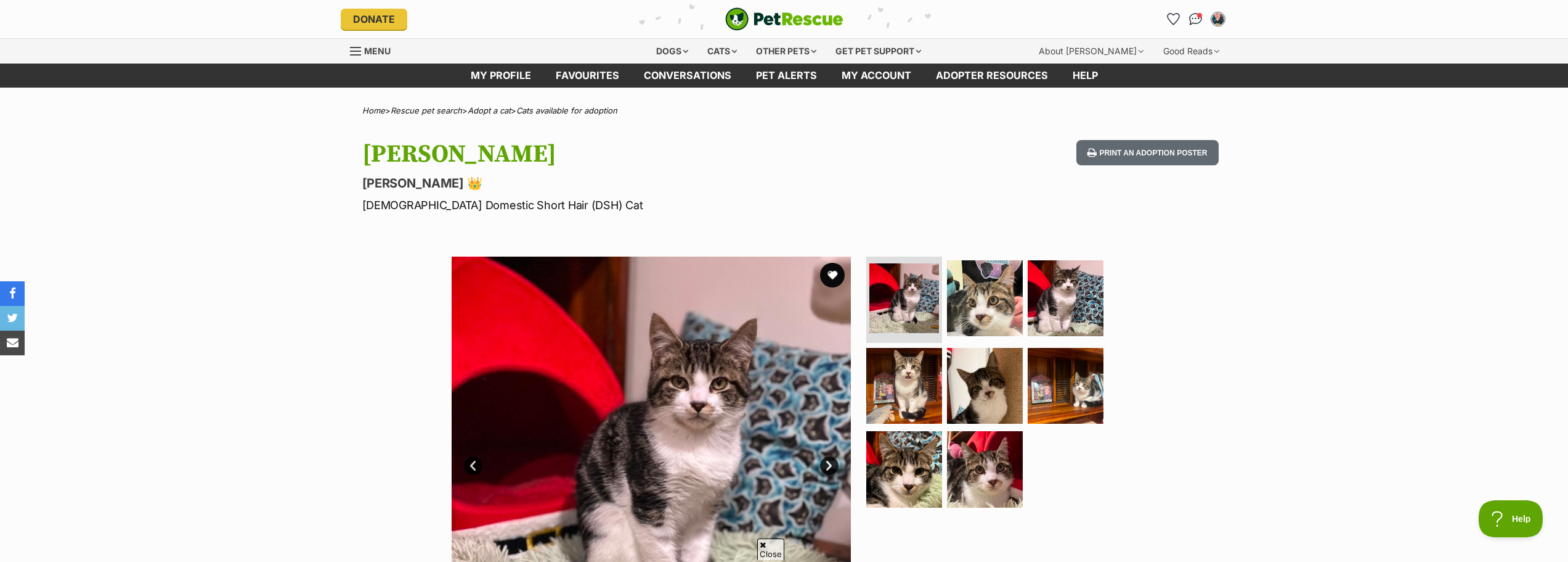
scroll to position [61, 0]
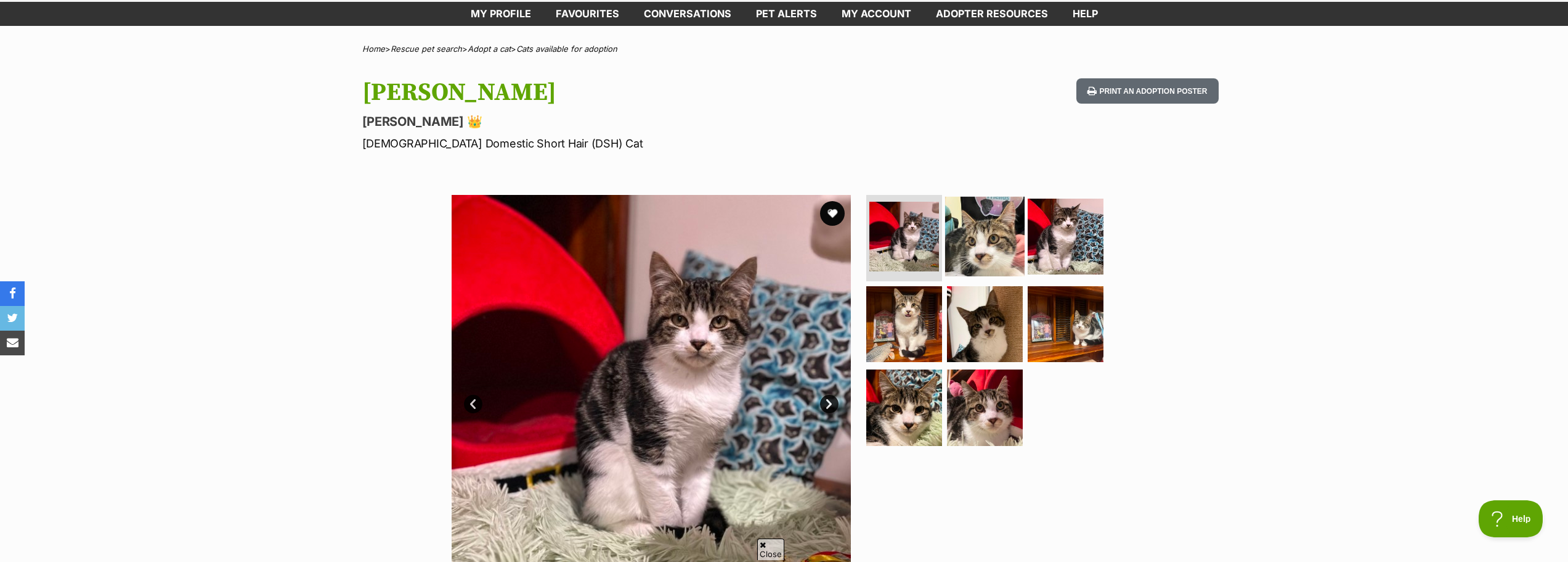
click at [973, 250] on img at bounding box center [984, 236] width 79 height 79
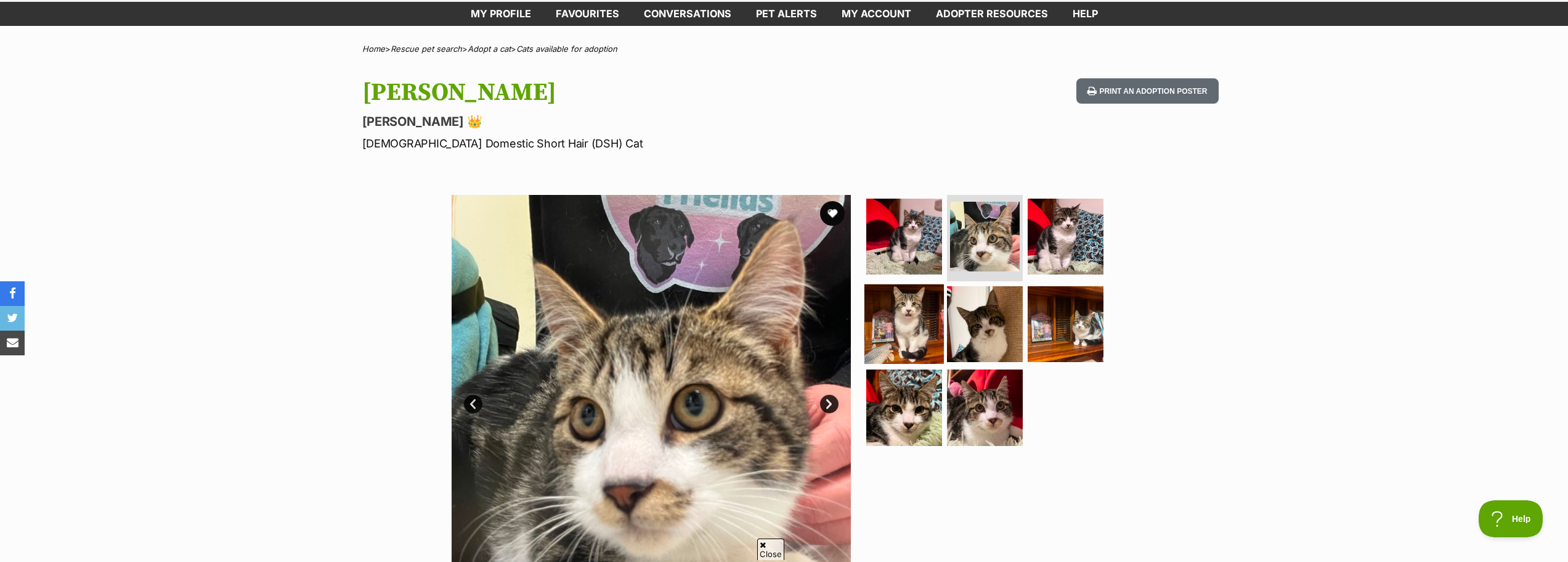
scroll to position [185, 0]
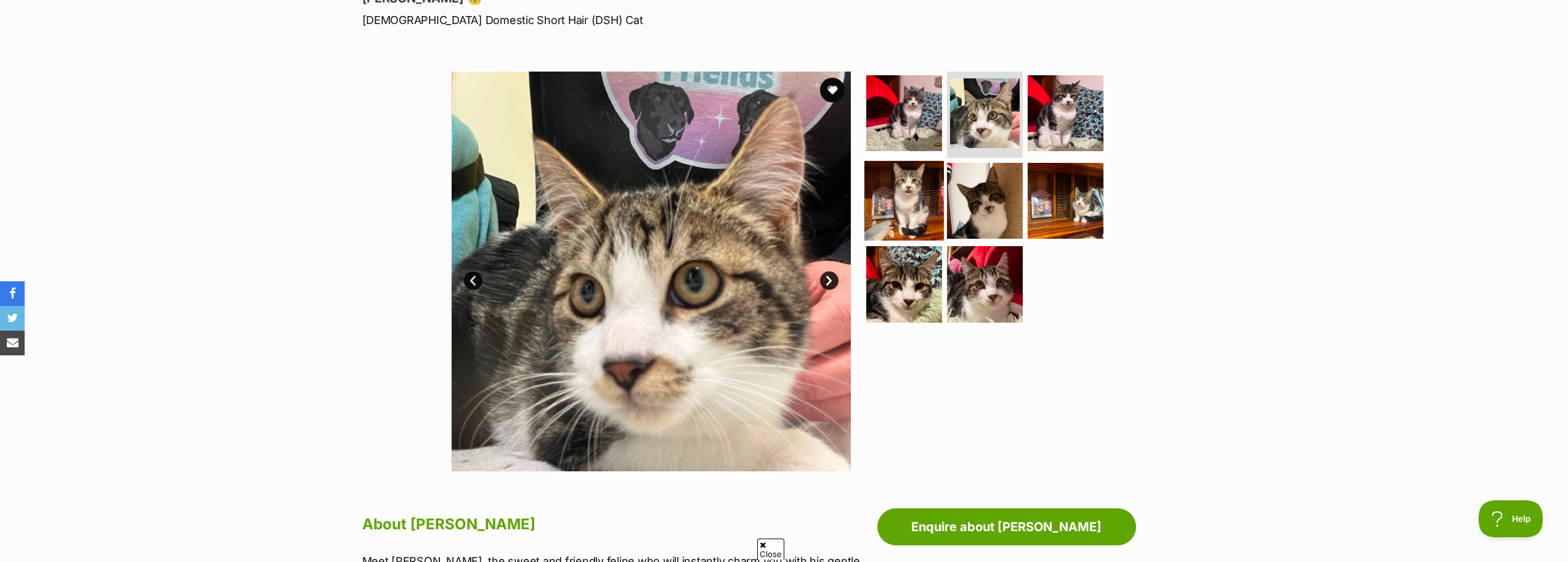
click at [893, 213] on img at bounding box center [904, 199] width 79 height 79
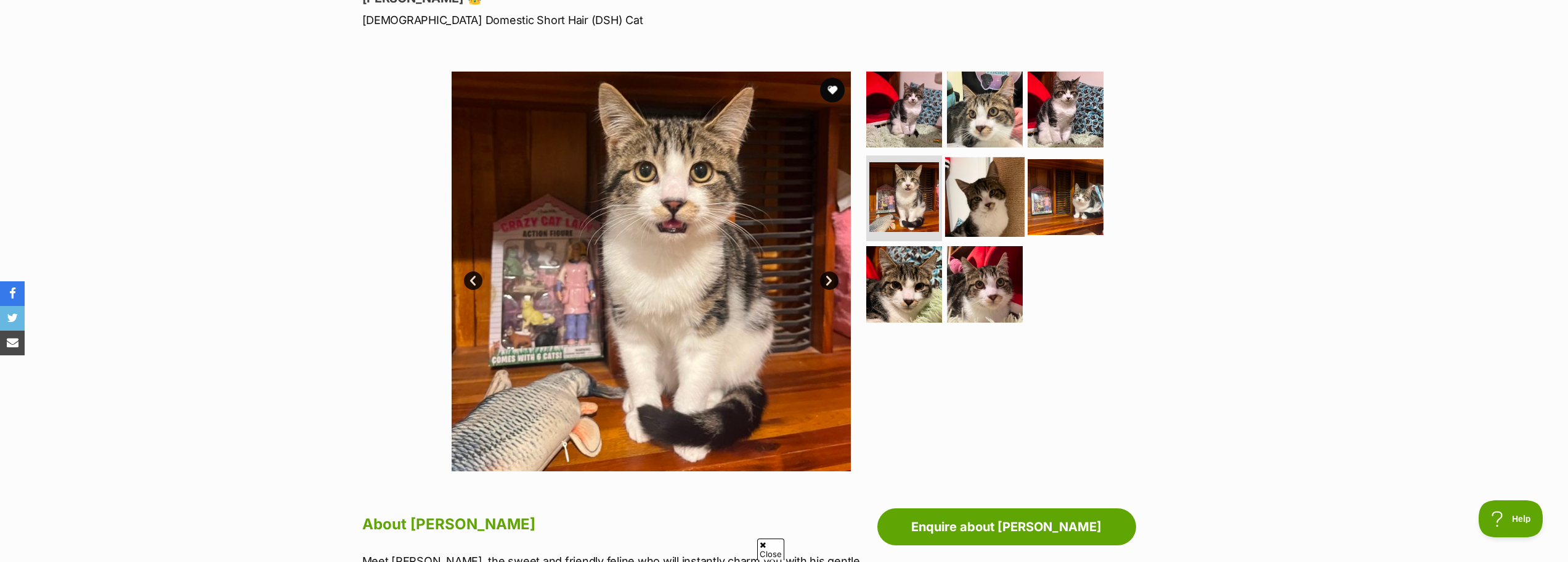
click at [985, 219] on img at bounding box center [984, 196] width 79 height 79
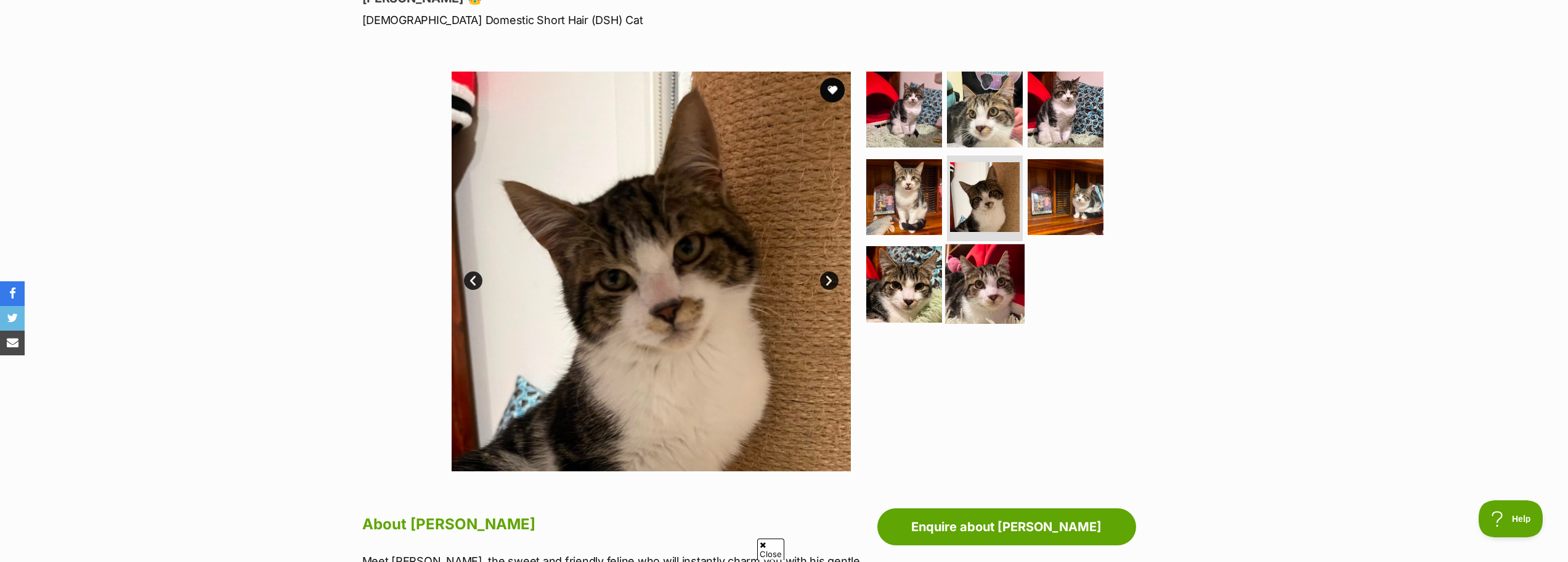
click at [961, 287] on img at bounding box center [984, 283] width 79 height 79
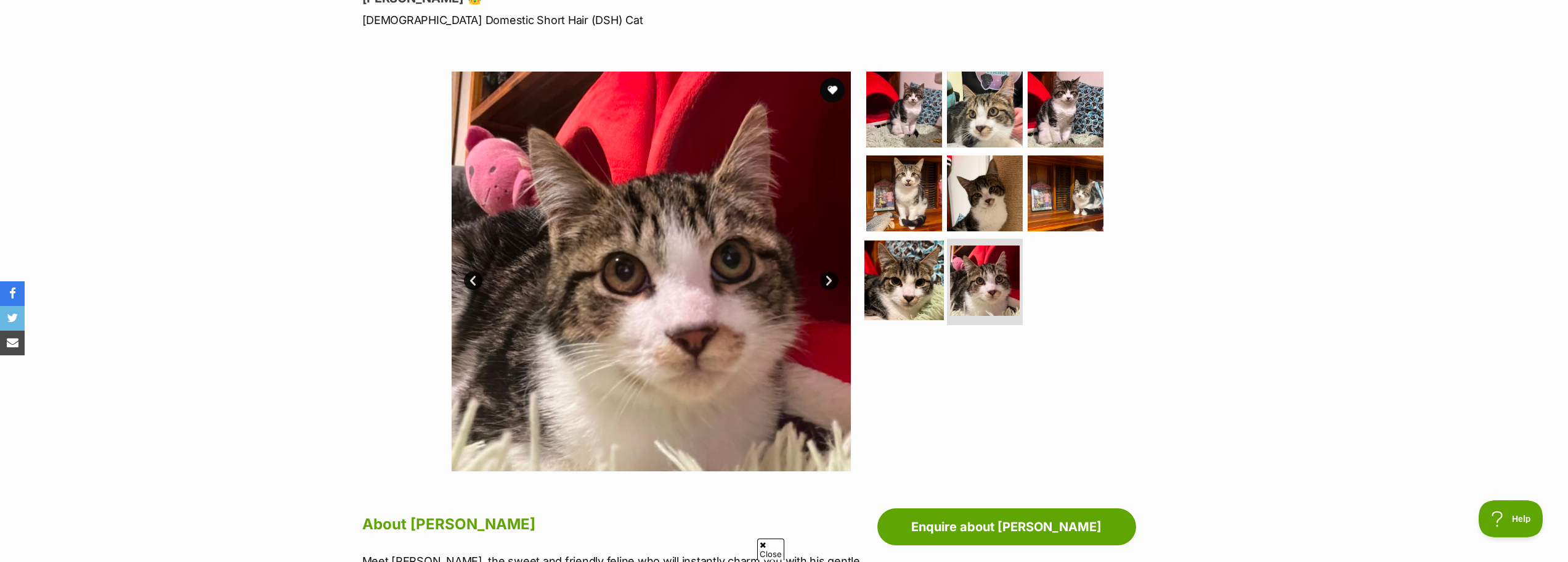
click at [903, 287] on img at bounding box center [904, 280] width 79 height 79
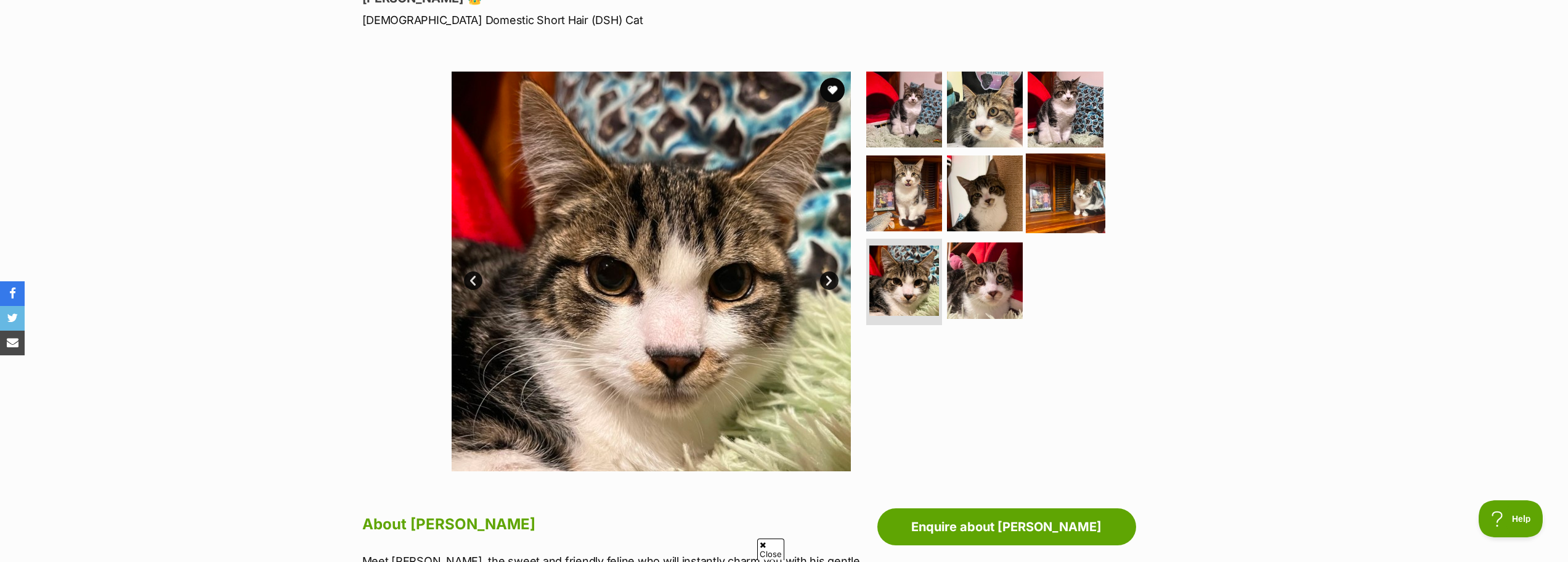
click at [1083, 186] on img at bounding box center [1065, 192] width 79 height 79
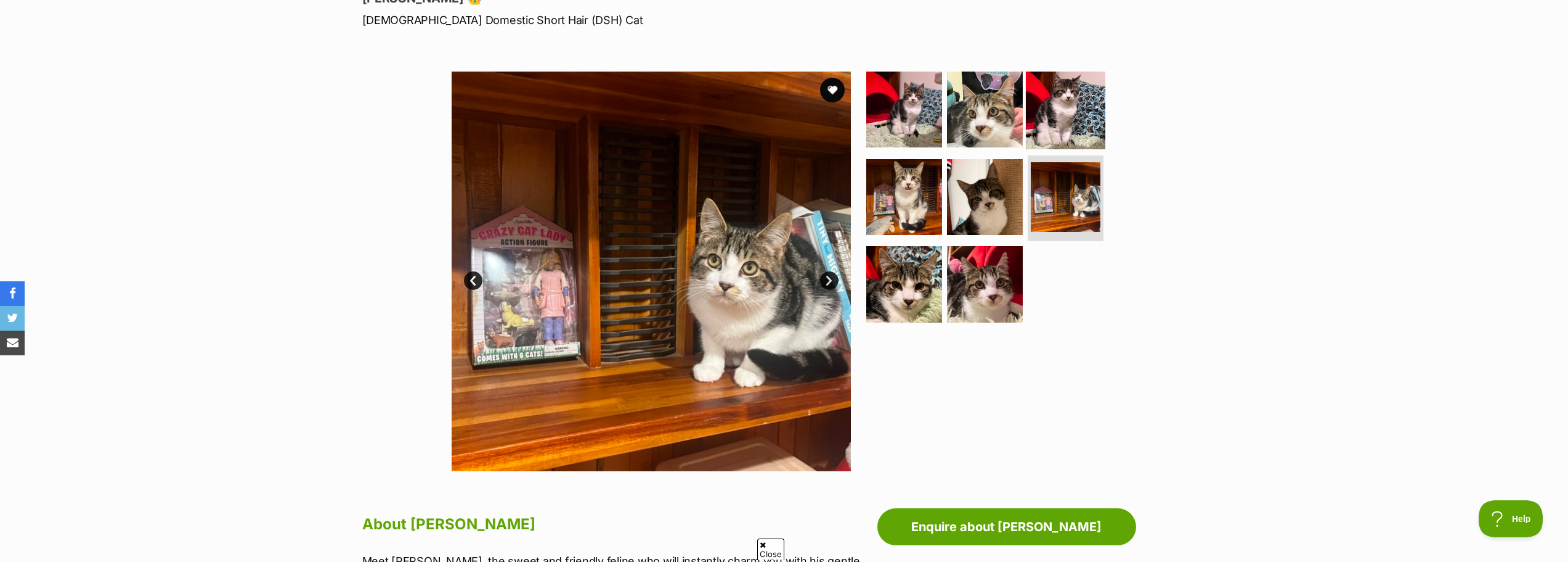
click at [1060, 100] on img at bounding box center [1065, 109] width 79 height 79
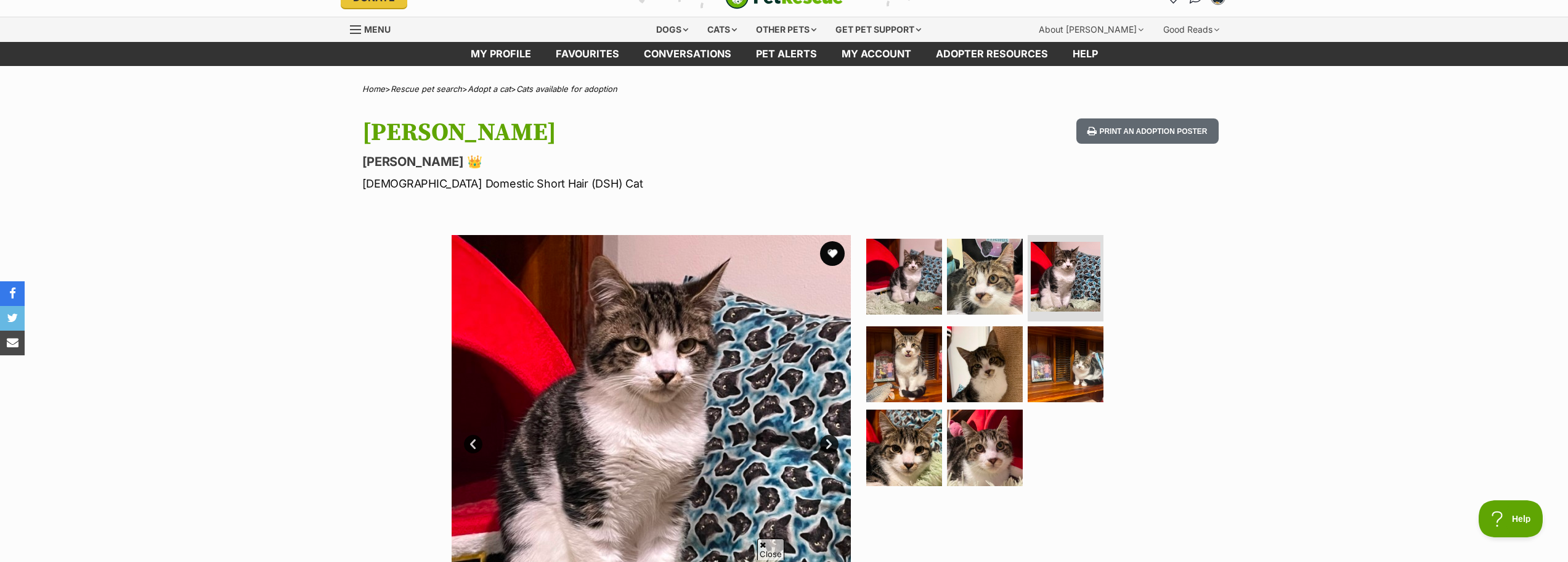
scroll to position [0, 0]
